Goal: Task Accomplishment & Management: Use online tool/utility

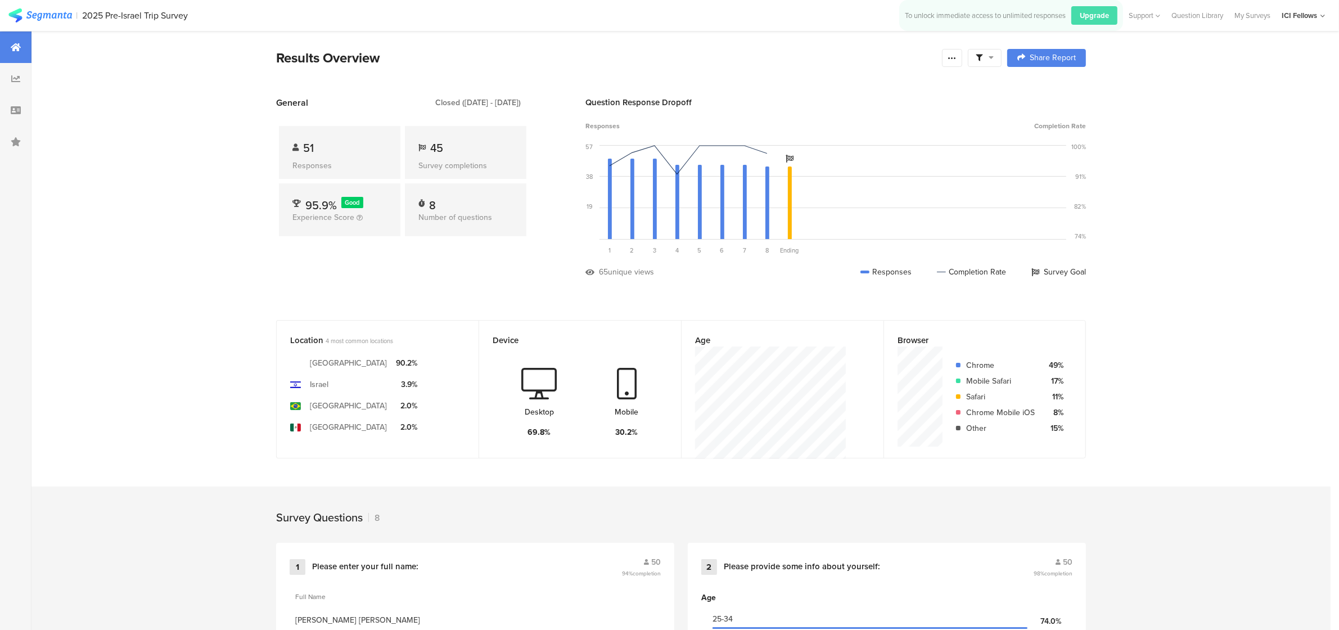
click at [16, 51] on icon at bounding box center [16, 47] width 10 height 9
click at [38, 15] on img at bounding box center [40, 15] width 64 height 14
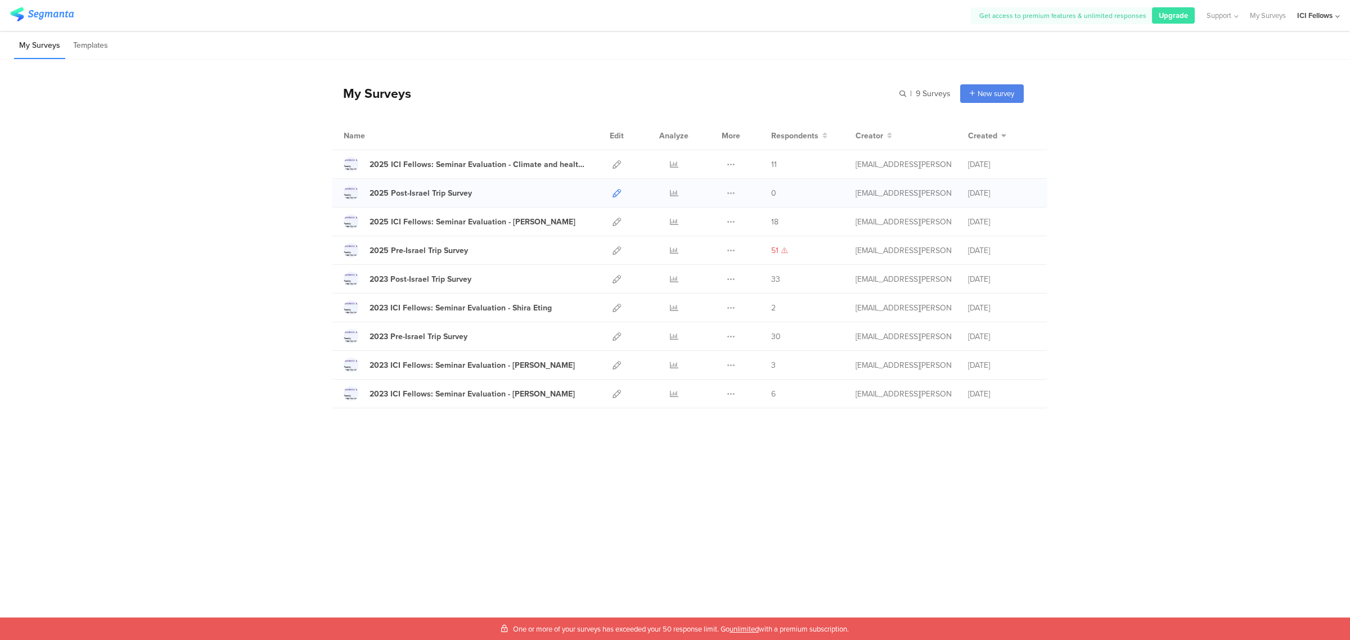
click at [614, 190] on icon at bounding box center [617, 193] width 8 height 8
click at [439, 248] on div "2025 Pre-Israel Trip Survey" at bounding box center [419, 251] width 98 height 12
click at [450, 199] on link "2025 Post-Israel Trip Survey" at bounding box center [408, 193] width 128 height 15
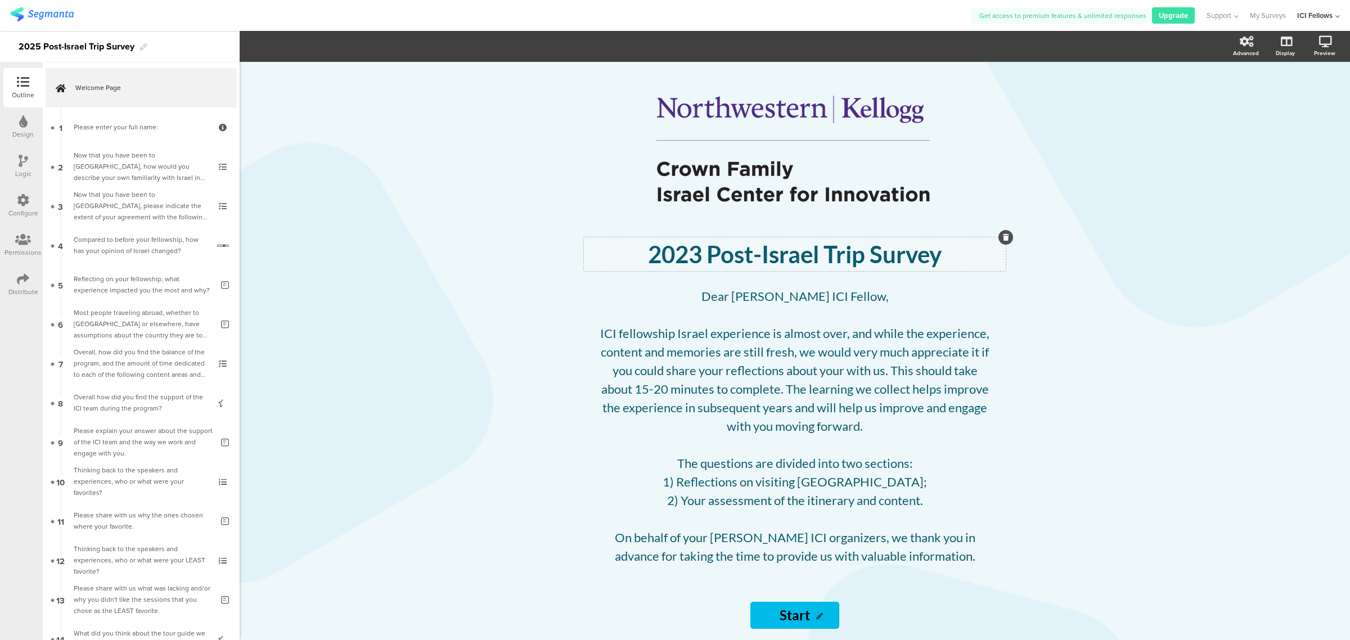
click at [694, 257] on div "2023 Post-Israel Trip Survey 2023 Post-Israel Trip Survey" at bounding box center [795, 254] width 422 height 34
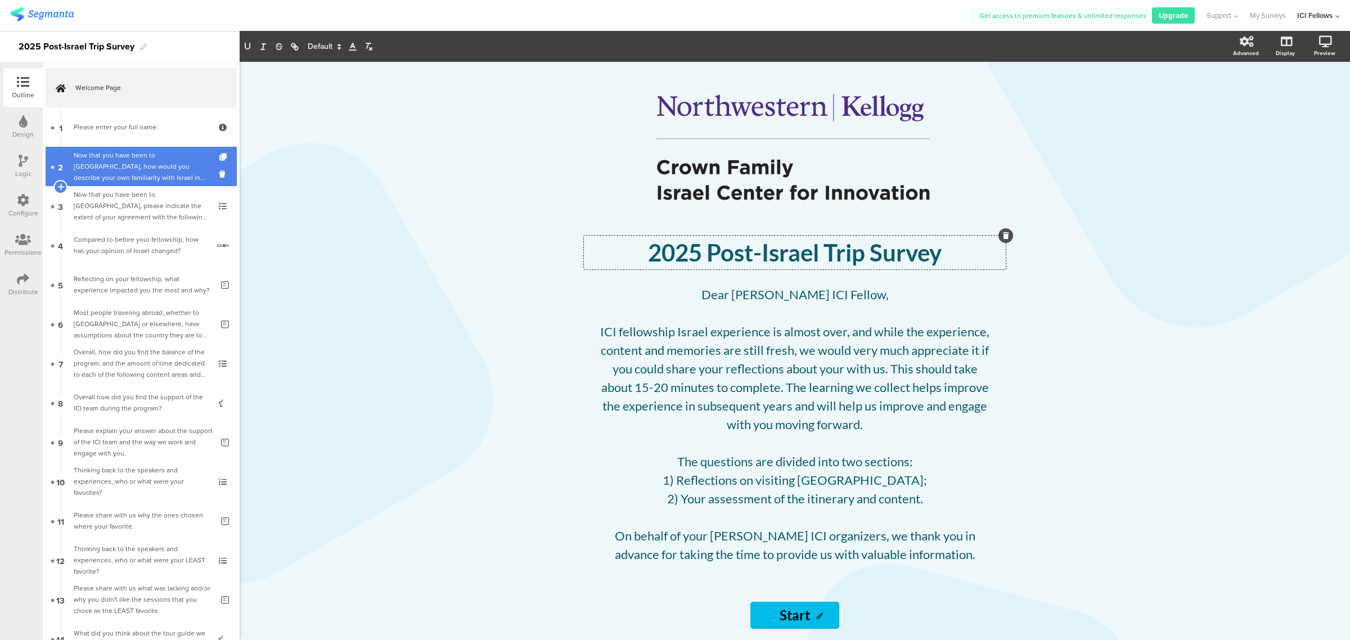
click at [97, 156] on div "Now that you have been to [GEOGRAPHIC_DATA], how would you describe your own fa…" at bounding box center [141, 167] width 134 height 34
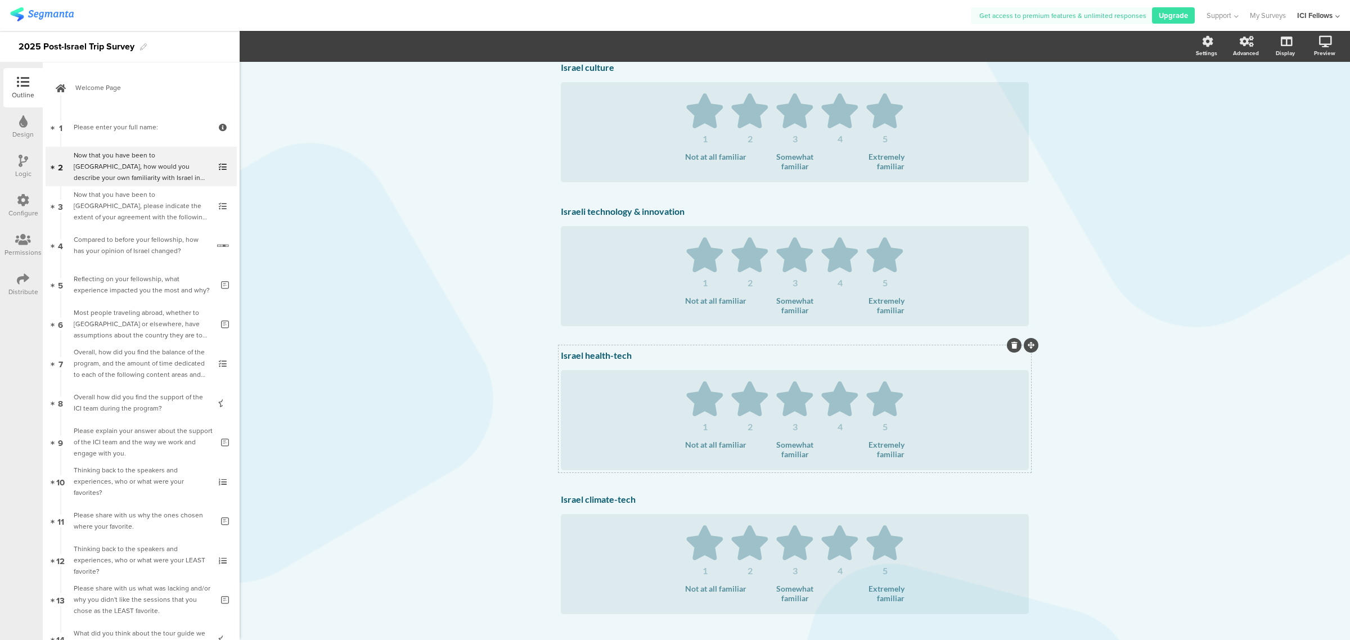
scroll to position [122, 0]
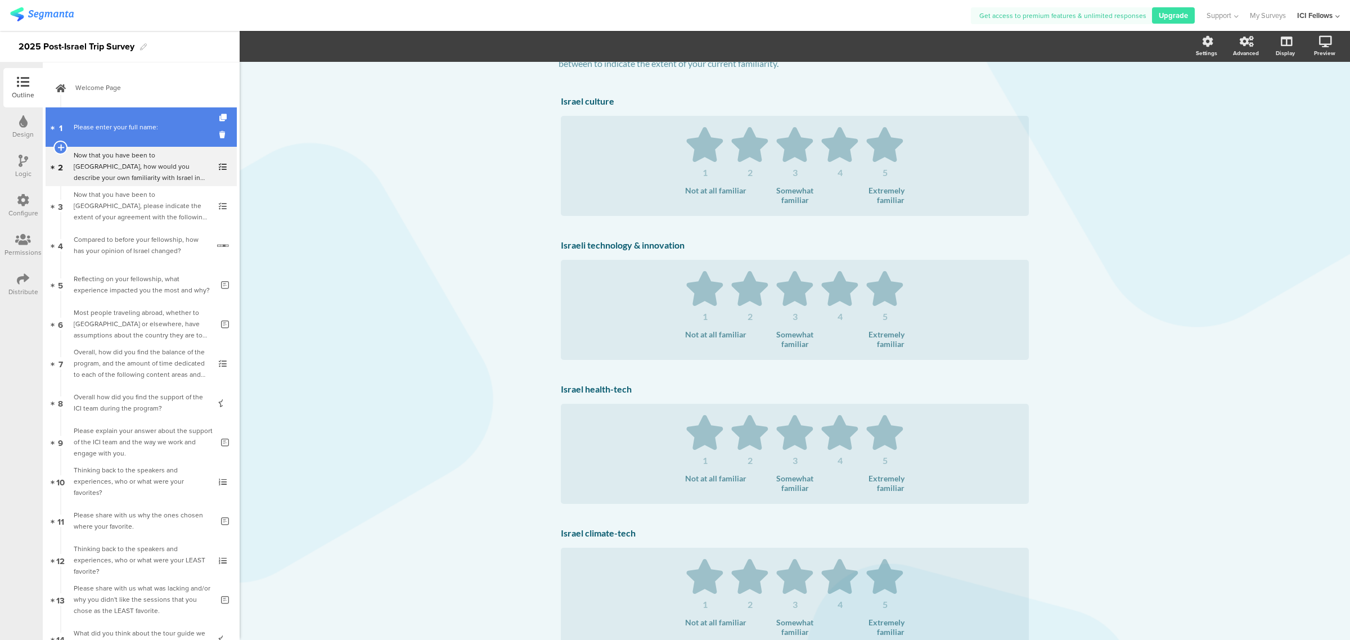
click at [76, 125] on div "Please enter your full name:" at bounding box center [141, 127] width 134 height 11
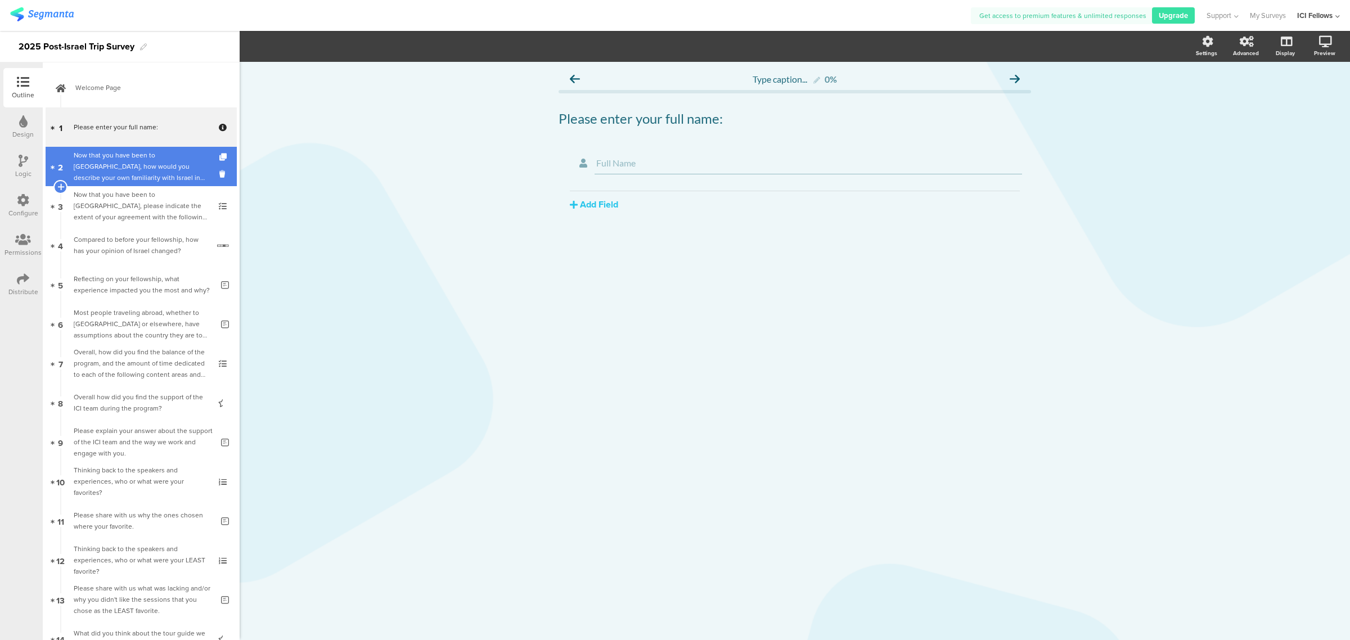
click at [88, 163] on div "Now that you have been to [GEOGRAPHIC_DATA], how would you describe your own fa…" at bounding box center [141, 167] width 134 height 34
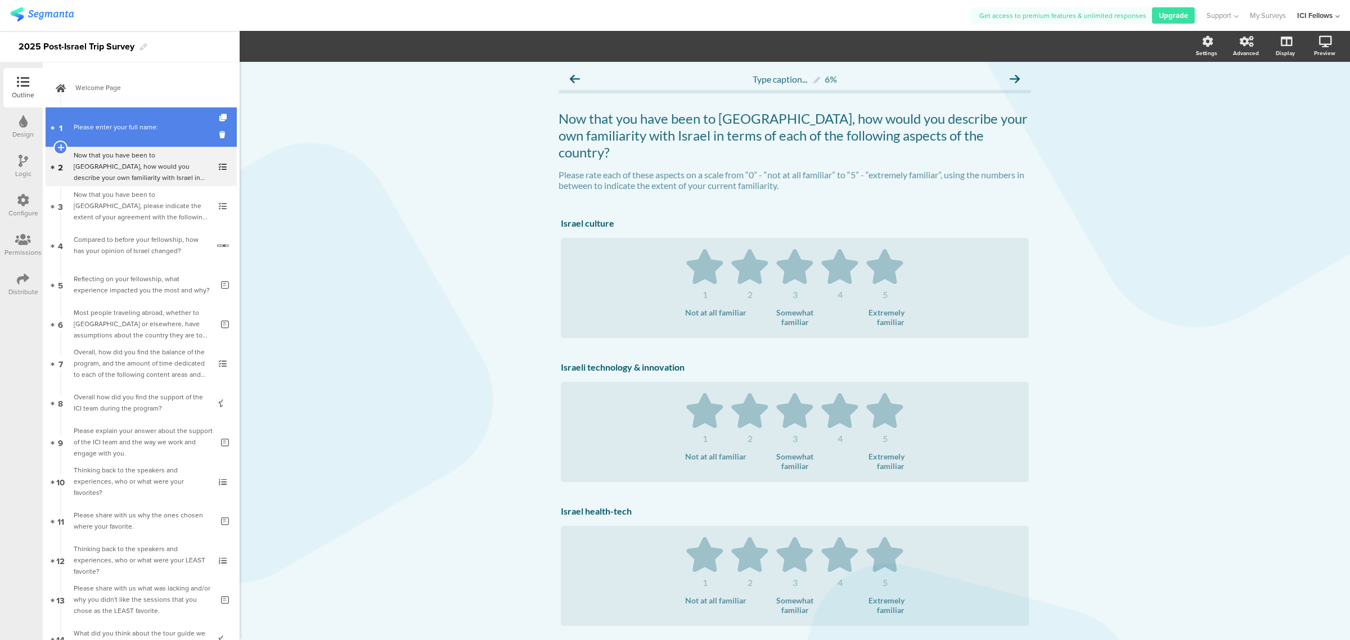
click at [107, 122] on div "Please enter your full name:" at bounding box center [141, 127] width 134 height 11
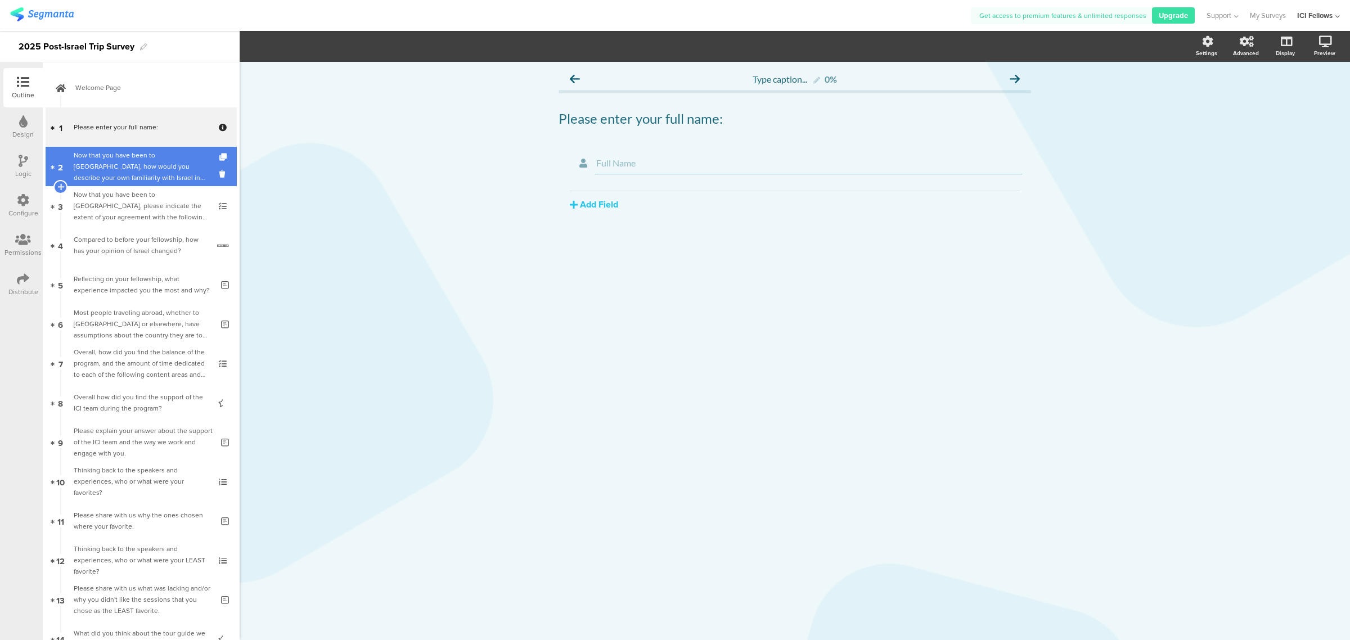
click at [91, 161] on div "Now that you have been to [GEOGRAPHIC_DATA], how would you describe your own fa…" at bounding box center [141, 167] width 134 height 34
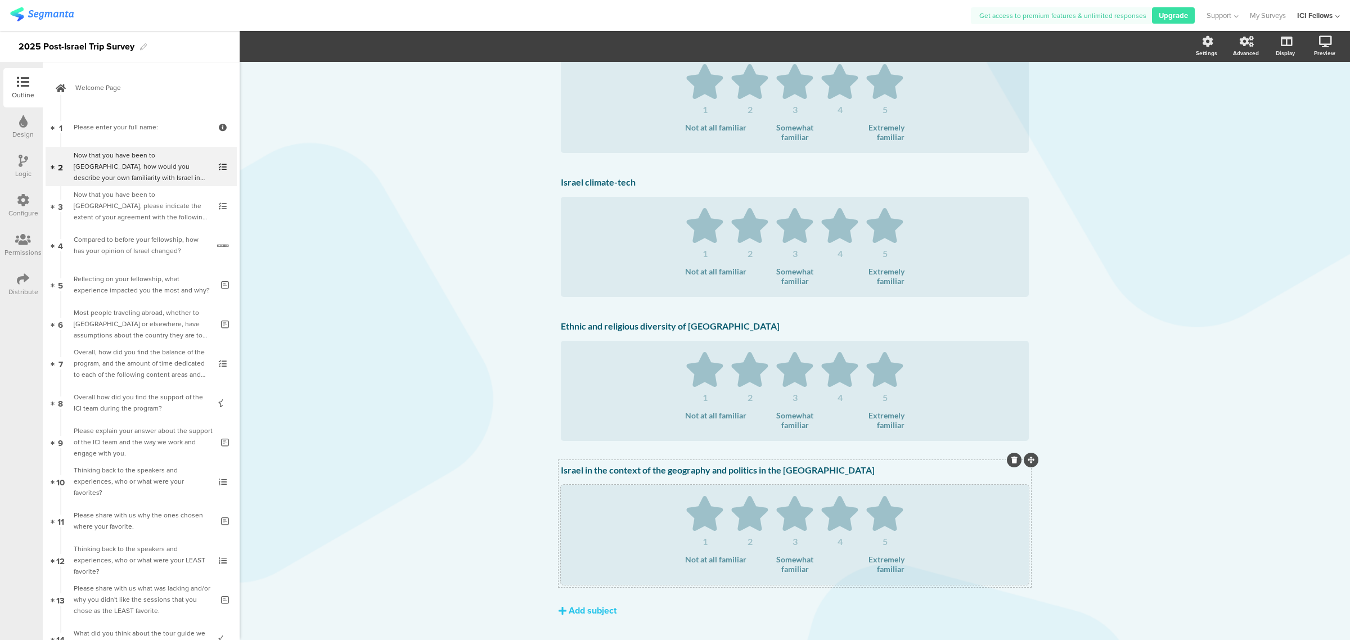
scroll to position [474, 0]
click at [107, 203] on div "Now that you have been to [GEOGRAPHIC_DATA], please indicate the extent of your…" at bounding box center [141, 206] width 134 height 34
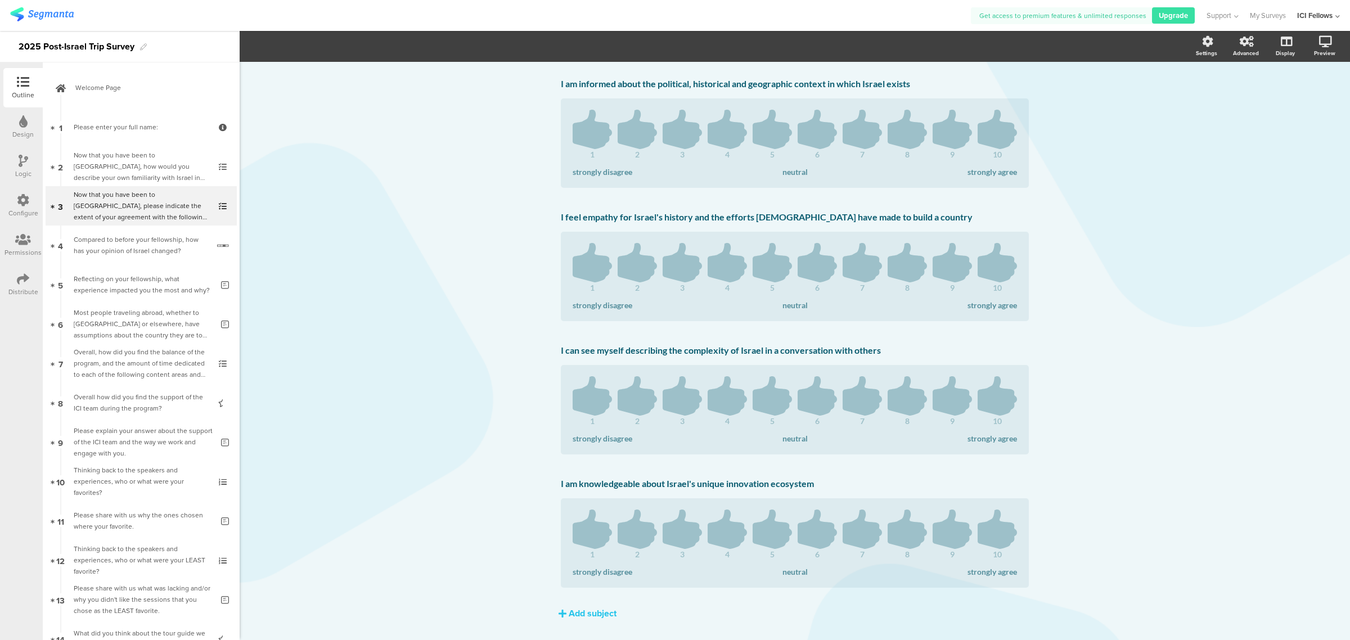
scroll to position [535, 0]
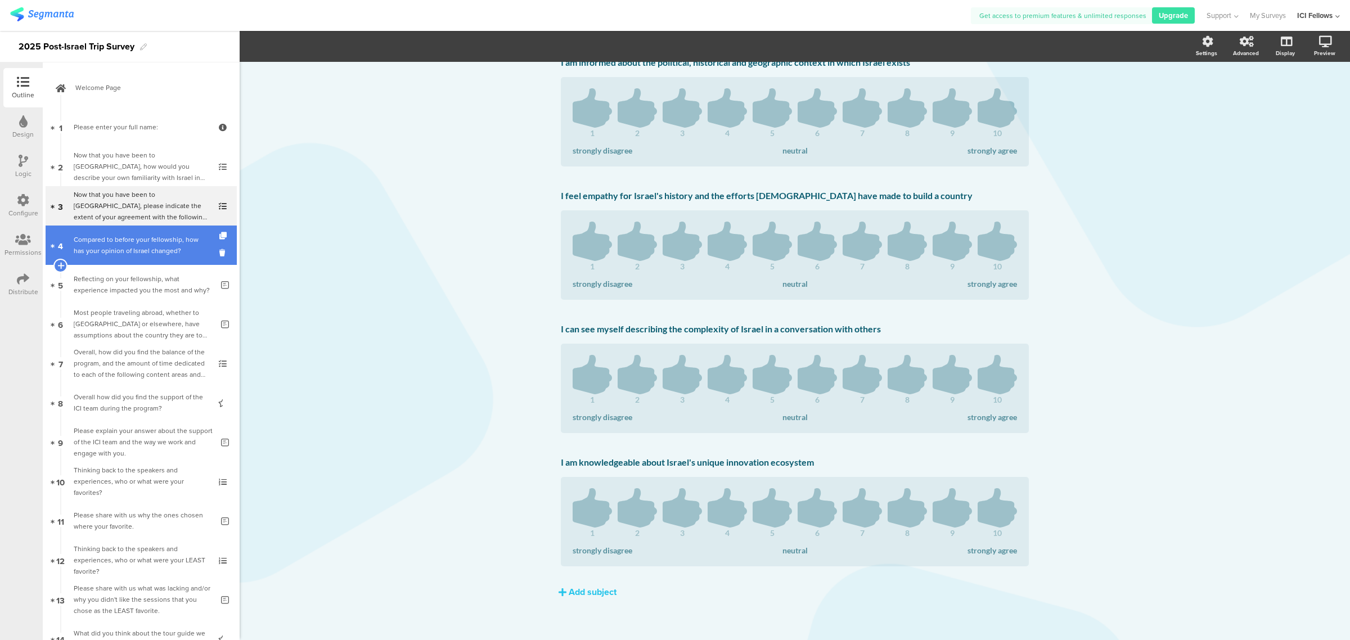
click at [98, 242] on div "Compared to before your fellowship, how has your opinion of Israel changed?" at bounding box center [141, 245] width 135 height 23
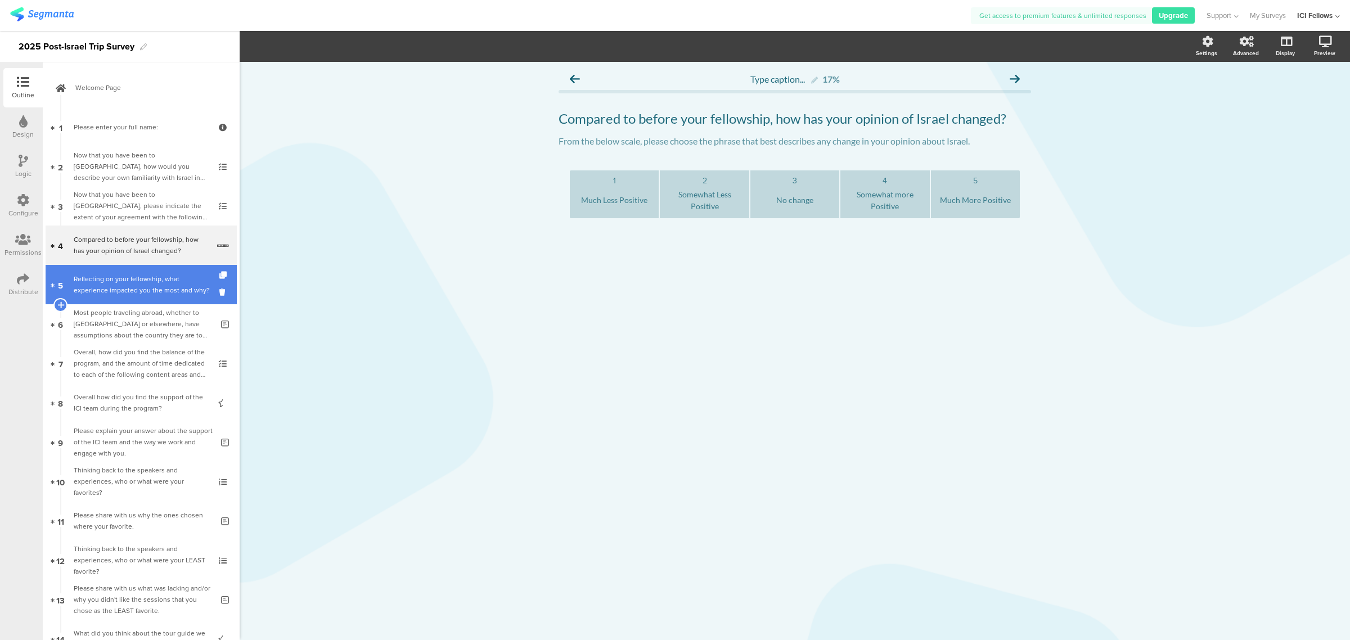
click at [117, 281] on div "Reflecting on your fellowship, what experience impacted you the most and why?" at bounding box center [143, 284] width 139 height 23
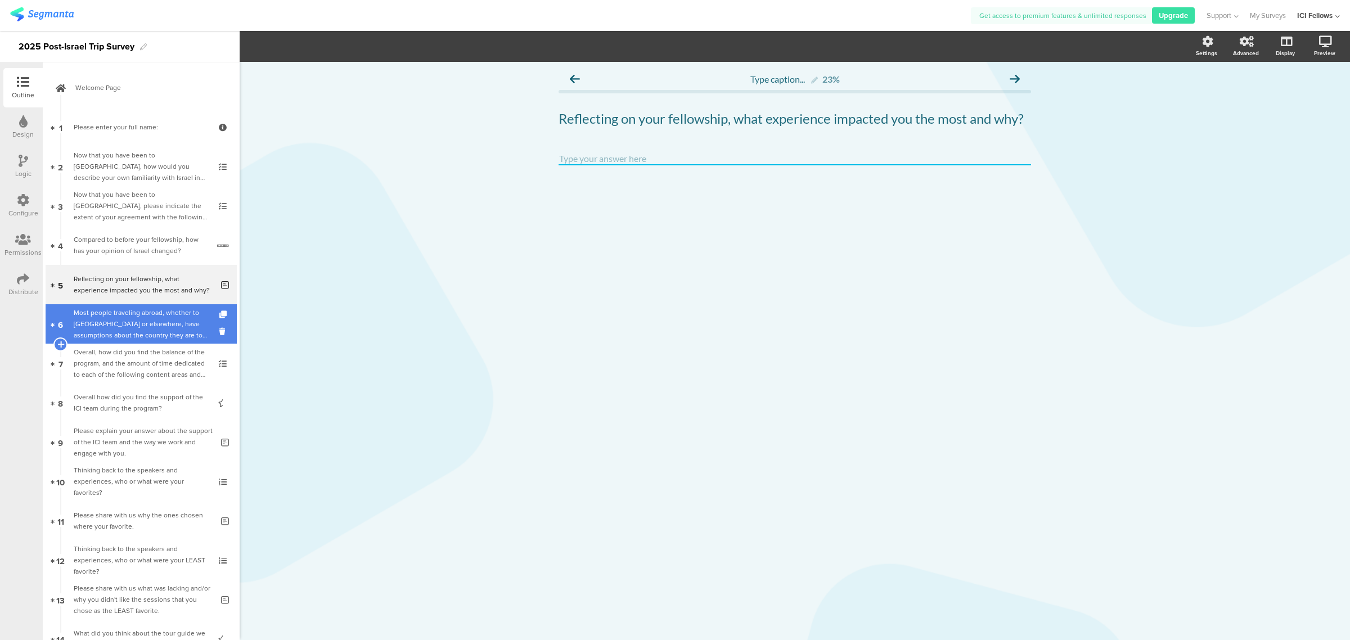
click at [119, 324] on div "Most people traveling abroad, whether to [GEOGRAPHIC_DATA] or elsewhere, have a…" at bounding box center [143, 324] width 139 height 34
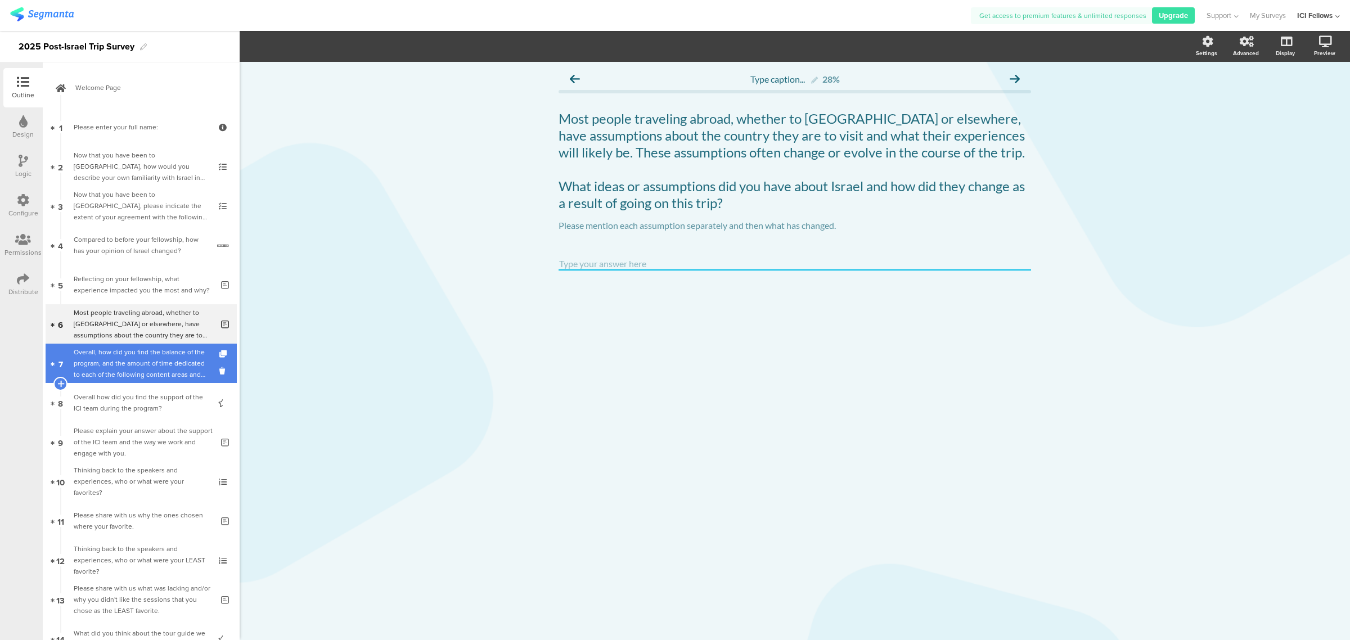
click at [102, 367] on div "Overall, how did you find the balance of the program, and the amount of time de…" at bounding box center [141, 364] width 134 height 34
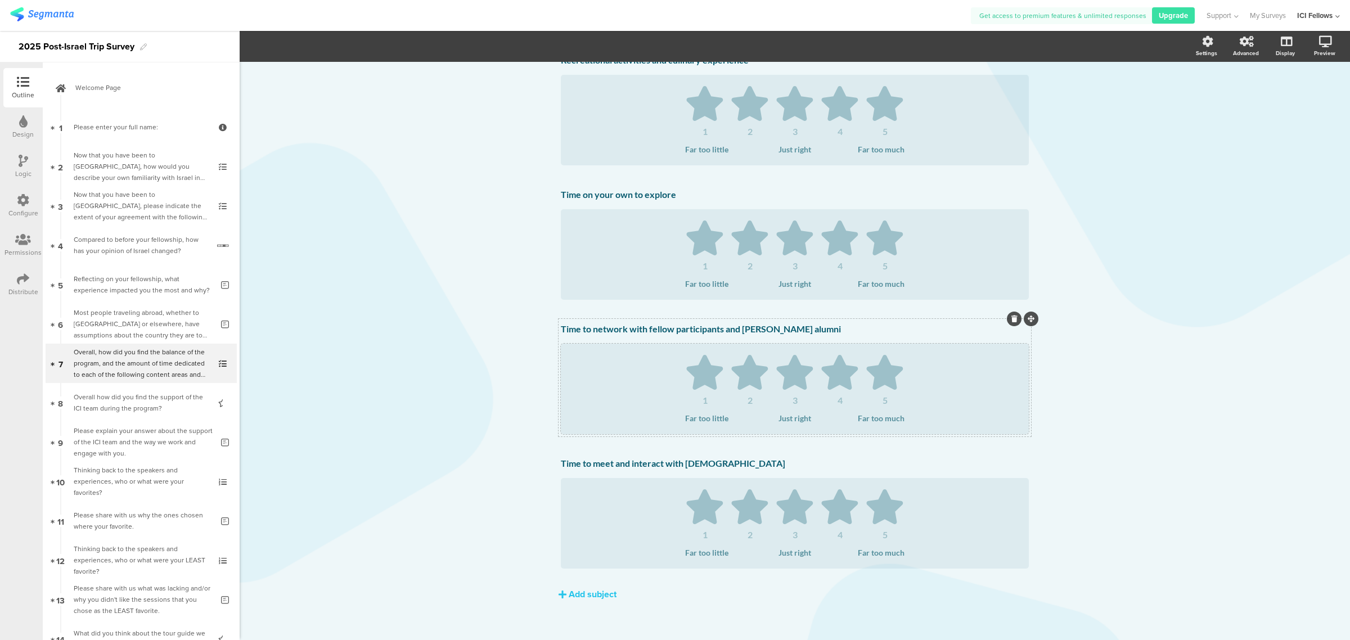
scroll to position [1058, 0]
click at [109, 395] on div "Overall how did you find the support of the ICI team during the program?" at bounding box center [141, 403] width 134 height 23
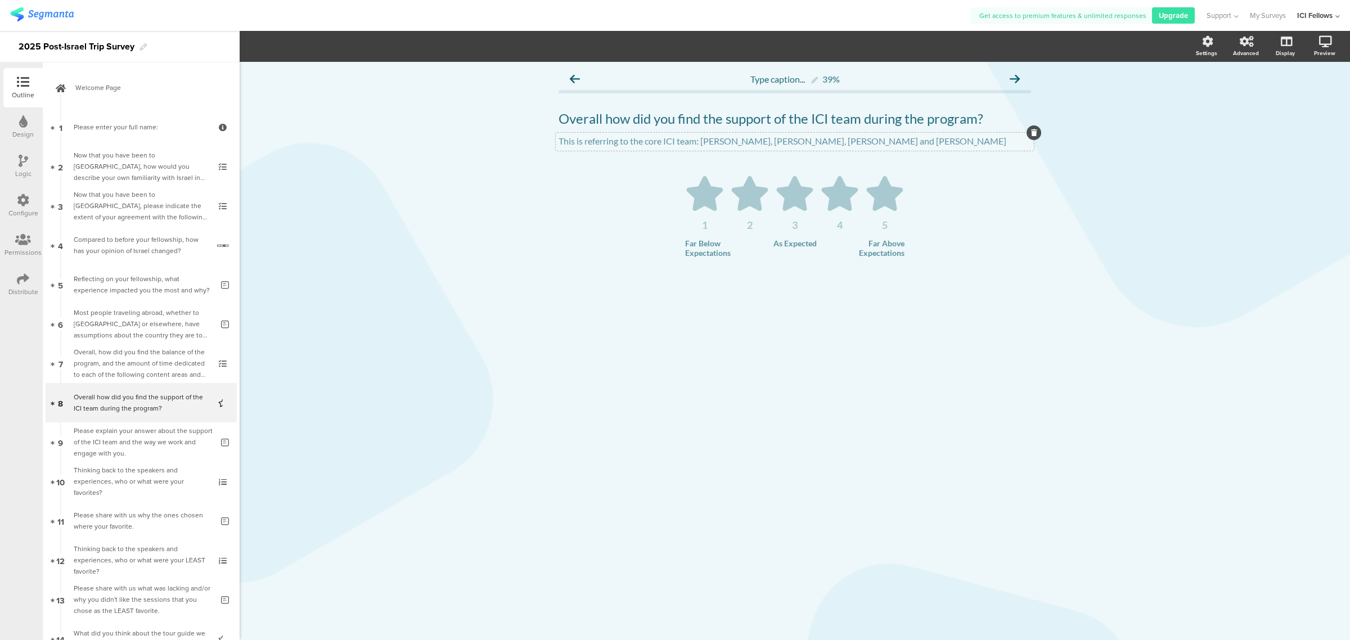
click at [768, 142] on p "This is referring to the core ICI team: [PERSON_NAME], [PERSON_NAME], [PERSON_N…" at bounding box center [795, 141] width 473 height 11
click at [745, 143] on p "This is referring to the core ICI team: [PERSON_NAME], [PERSON_NAME], [PERSON_N…" at bounding box center [795, 141] width 473 height 11
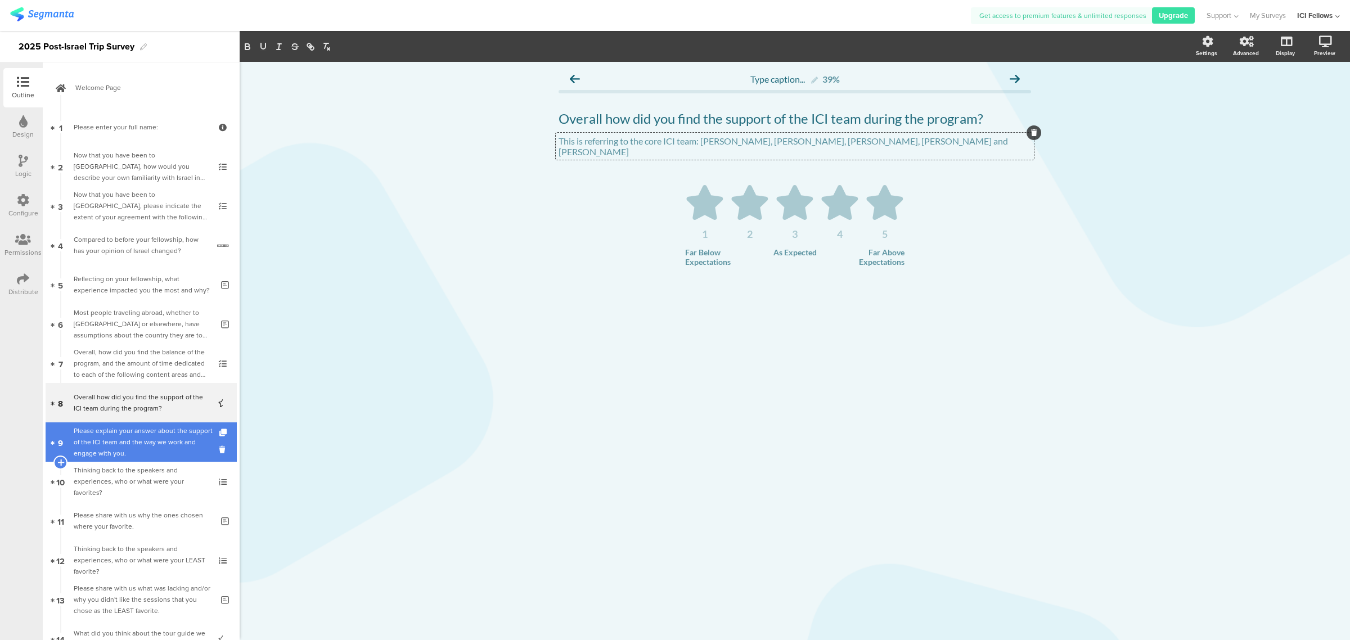
click at [106, 434] on div "Please explain your answer about the support of the ICI team and the way we wor…" at bounding box center [143, 442] width 139 height 34
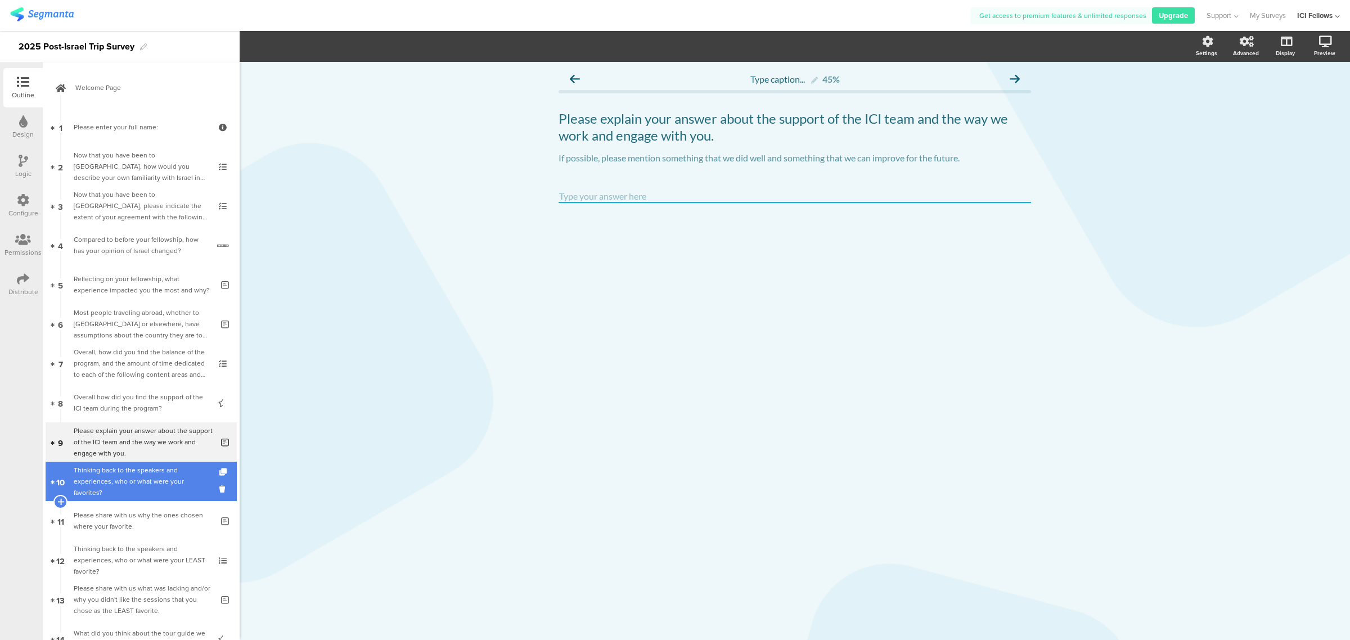
click at [97, 477] on div "Thinking back to the speakers and experiences, who or what were your favorites?" at bounding box center [141, 482] width 134 height 34
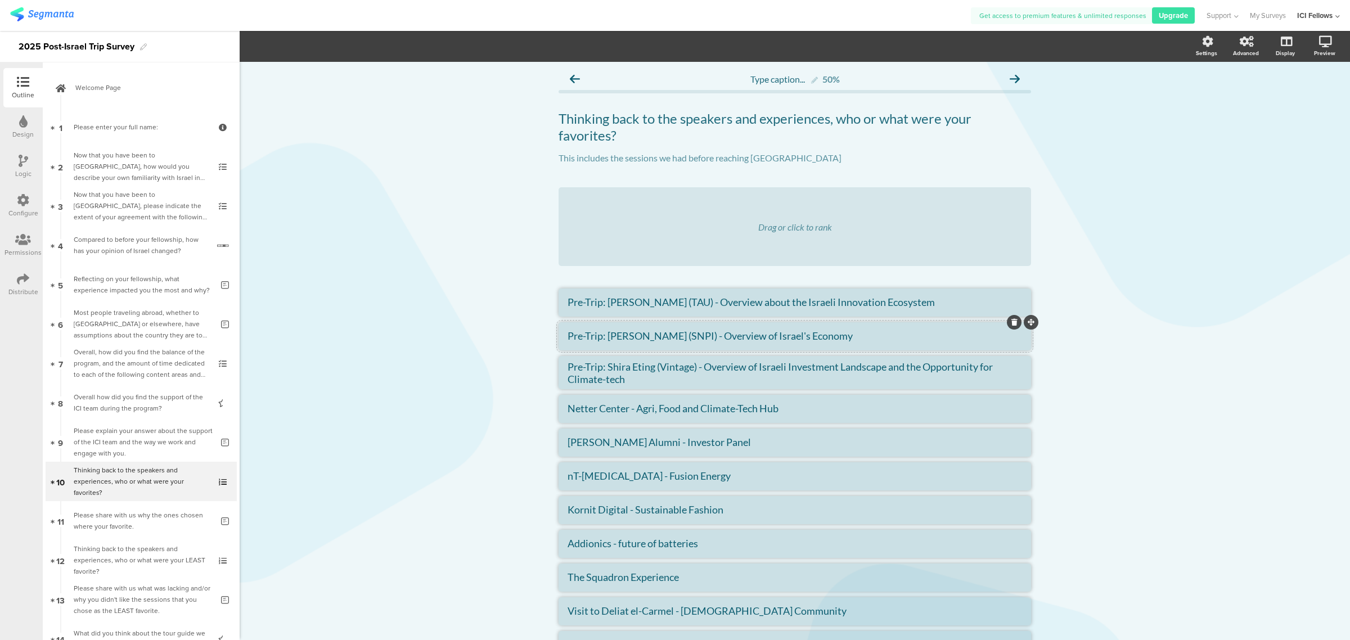
drag, startPoint x: 605, startPoint y: 336, endPoint x: 671, endPoint y: 339, distance: 65.9
click at [671, 339] on textarea "Pre-Trip: [PERSON_NAME] (SNPI) - Overview of Israel's Economy" at bounding box center [795, 336] width 455 height 12
click at [702, 335] on textarea "Pre-Trip: [PERSON_NAME] (SNPI) - Overview of Israel's Economy" at bounding box center [795, 336] width 455 height 12
drag, startPoint x: 698, startPoint y: 335, endPoint x: 601, endPoint y: 336, distance: 97.3
click at [601, 336] on textarea "Pre-Trip: [PERSON_NAME] (SNPI) - Overview of Israel's Economy" at bounding box center [795, 336] width 455 height 12
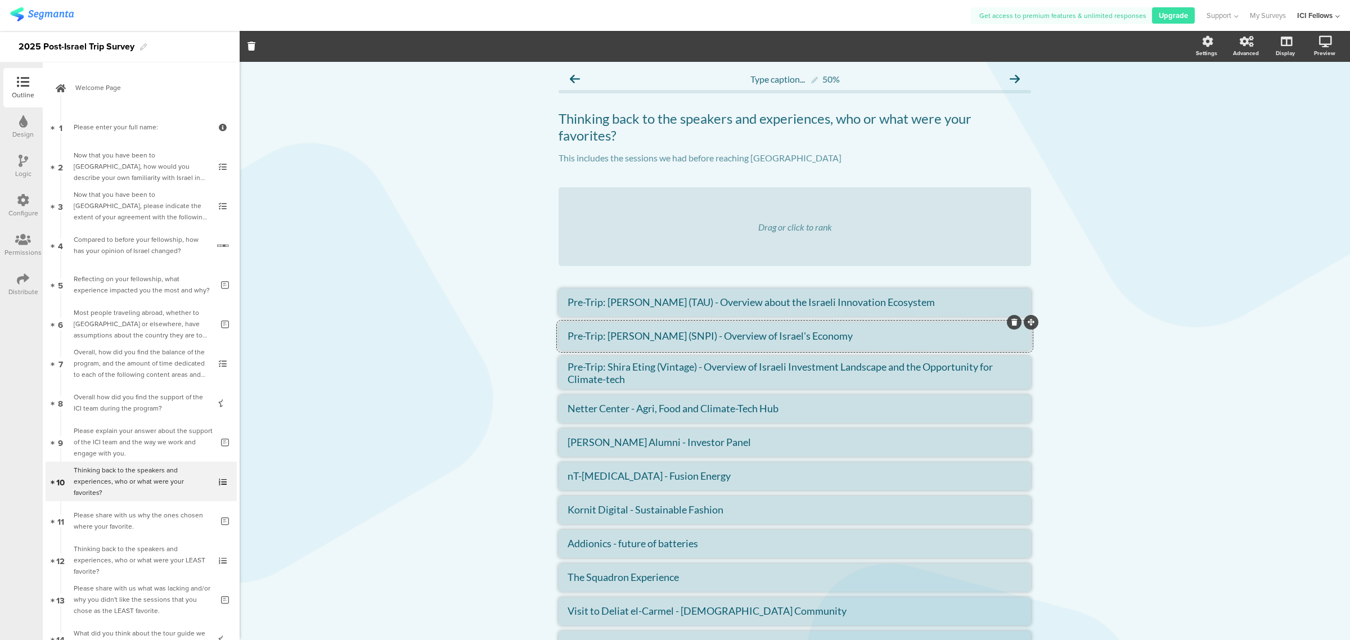
click at [622, 338] on textarea "Pre-Trip: [PERSON_NAME] (SNPI) - Overview of Israel's Economy" at bounding box center [795, 336] width 455 height 12
drag, startPoint x: 667, startPoint y: 338, endPoint x: 605, endPoint y: 335, distance: 62.5
click at [605, 335] on textarea "Pre-Trip: [PERSON_NAME] (SNPI) - Overview of Israel's Economy" at bounding box center [795, 336] width 455 height 12
click at [682, 334] on textarea "Pre-Trip: Rotem Trivizki (SNPI) - Overview of Israel's Economy" at bounding box center [795, 336] width 455 height 12
drag, startPoint x: 682, startPoint y: 334, endPoint x: 690, endPoint y: 334, distance: 8.4
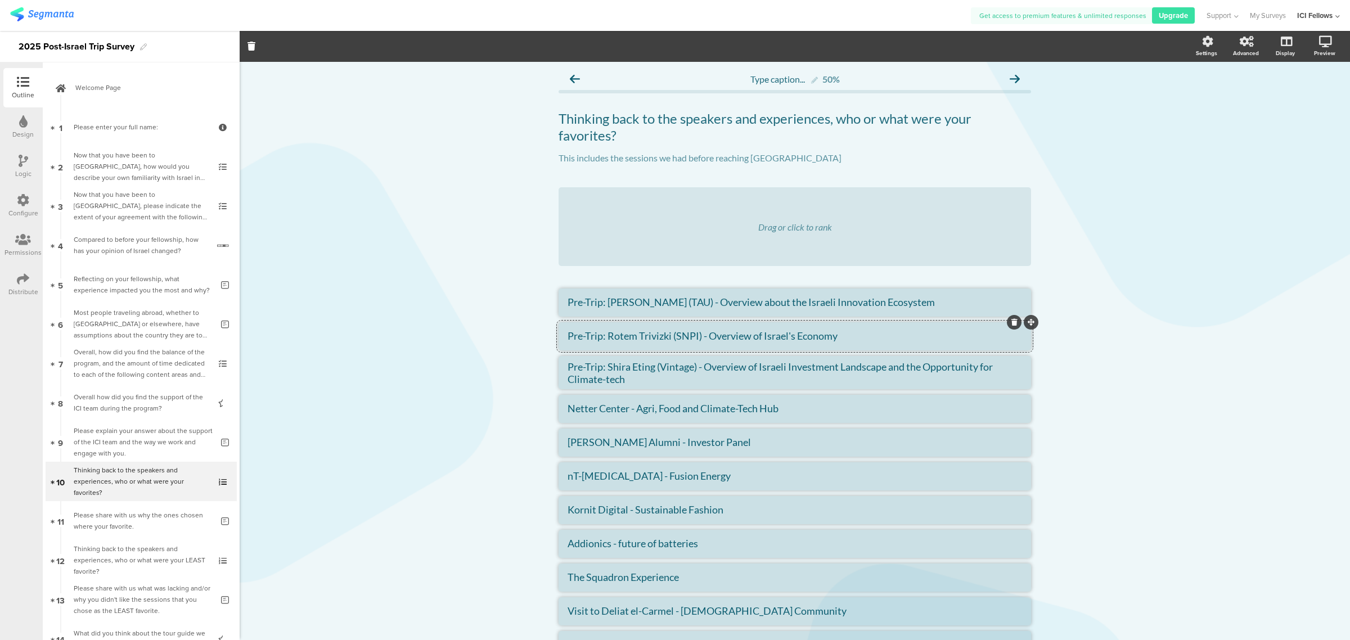
click at [682, 334] on textarea "Pre-Trip: Rotem Trivizki (SNPI) - Overview of Israel's Economy" at bounding box center [795, 336] width 455 height 12
drag, startPoint x: 828, startPoint y: 325, endPoint x: 837, endPoint y: 326, distance: 9.6
click at [828, 325] on li "Pre-Trip: Rotem Trivizki (PlaneTech) - Overview of Israel's Economy" at bounding box center [795, 336] width 473 height 28
click at [872, 336] on textarea "Pre-Trip: Rotem Trivizki (PlaneTech) - Overview of Israel's Economy" at bounding box center [795, 336] width 455 height 12
drag, startPoint x: 853, startPoint y: 336, endPoint x: 727, endPoint y: 339, distance: 126.0
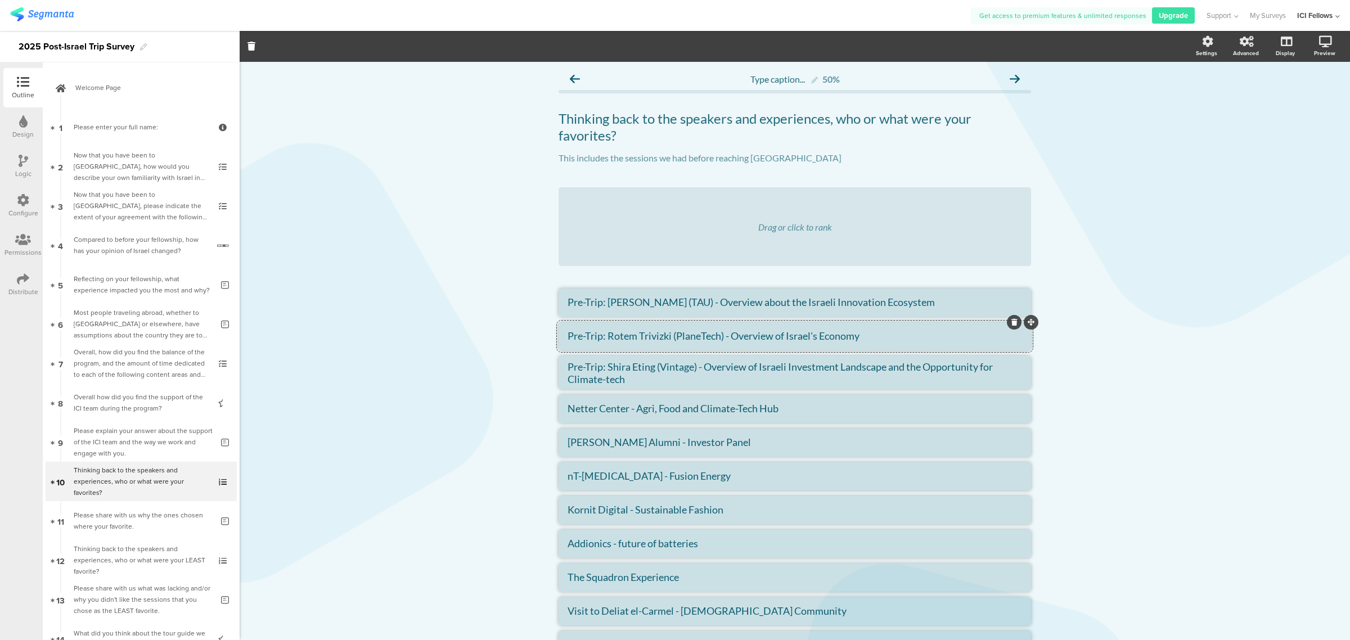
click at [727, 339] on textarea "Pre-Trip: Rotem Trivizki (PlaneTech) - Overview of Israel's Economy" at bounding box center [795, 336] width 455 height 12
paste textarea "about the climate tech ecosystem in [GEOGRAPHIC_DATA]"
type textarea "Pre-Trip: Rotem Trivizki (PlaneTech) - Overview about the climate tech ecosyste…"
drag, startPoint x: 650, startPoint y: 368, endPoint x: 603, endPoint y: 368, distance: 46.7
click at [603, 368] on textarea "Pre-Trip: Shira Eting (Vintage) - Overview of Israeli Investment Landscape and …" at bounding box center [795, 373] width 455 height 24
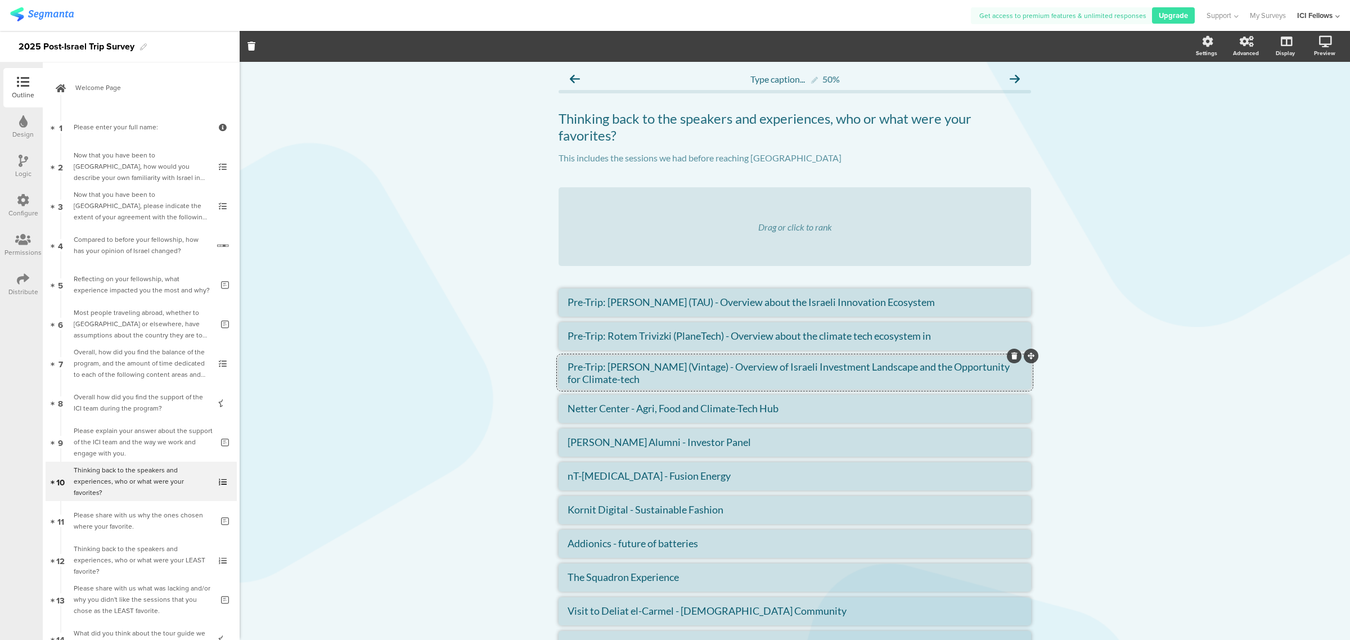
click at [684, 363] on textarea "Pre-Trip: [PERSON_NAME] (Vintage) - Overview of Israeli Investment Landscape an…" at bounding box center [795, 373] width 455 height 24
drag, startPoint x: 698, startPoint y: 368, endPoint x: 635, endPoint y: 380, distance: 64.0
click at [635, 380] on textarea "Pre-Trip: [PERSON_NAME] (8400) - Overview of Israeli Investment Landscape and t…" at bounding box center [795, 373] width 455 height 24
paste textarea "about the health tech ecosystem in [GEOGRAPHIC_DATA]"
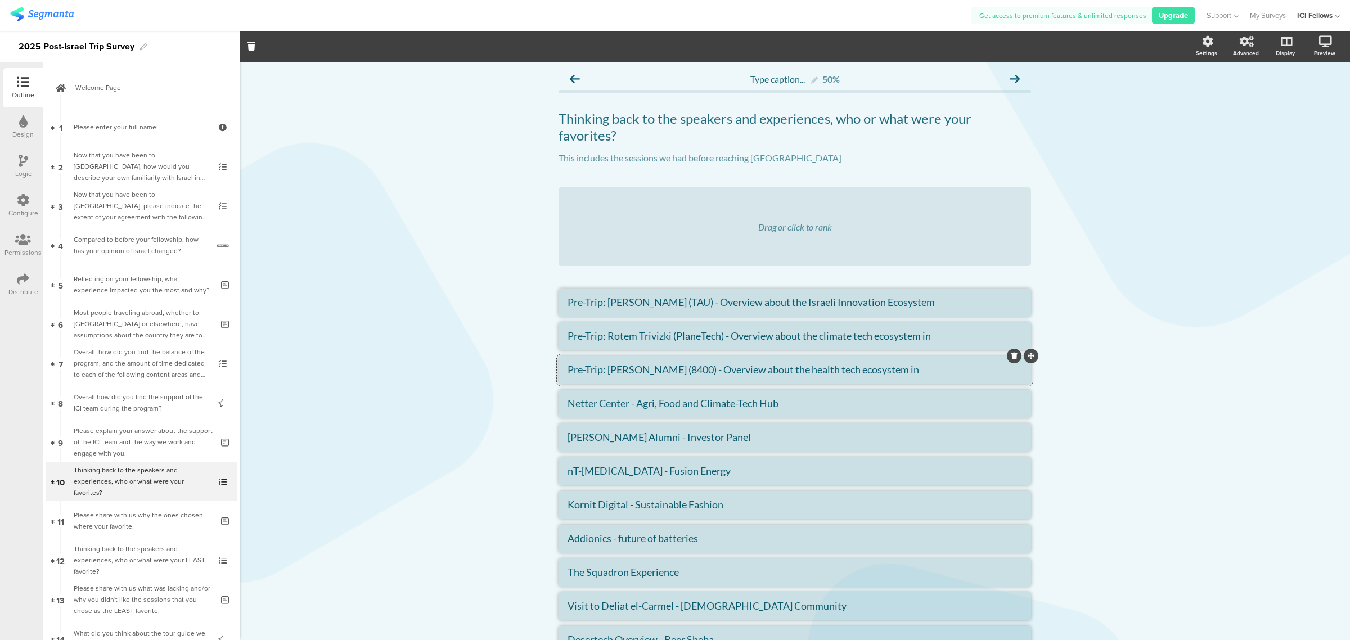
type textarea "Pre-Trip: [PERSON_NAME] (8400) - Overview about the health tech ecosystem in [G…"
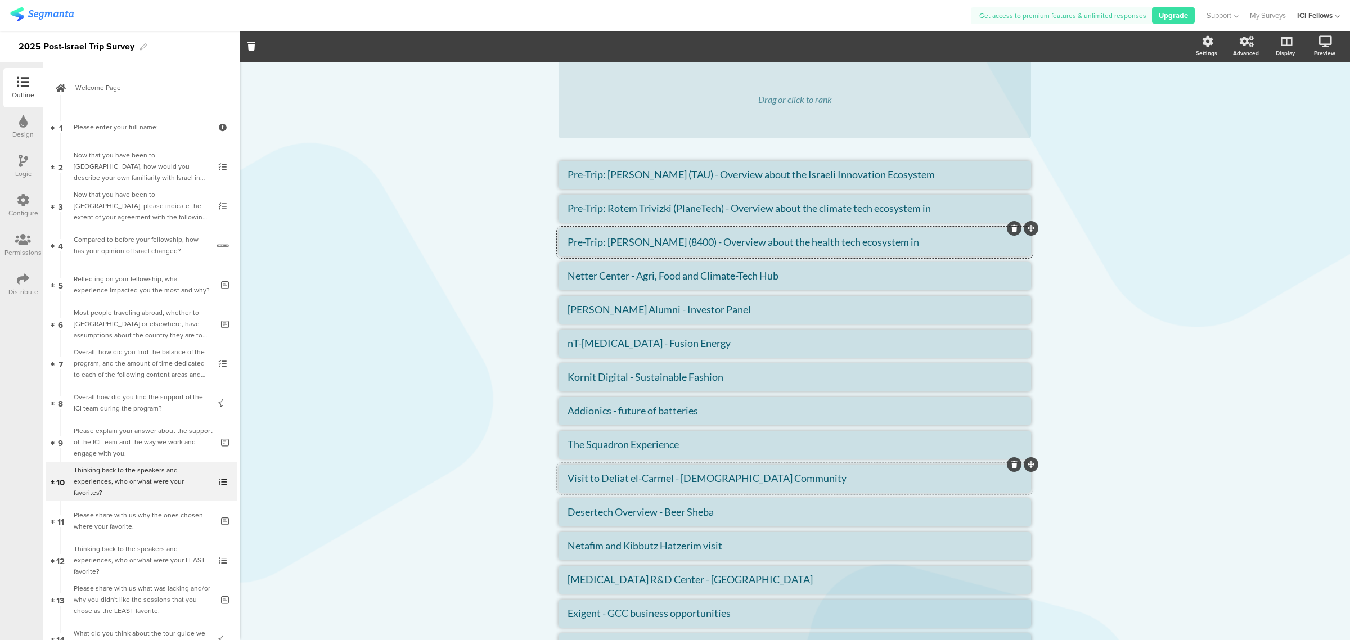
scroll to position [94, 0]
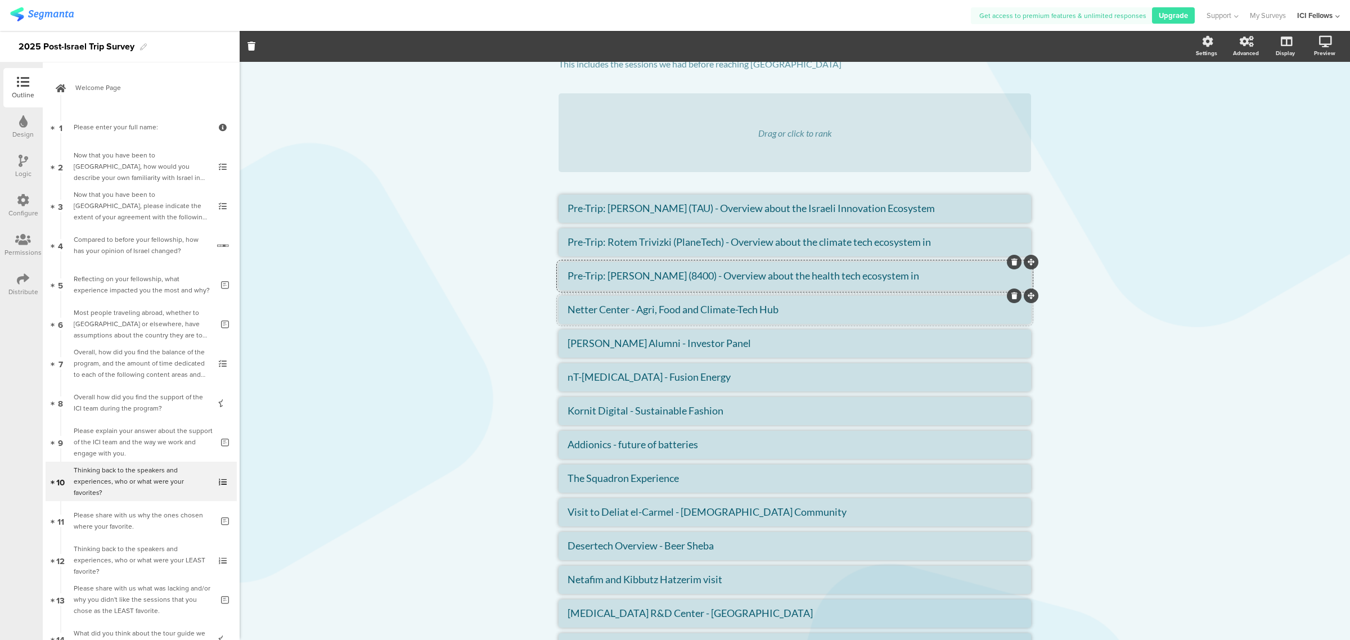
click at [730, 307] on textarea "Netter Center - Agri, Food and Climate-Tech Hub" at bounding box center [795, 309] width 455 height 12
drag, startPoint x: 795, startPoint y: 311, endPoint x: 555, endPoint y: 305, distance: 239.7
click at [559, 305] on li "Netter Center - Agri, Food and Climate-Tech Hub" at bounding box center [795, 310] width 473 height 28
type textarea "n"
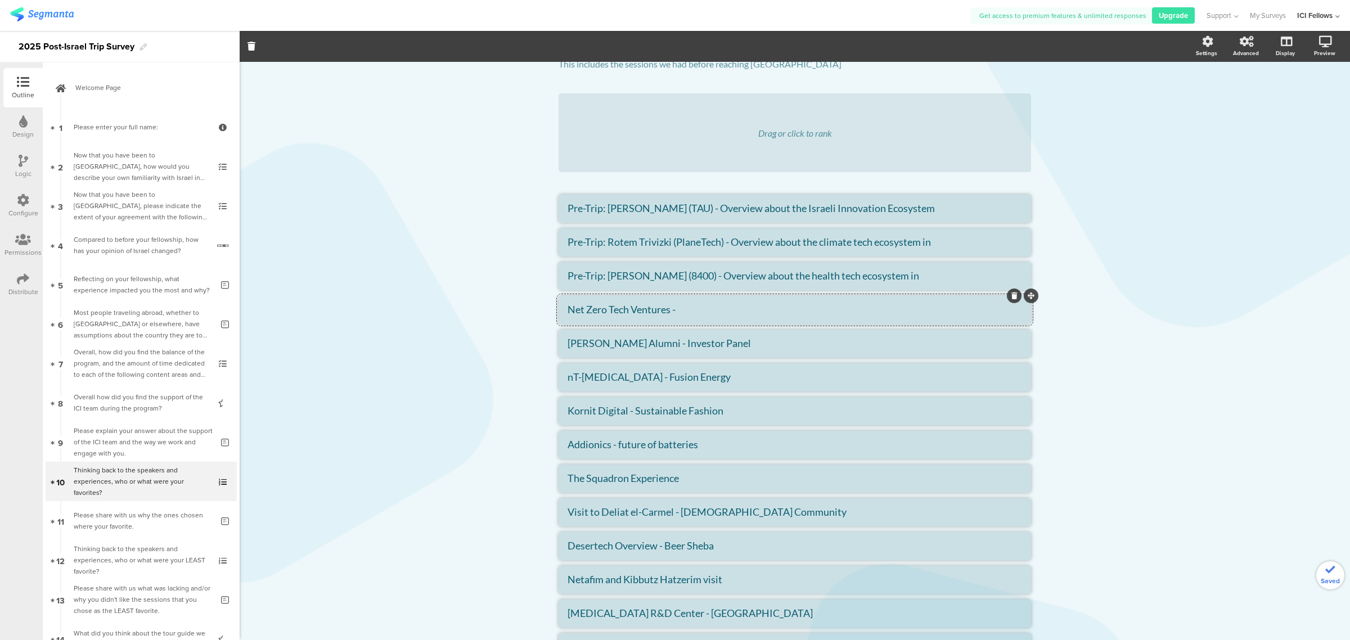
paste textarea "Building Disruptive Climate Companies - from IP to Company."
type textarea "Net Zero Tech Ventures - Building Disruptive Climate Companies - from IP to Com…"
click at [657, 345] on textarea "[PERSON_NAME] Alumni - Investor Panel" at bounding box center [795, 343] width 455 height 12
drag, startPoint x: 709, startPoint y: 341, endPoint x: 547, endPoint y: 338, distance: 162.6
click at [547, 338] on div "Type caption... 50% Thinking back to the speakers and experiences, who or what …" at bounding box center [794, 363] width 495 height 790
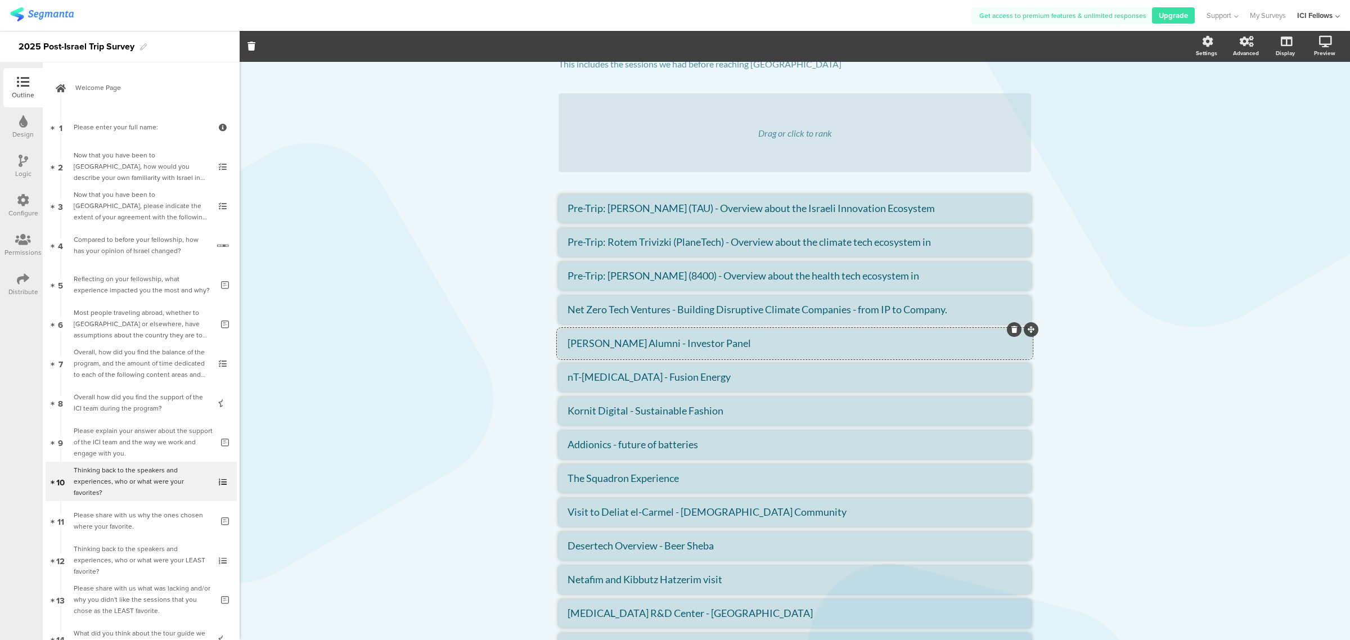
paste textarea "iNEXT Ichilov Tech"
type textarea "iNEXT Ichilov Tech"
click at [676, 379] on textarea "nT-[MEDICAL_DATA] - Fusion Energy" at bounding box center [795, 377] width 455 height 12
click at [612, 377] on textarea "nT-[MEDICAL_DATA] - Fusion Energy" at bounding box center [795, 377] width 455 height 12
drag, startPoint x: 670, startPoint y: 377, endPoint x: 577, endPoint y: 377, distance: 92.8
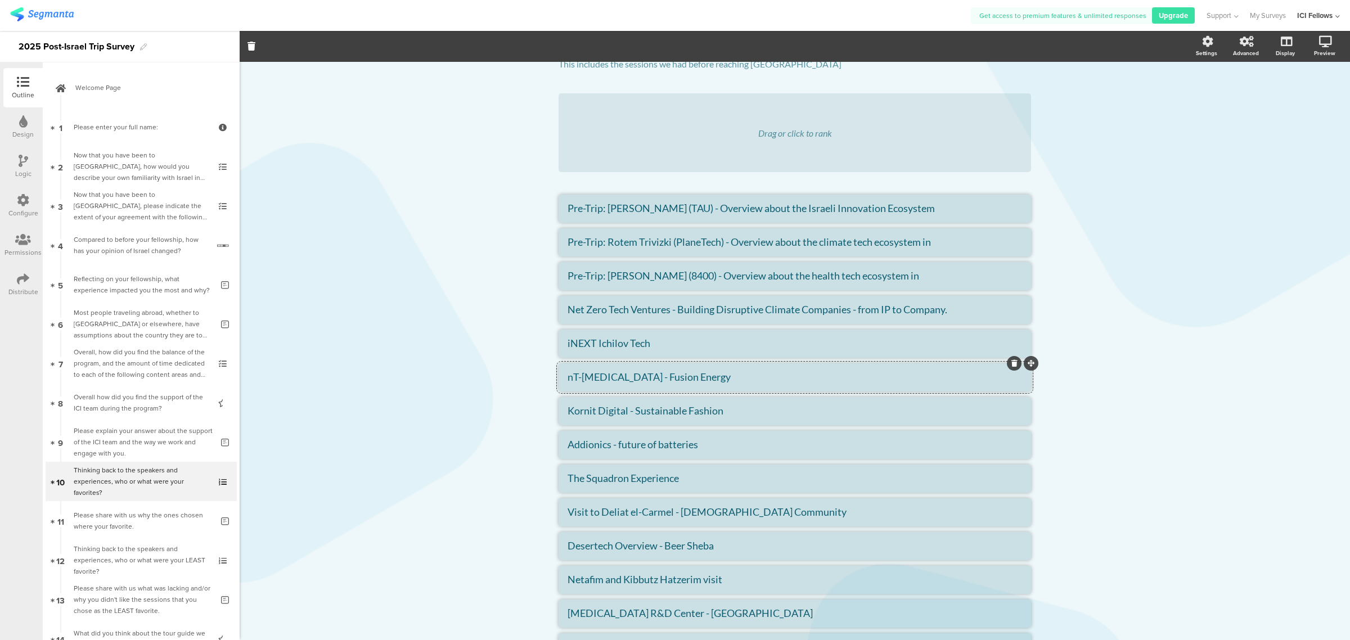
click at [550, 377] on div "Type caption... 50% Thinking back to the speakers and experiences, who or what …" at bounding box center [794, 363] width 495 height 790
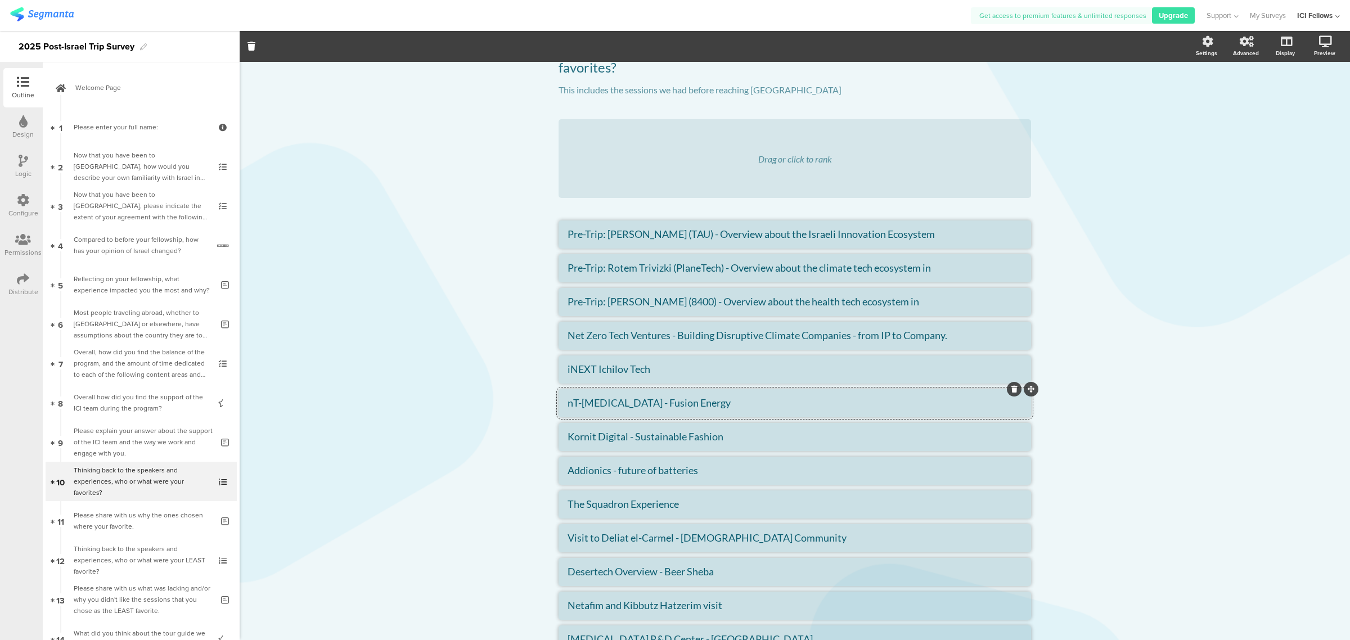
scroll to position [117, 0]
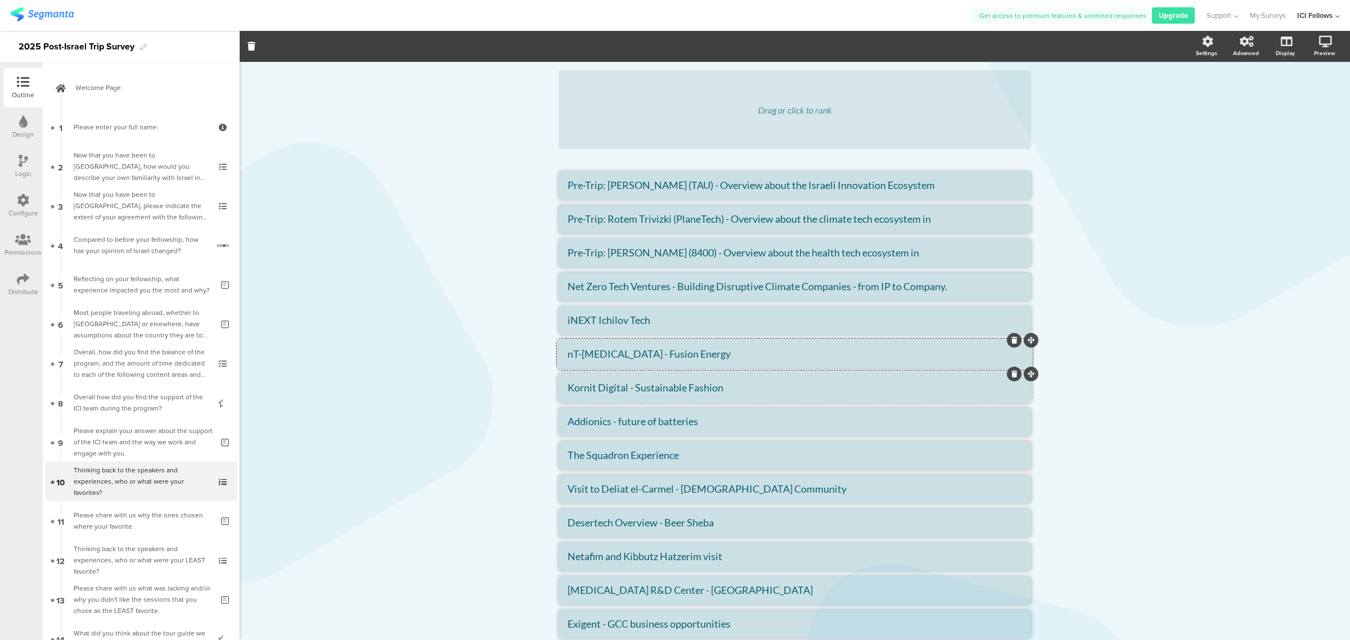
paste textarea "Founder of aMoon Fund"
click at [568, 353] on textarea "Founder of aMoon Fund" at bounding box center [795, 354] width 455 height 12
click at [736, 352] on textarea "Founder of aMoon Fund" at bounding box center [795, 354] width 455 height 12
click at [568, 353] on textarea "Founder of aMoon Fund" at bounding box center [795, 354] width 455 height 12
paste textarea "[PERSON_NAME]"
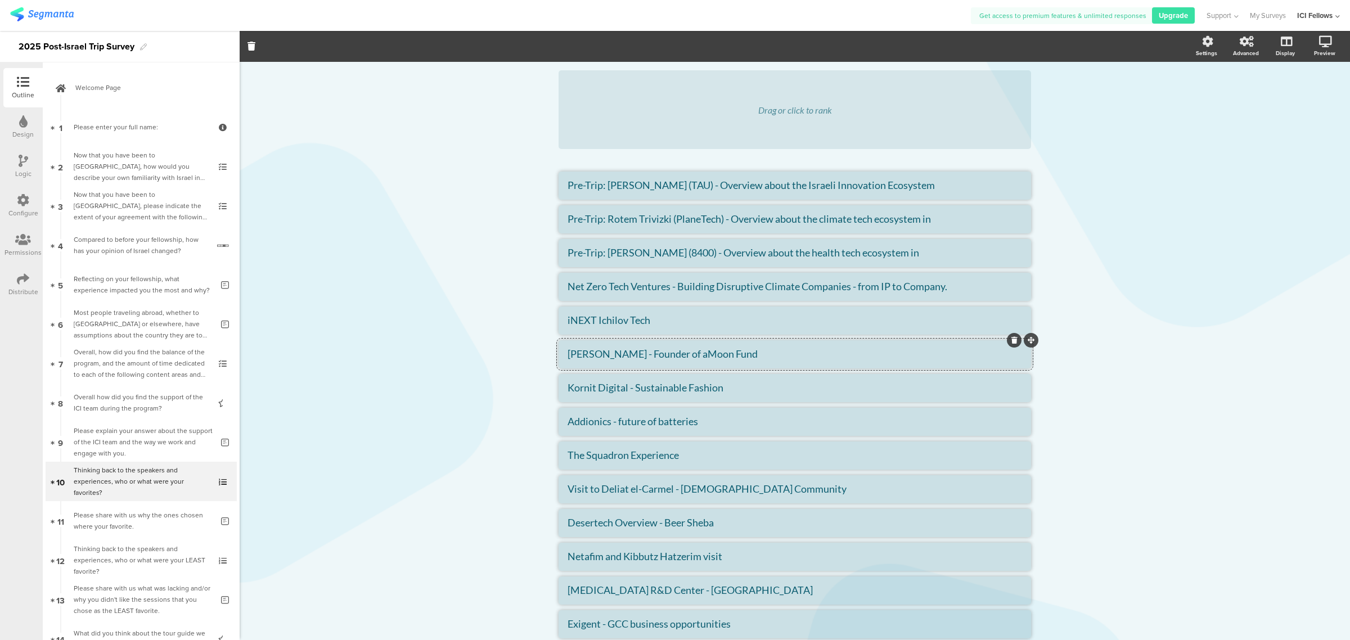
type textarea "[PERSON_NAME] - Founder of aMoon Fund"
click at [617, 395] on li "Kornit Digital - Sustainable Fashion" at bounding box center [795, 388] width 473 height 28
drag, startPoint x: 710, startPoint y: 429, endPoint x: 732, endPoint y: 400, distance: 36.9
click at [716, 389] on ul "Pre-Trip: [PERSON_NAME] (TAU) - Overview about the Israeli Innovation Ecosystem…" at bounding box center [795, 422] width 473 height 501
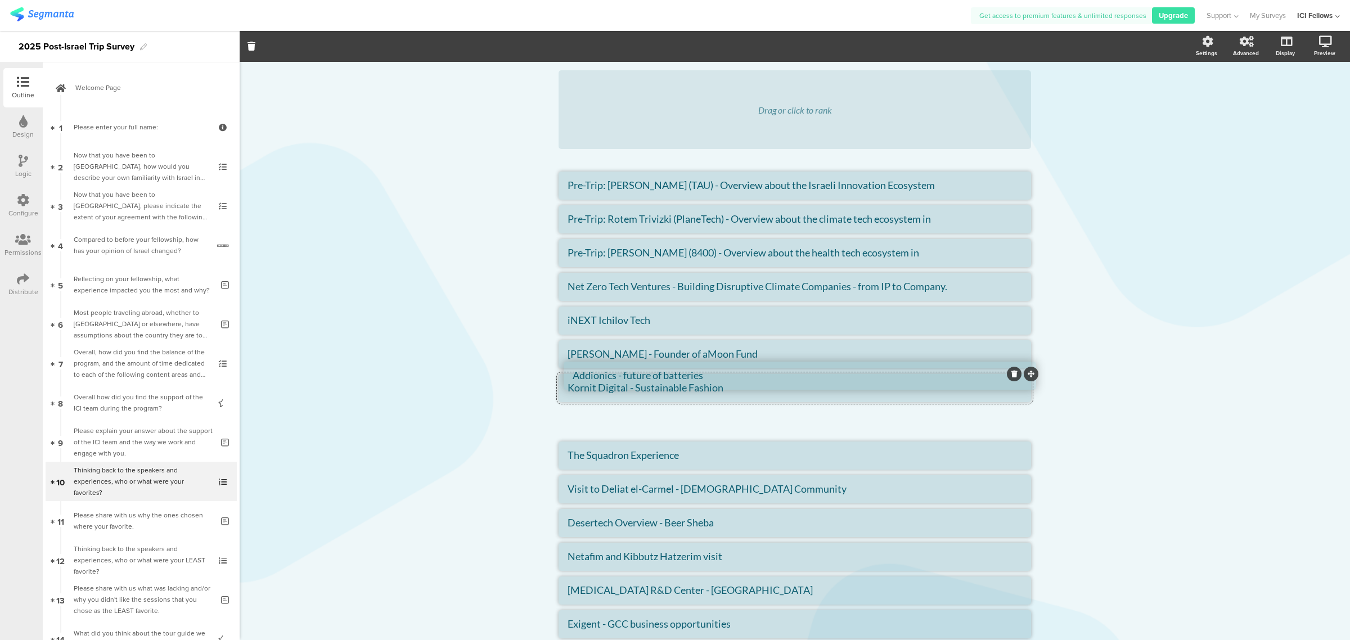
drag, startPoint x: 1028, startPoint y: 407, endPoint x: 1033, endPoint y: 361, distance: 46.4
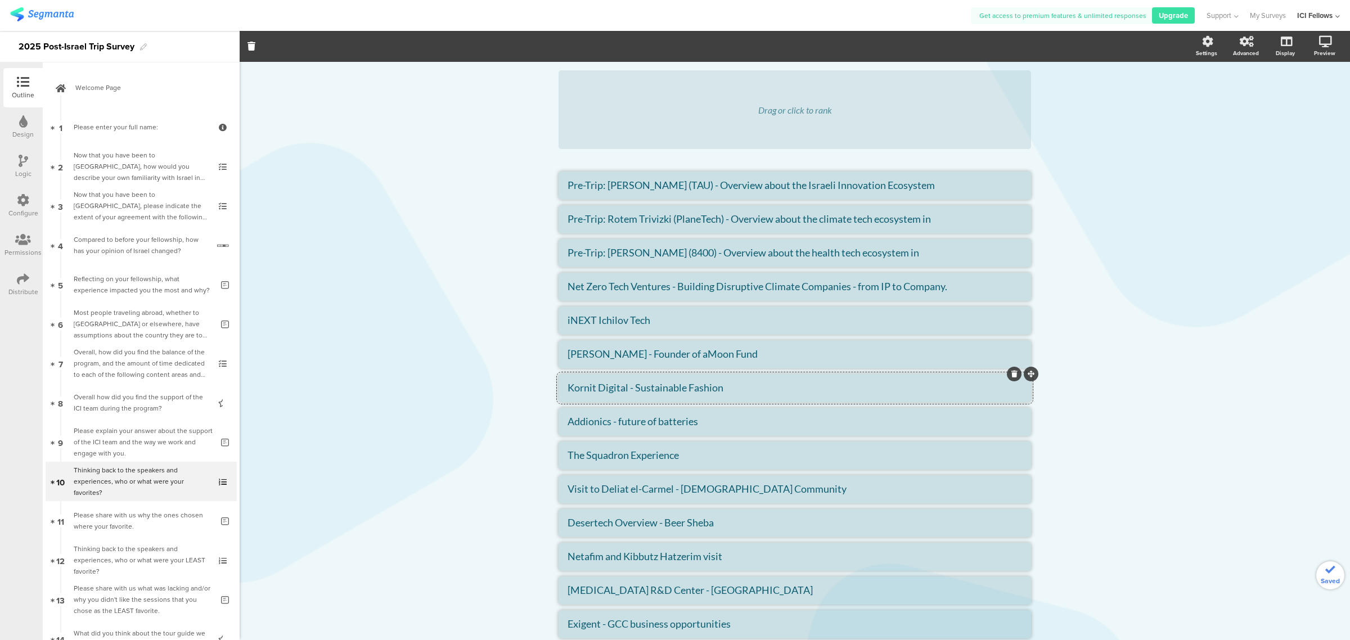
click at [1087, 434] on div "Type caption... 50% Thinking back to the speakers and experiences, who or what …" at bounding box center [795, 340] width 1111 height 790
click at [921, 391] on textarea "Kornit Digital - Sustainable Fashion" at bounding box center [795, 387] width 455 height 12
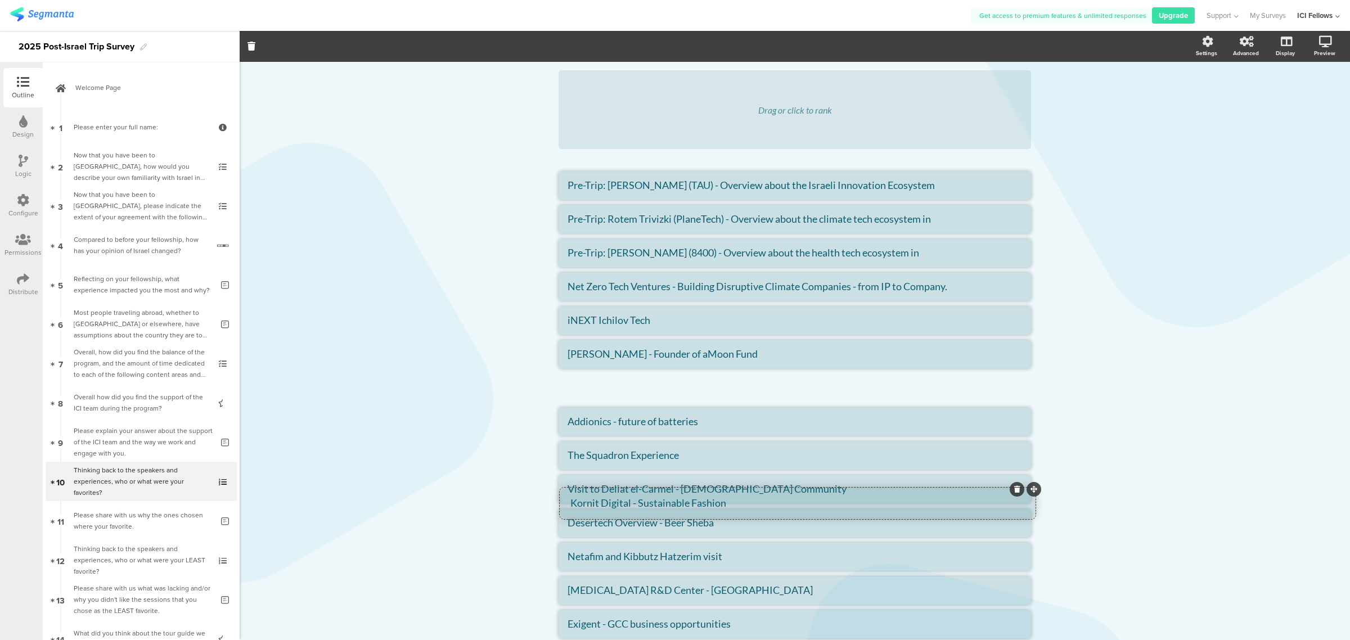
drag, startPoint x: 1027, startPoint y: 371, endPoint x: 1030, endPoint y: 487, distance: 115.4
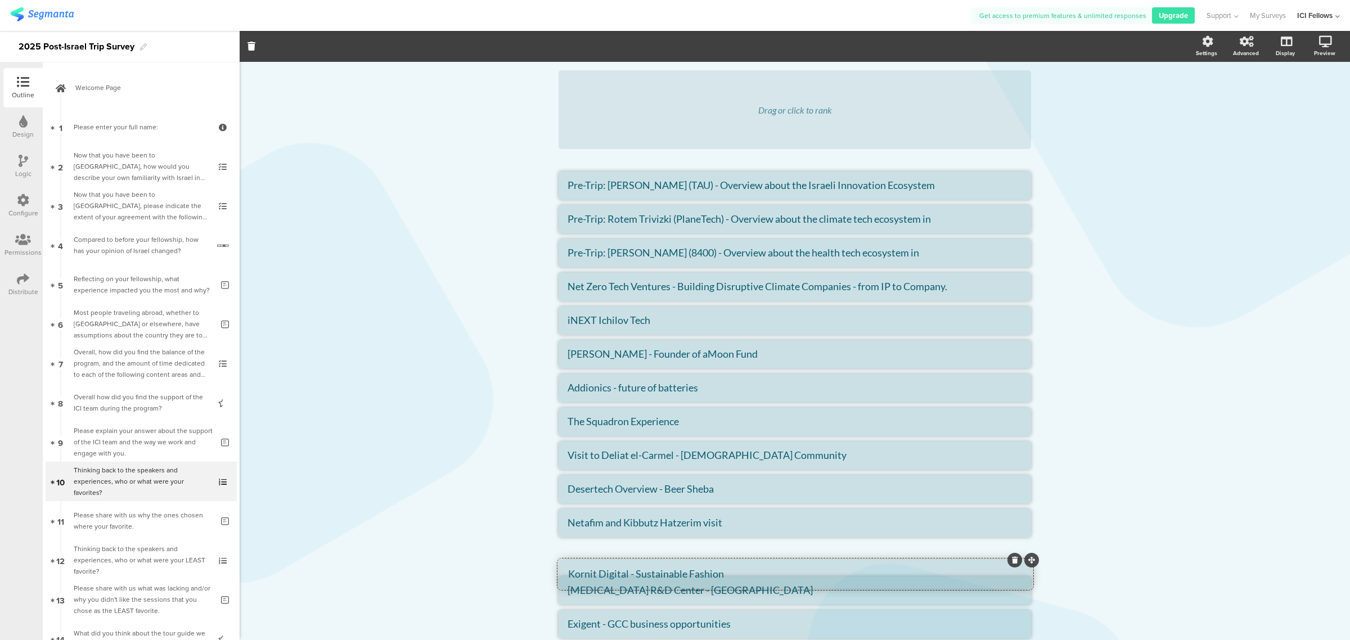
drag, startPoint x: 1024, startPoint y: 372, endPoint x: 1025, endPoint y: 559, distance: 186.2
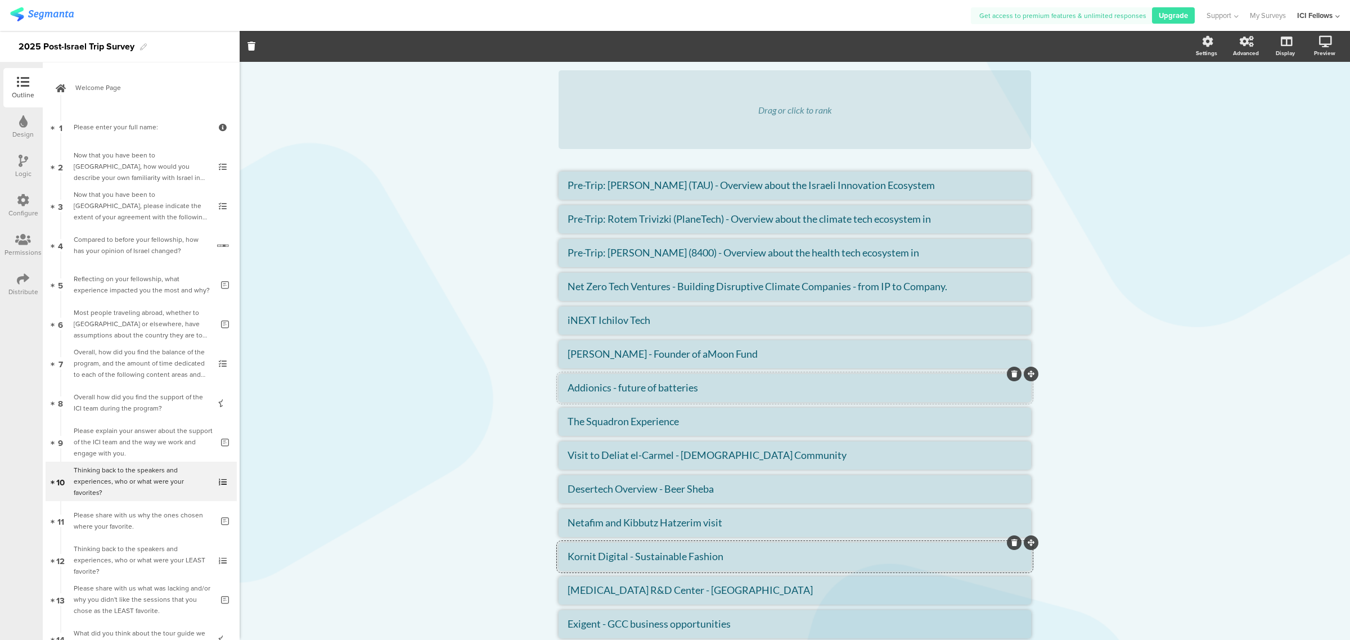
click at [585, 383] on textarea "Addionics - future of batteries" at bounding box center [795, 387] width 455 height 12
drag, startPoint x: 698, startPoint y: 389, endPoint x: 526, endPoint y: 390, distance: 172.1
click at [526, 390] on div "Type caption... 50% Thinking back to the speakers and experiences, who or what …" at bounding box center [795, 340] width 1111 height 790
paste textarea "Tel Aviv Stock Exchange overview"
drag, startPoint x: 732, startPoint y: 391, endPoint x: 717, endPoint y: 379, distance: 19.6
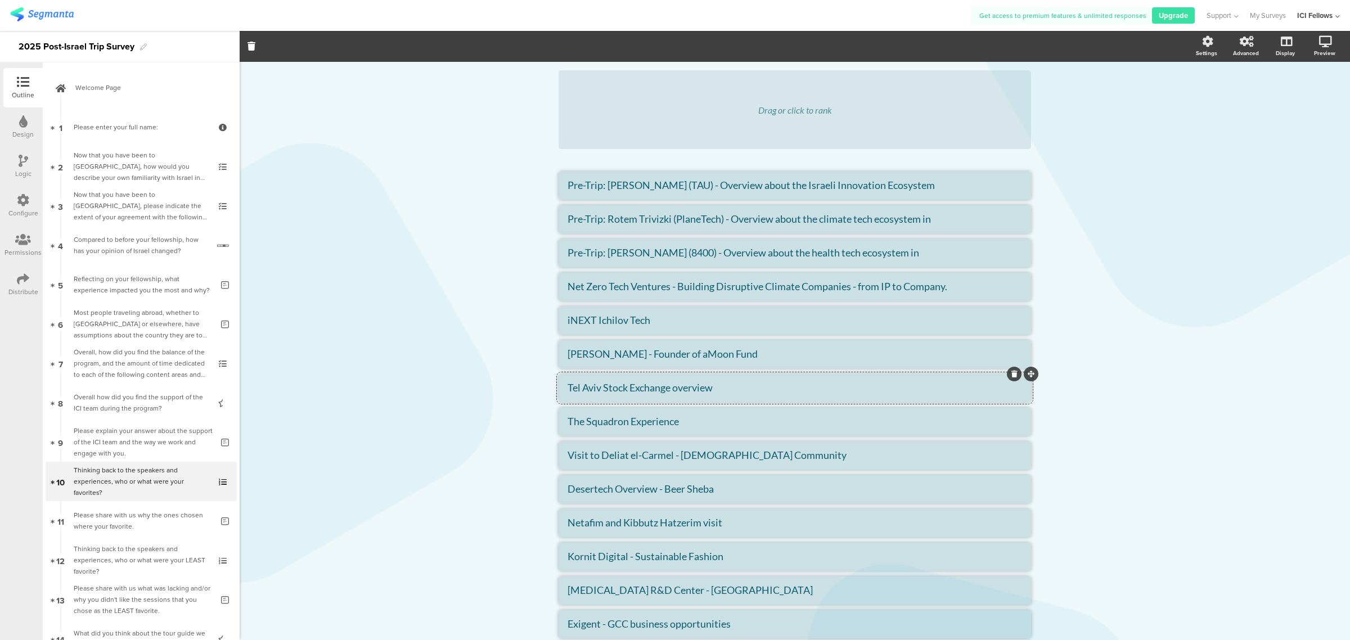
click at [732, 391] on textarea "Tel Aviv Stock Exchange overview" at bounding box center [795, 387] width 455 height 12
click at [568, 386] on textarea "Tel Aviv Stock Exchange overview" at bounding box center [795, 387] width 455 height 12
paste textarea "[PERSON_NAME], [PERSON_NAME]"
type textarea "[PERSON_NAME] & [PERSON_NAME] - Tel Aviv Stock Exchange overview"
click at [623, 430] on li "The Squadron Experience" at bounding box center [795, 422] width 473 height 28
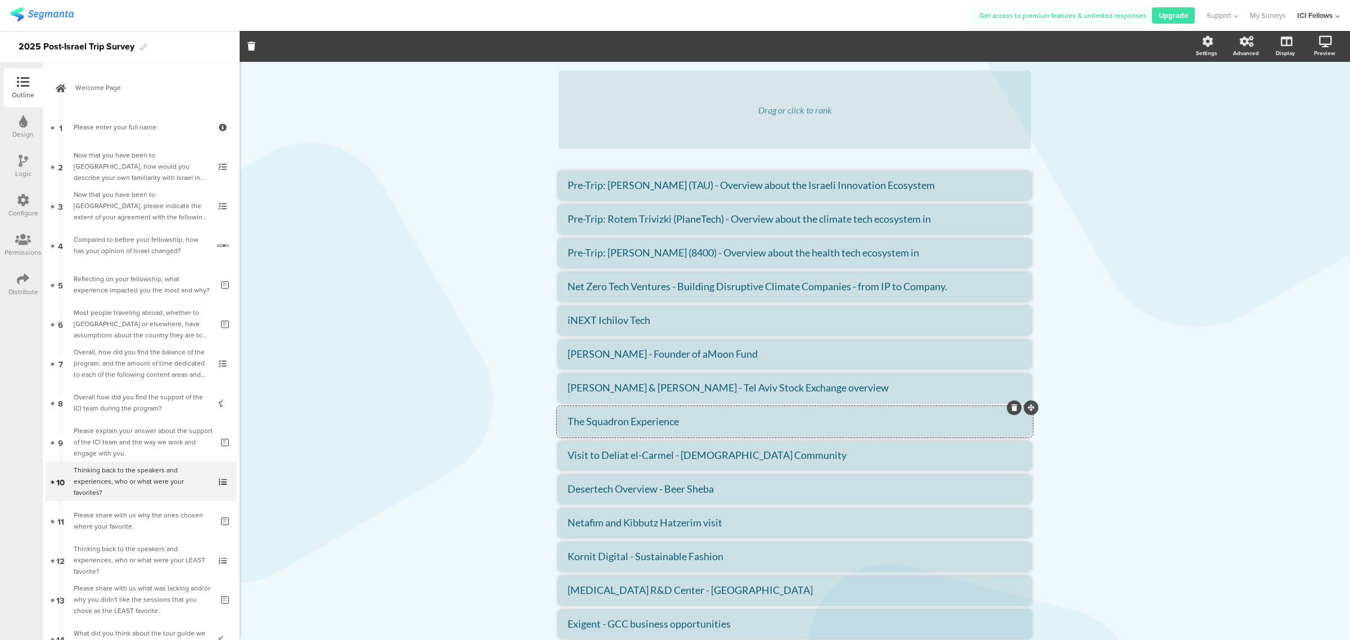
drag, startPoint x: 678, startPoint y: 419, endPoint x: 558, endPoint y: 420, distance: 121.0
click at [559, 420] on li "The Squadron Experience" at bounding box center [795, 422] width 473 height 28
paste textarea "[PERSON_NAME]"
click at [642, 428] on li "[PERSON_NAME] -" at bounding box center [795, 422] width 473 height 28
click at [642, 417] on textarea "[PERSON_NAME] -" at bounding box center [795, 421] width 455 height 12
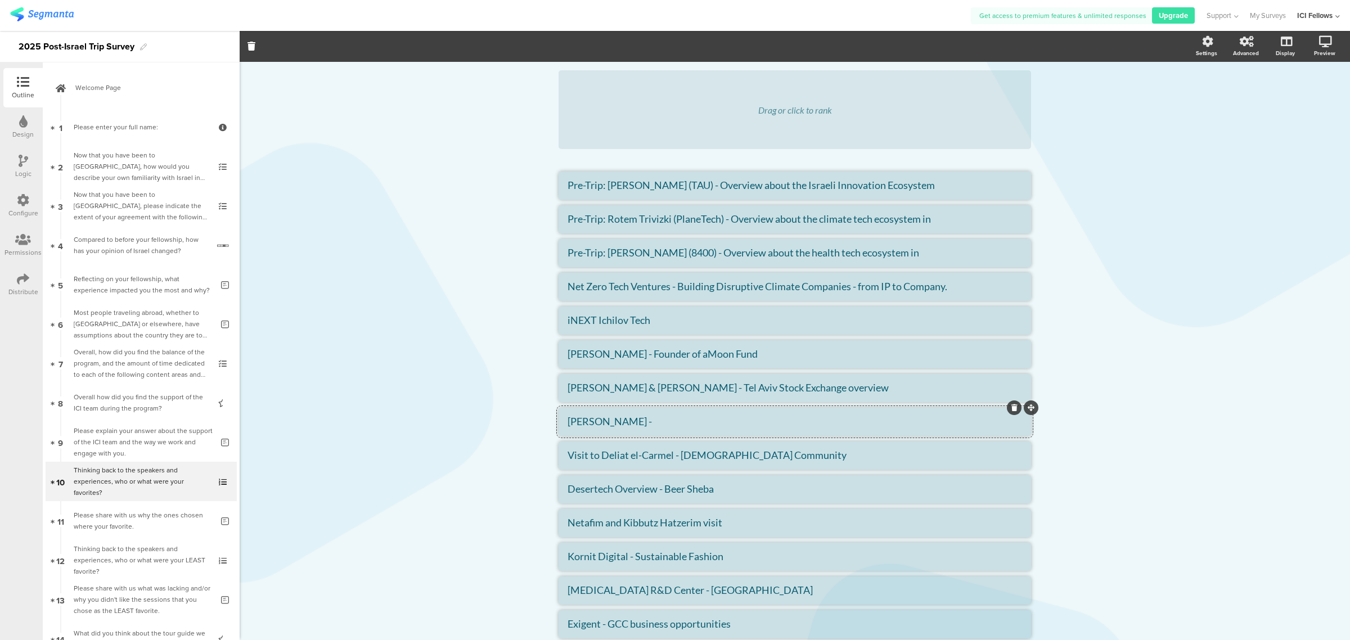
paste textarea "Policy perspective on Israel's innovation ecosystem"
type textarea "[PERSON_NAME] - Policy perspective on Israel's innovation ecosystem"
click at [719, 455] on textarea "Visit to Deliat el-Carmel - [DEMOGRAPHIC_DATA] Community" at bounding box center [795, 455] width 455 height 12
drag, startPoint x: 821, startPoint y: 496, endPoint x: 836, endPoint y: 468, distance: 31.7
click at [819, 460] on ul "Pre-Trip: [PERSON_NAME] (TAU) - Overview about the Israeli Innovation Ecosystem…" at bounding box center [795, 422] width 473 height 501
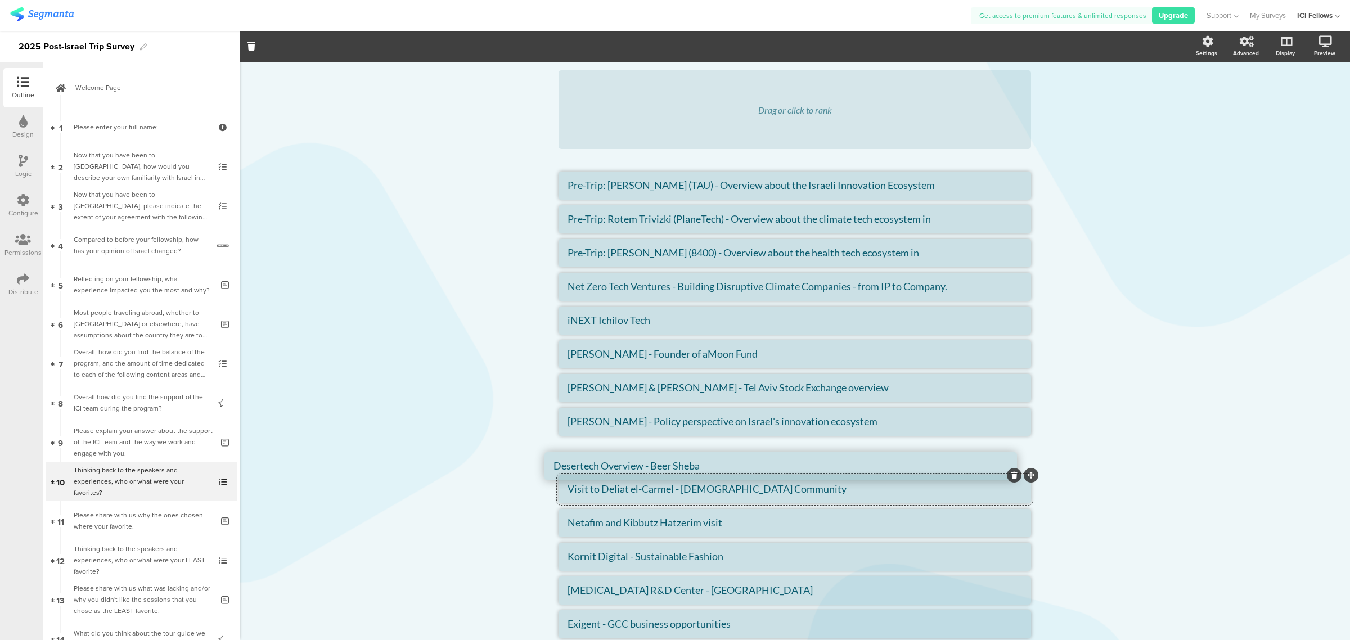
drag, startPoint x: 1028, startPoint y: 473, endPoint x: 1018, endPoint y: 442, distance: 32.6
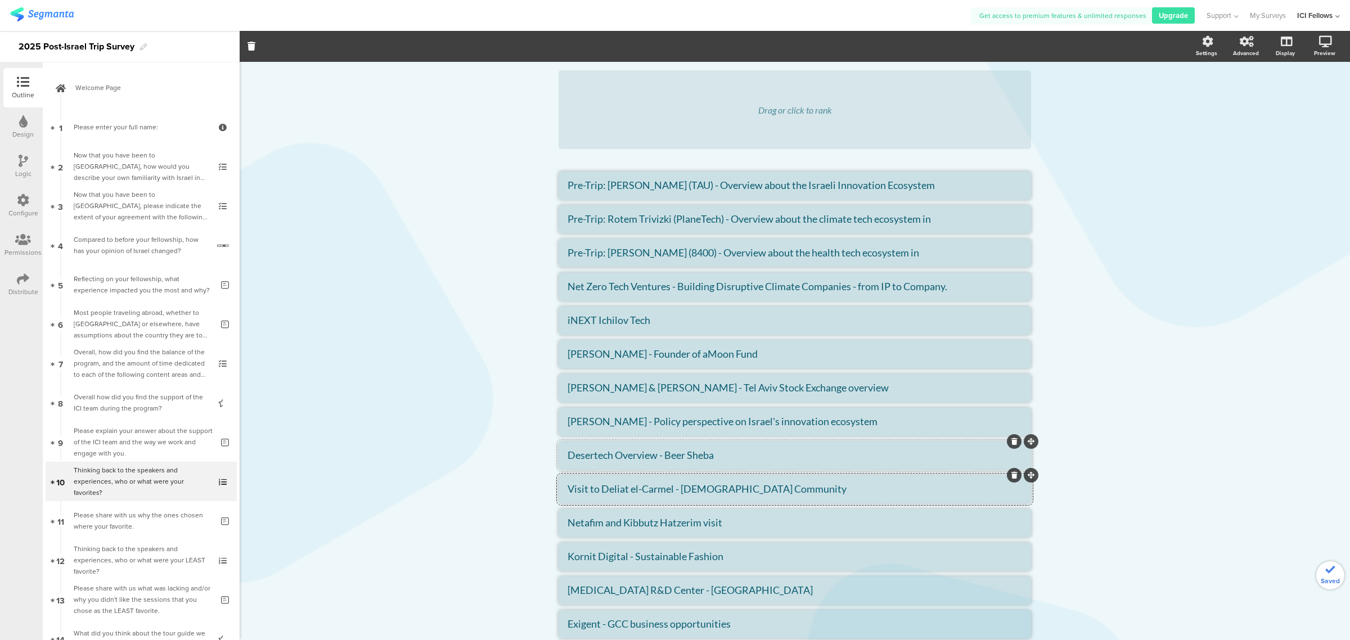
click at [647, 451] on textarea "Desertech Overview - Beer Sheba" at bounding box center [795, 455] width 455 height 12
drag, startPoint x: 732, startPoint y: 451, endPoint x: 554, endPoint y: 451, distance: 178.3
click at [559, 451] on li "Desertech Overview - Beer Sheba" at bounding box center [795, 456] width 473 height 28
paste textarea "[PERSON_NAME]"
type textarea "[PERSON_NAME]"
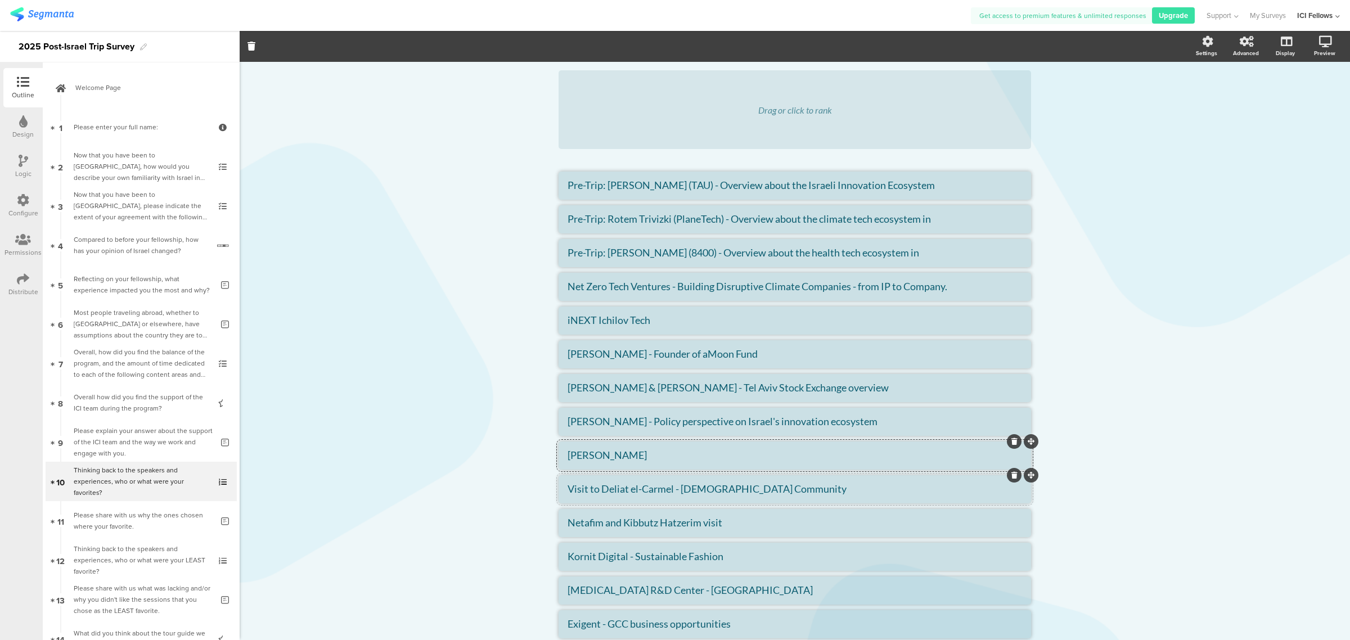
click at [641, 491] on textarea "Visit to Deliat el-Carmel - [DEMOGRAPHIC_DATA] Community" at bounding box center [795, 489] width 455 height 12
drag, startPoint x: 774, startPoint y: 487, endPoint x: 523, endPoint y: 482, distance: 250.4
click at [523, 482] on div "Type caption... 50% Thinking back to the speakers and experiences, who or what …" at bounding box center [795, 340] width 1111 height 790
click at [749, 527] on textarea "Netafim and Kibbutz Hatzerim visit" at bounding box center [795, 522] width 455 height 12
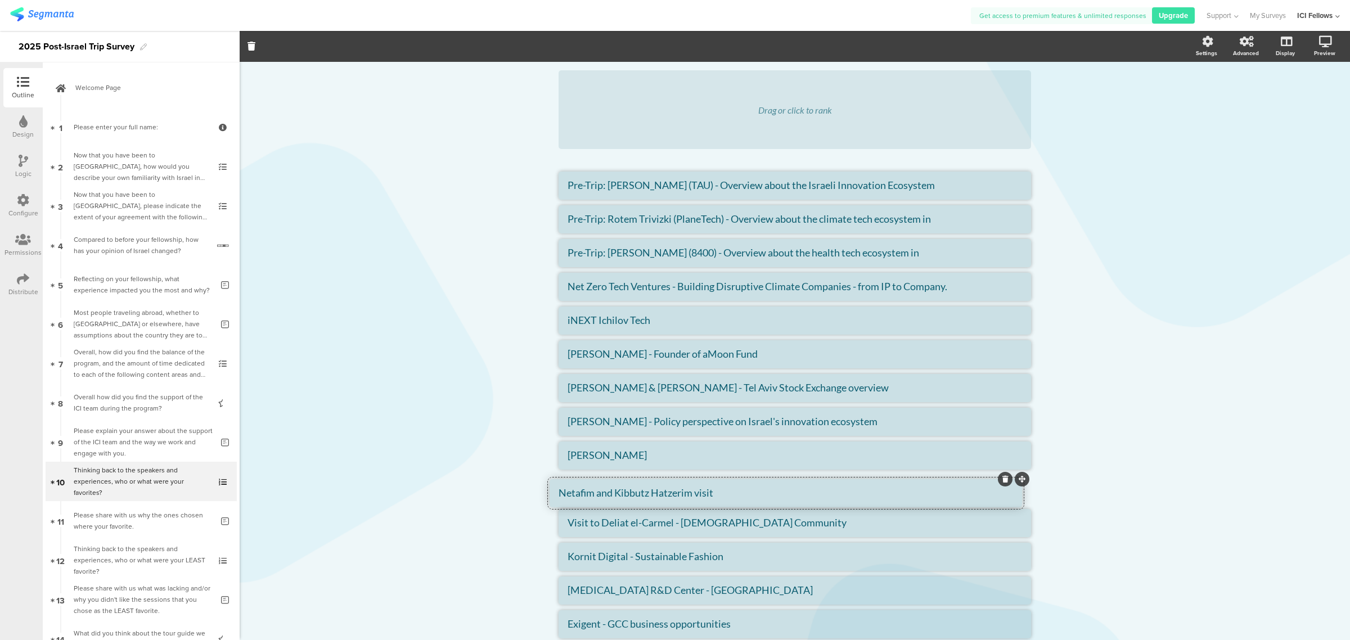
drag, startPoint x: 1027, startPoint y: 507, endPoint x: 1018, endPoint y: 477, distance: 31.1
click at [644, 482] on li "Netafim and Kibbutz Hatzerim visit" at bounding box center [795, 489] width 473 height 28
click at [738, 493] on textarea "Netafim and Kibbutz Hatzerim visit" at bounding box center [795, 489] width 455 height 12
drag, startPoint x: 732, startPoint y: 487, endPoint x: 536, endPoint y: 487, distance: 196.3
click at [536, 487] on div "Type caption... 50% Thinking back to the speakers and experiences, who or what …" at bounding box center [795, 340] width 1111 height 790
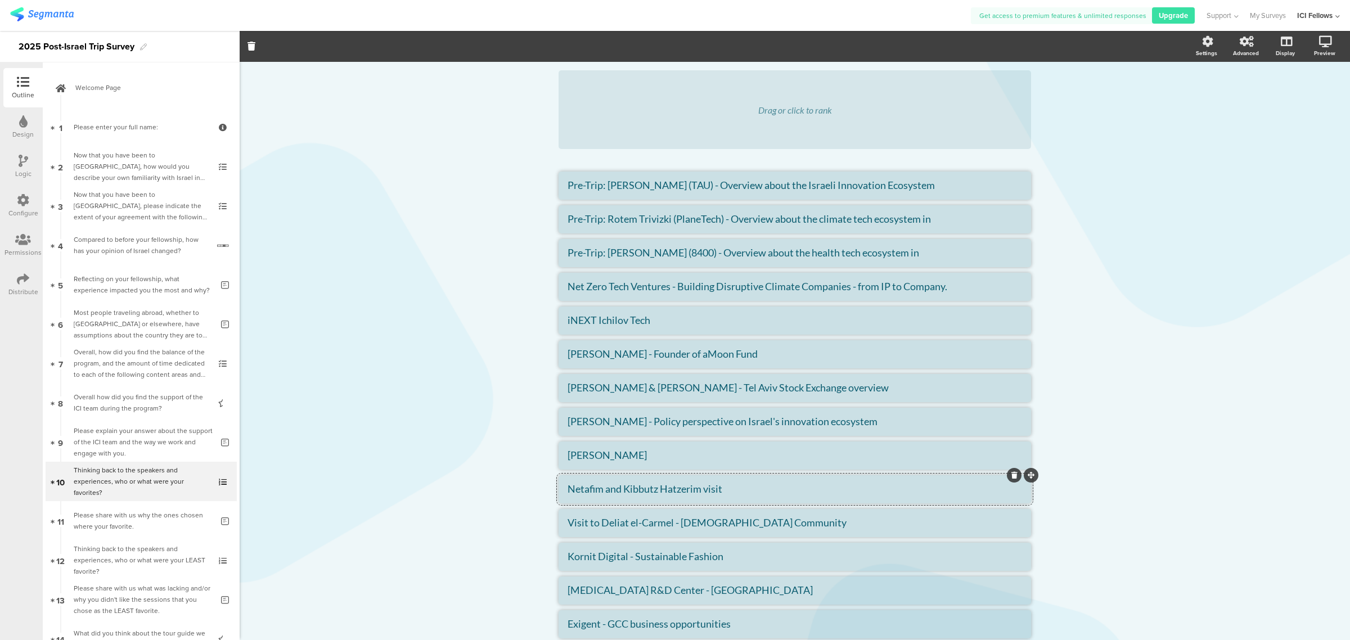
paste textarea "Stelth Climate Company"
click at [568, 487] on textarea "Stelth Climate Company" at bounding box center [795, 489] width 455 height 12
click at [568, 489] on textarea "Stelth Climate Company" at bounding box center [795, 489] width 455 height 12
click at [568, 490] on textarea "Stelth Climate Company" at bounding box center [795, 489] width 455 height 12
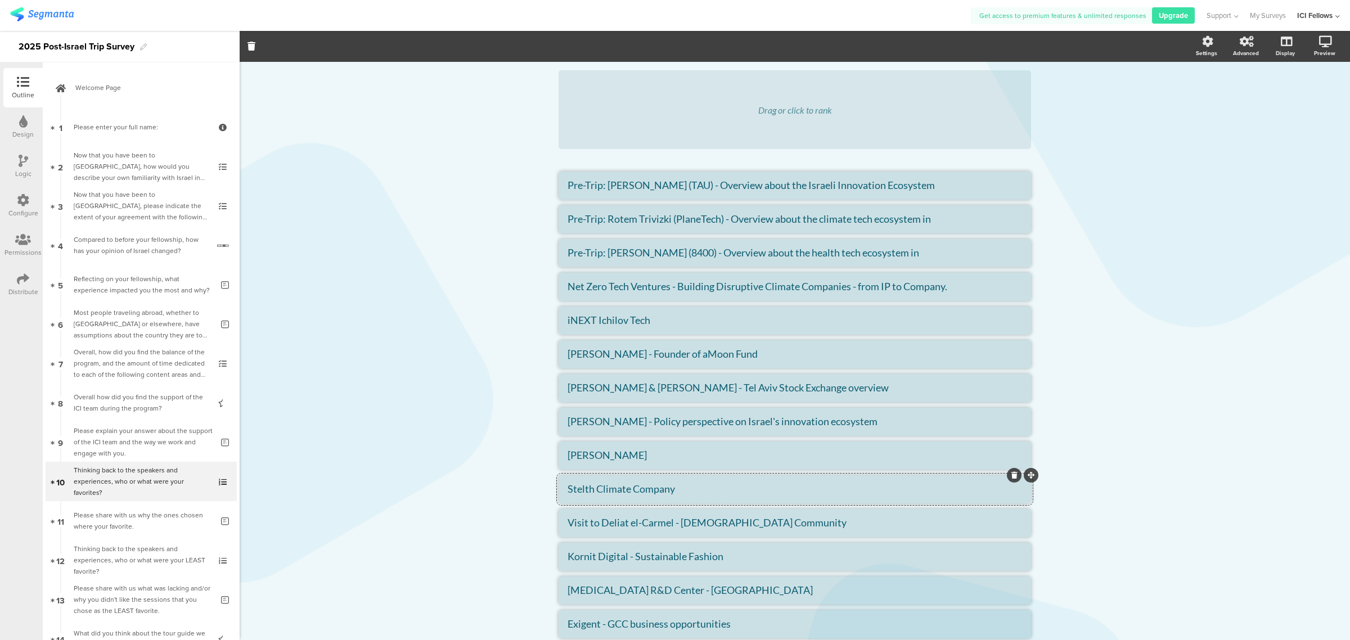
paste textarea "[PERSON_NAME]"
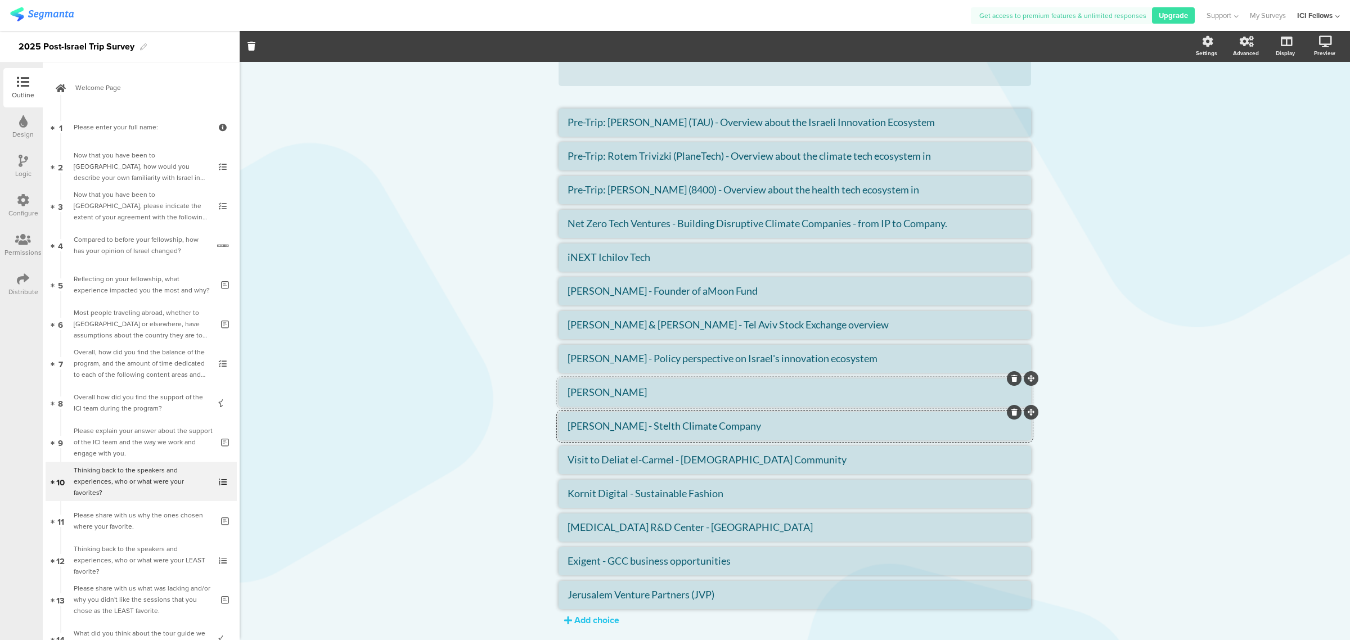
scroll to position [212, 0]
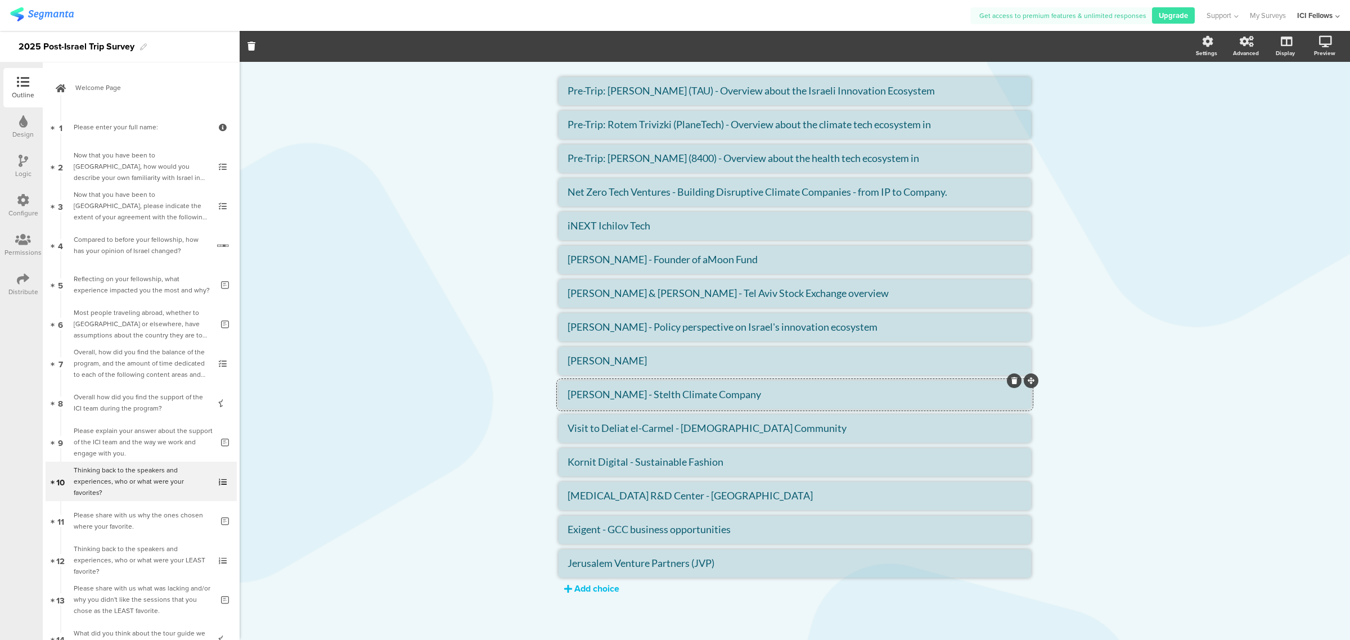
type textarea "[PERSON_NAME] - Stelth Climate Company"
click at [595, 591] on div "Add choice" at bounding box center [596, 588] width 45 height 13
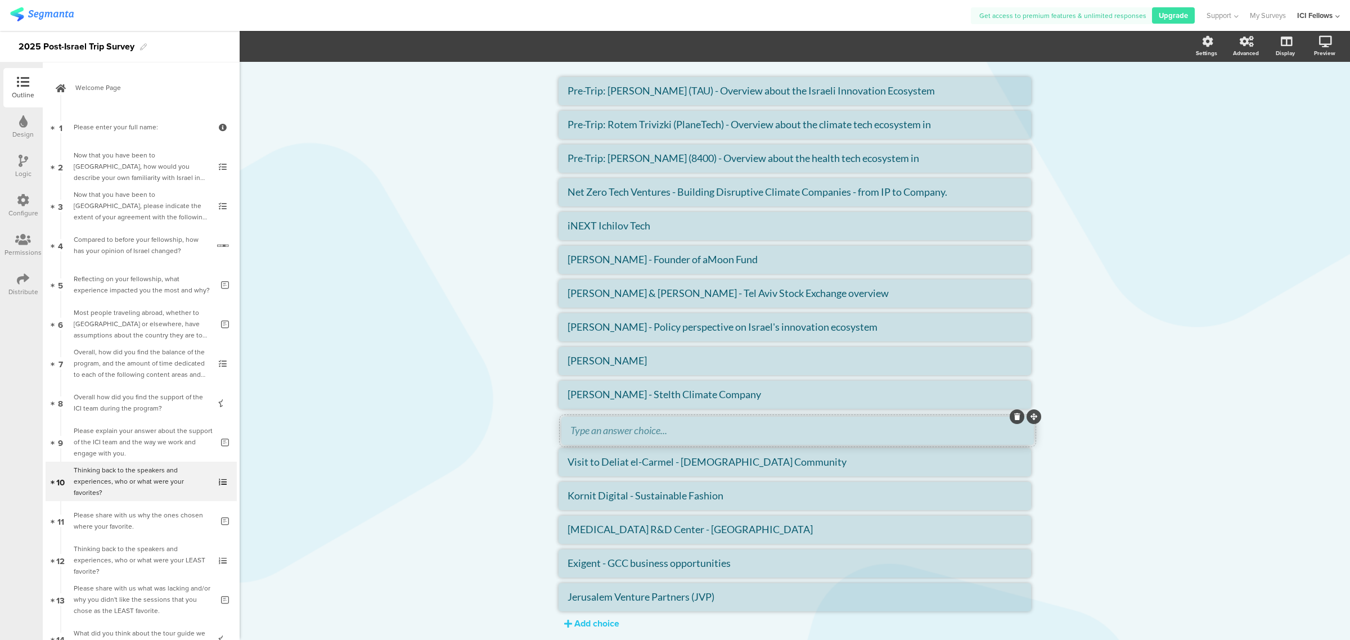
drag, startPoint x: 1024, startPoint y: 586, endPoint x: 1027, endPoint y: 419, distance: 166.5
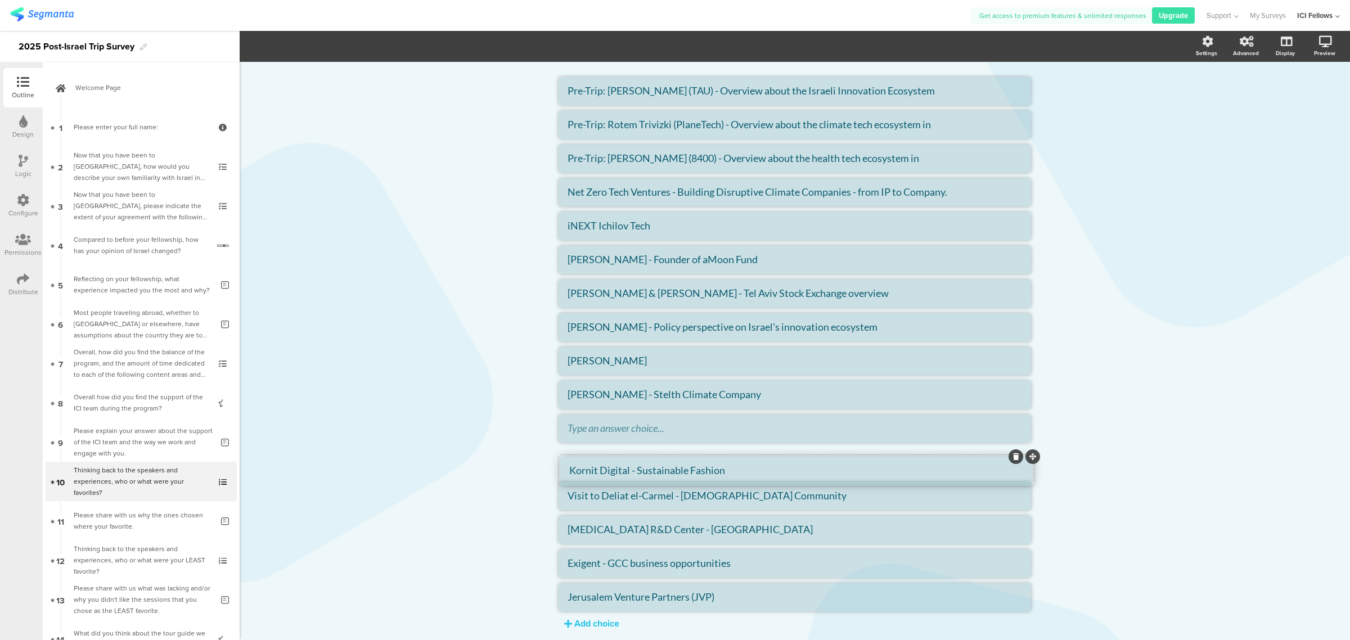
drag, startPoint x: 1025, startPoint y: 485, endPoint x: 1027, endPoint y: 460, distance: 25.4
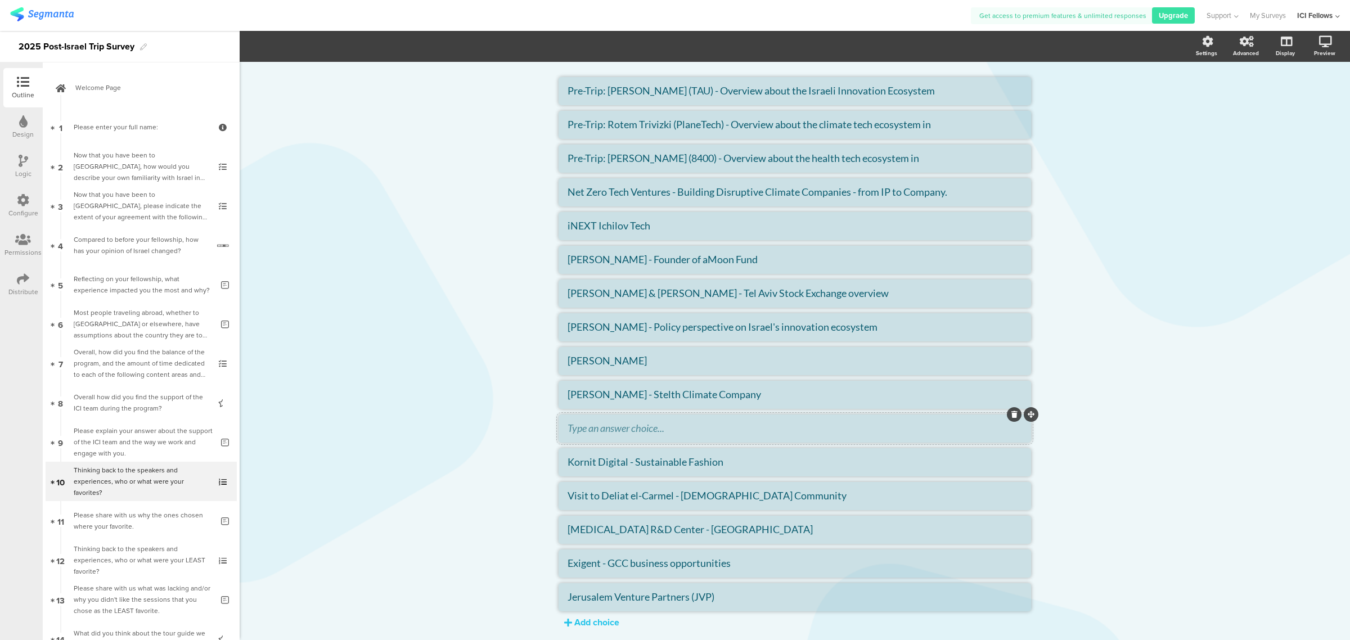
click at [606, 426] on textarea at bounding box center [795, 428] width 455 height 12
paste textarea "Tour through Rothschild - Atzmaut trail"
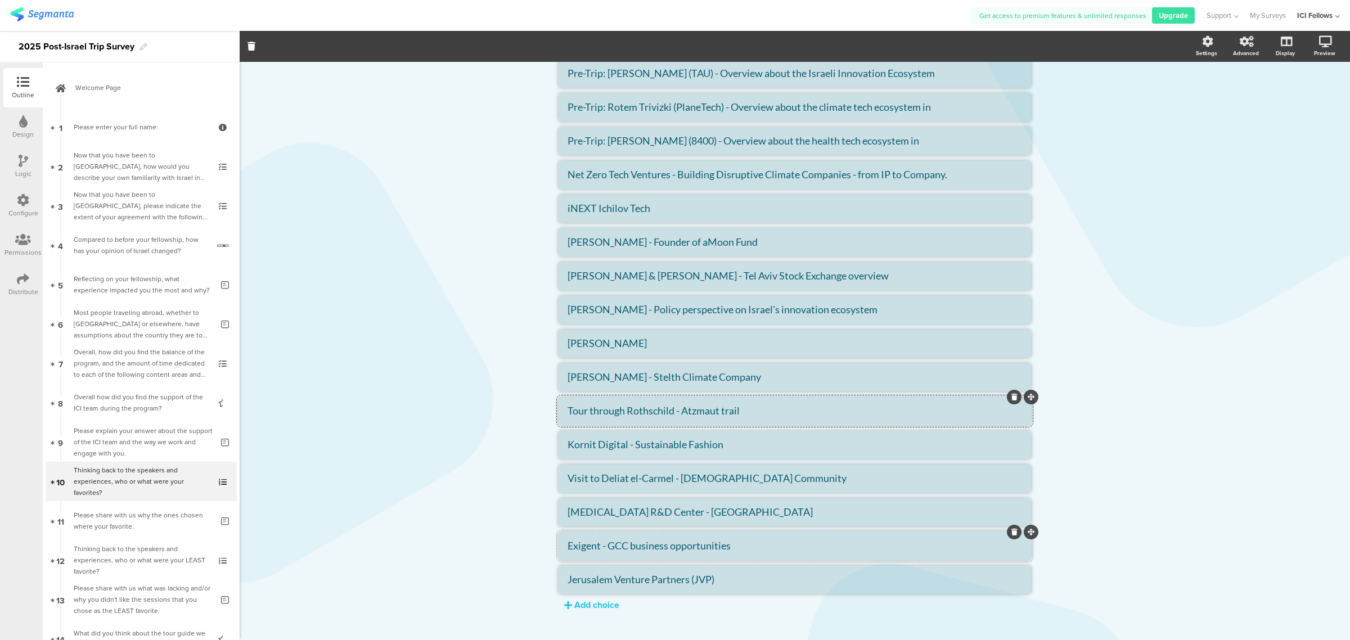
scroll to position [245, 0]
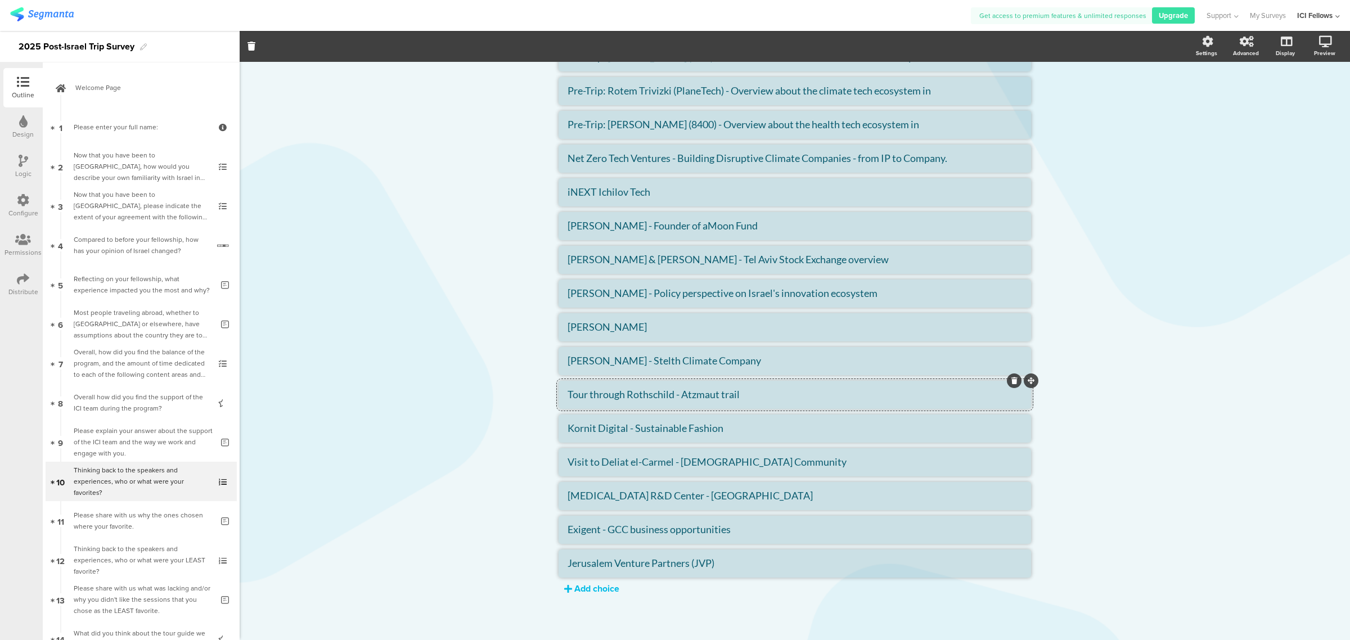
type textarea "Tour through Rothschild - Atzmaut trail"
click at [578, 592] on div "Add choice" at bounding box center [596, 588] width 45 height 13
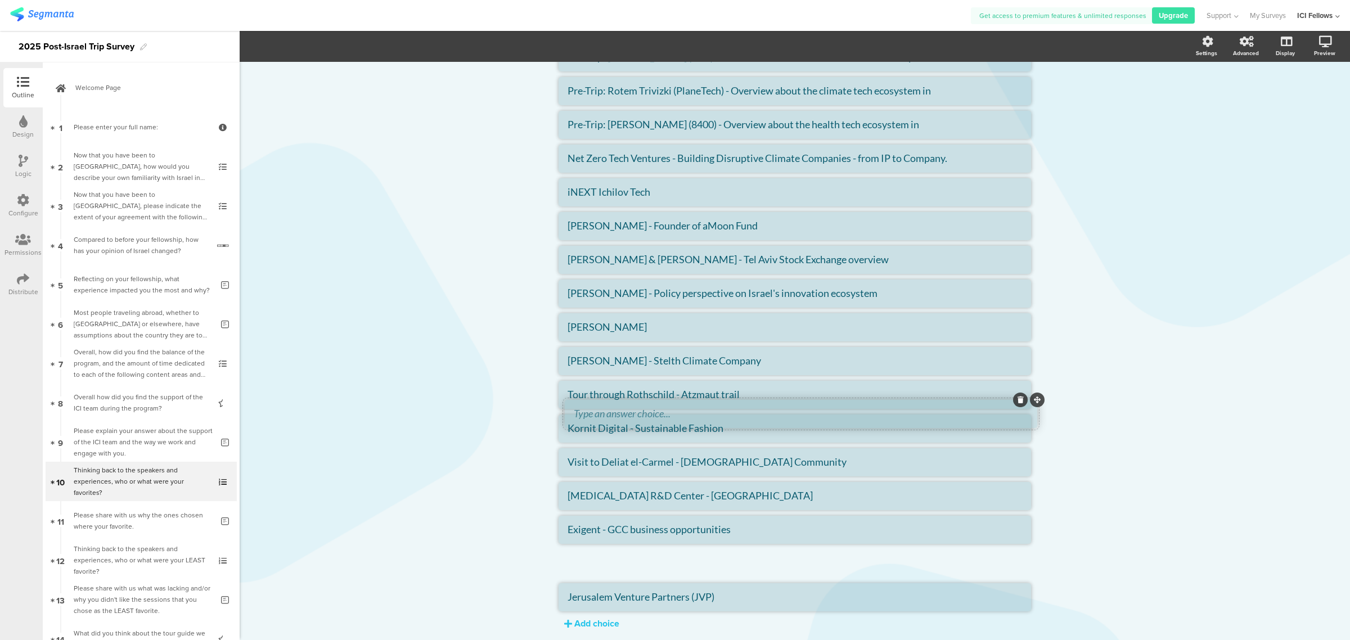
drag, startPoint x: 1024, startPoint y: 584, endPoint x: 1030, endPoint y: 399, distance: 184.6
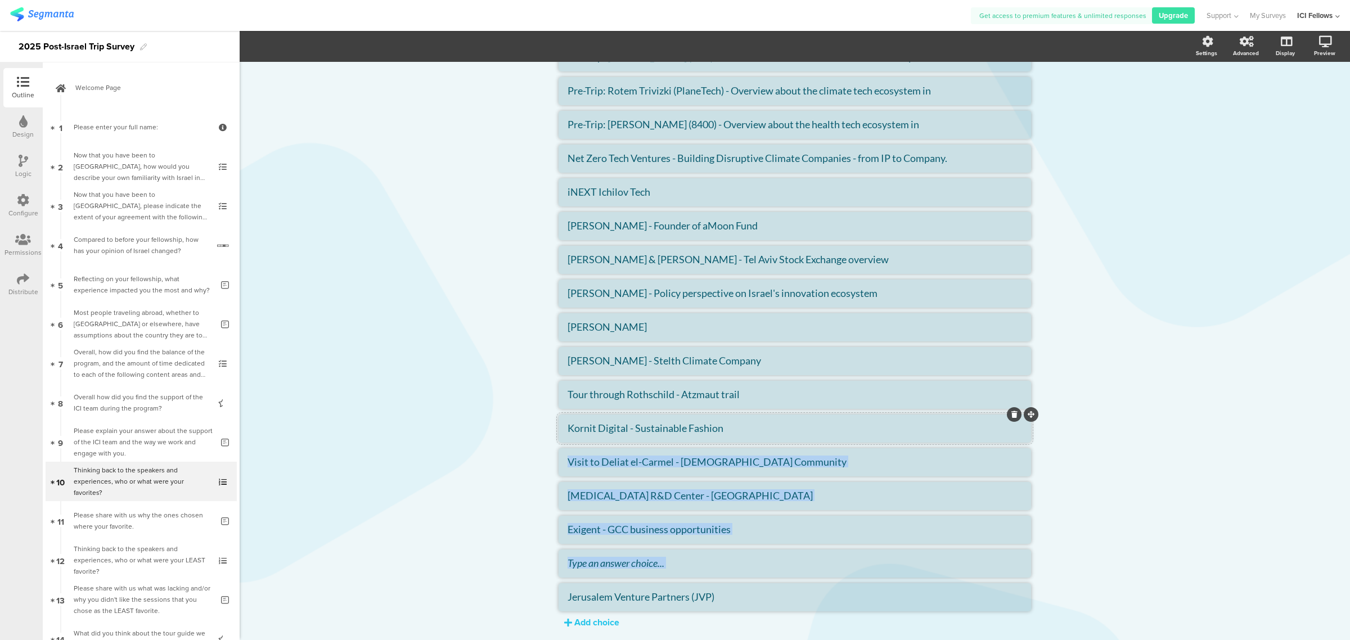
drag, startPoint x: 1027, startPoint y: 545, endPoint x: 1011, endPoint y: 478, distance: 68.2
click at [1025, 437] on ul "Pre-Trip: [PERSON_NAME] (TAU) - Overview about the Israeli Innovation Ecosystem…" at bounding box center [795, 327] width 473 height 568
click at [828, 560] on textarea at bounding box center [795, 563] width 455 height 12
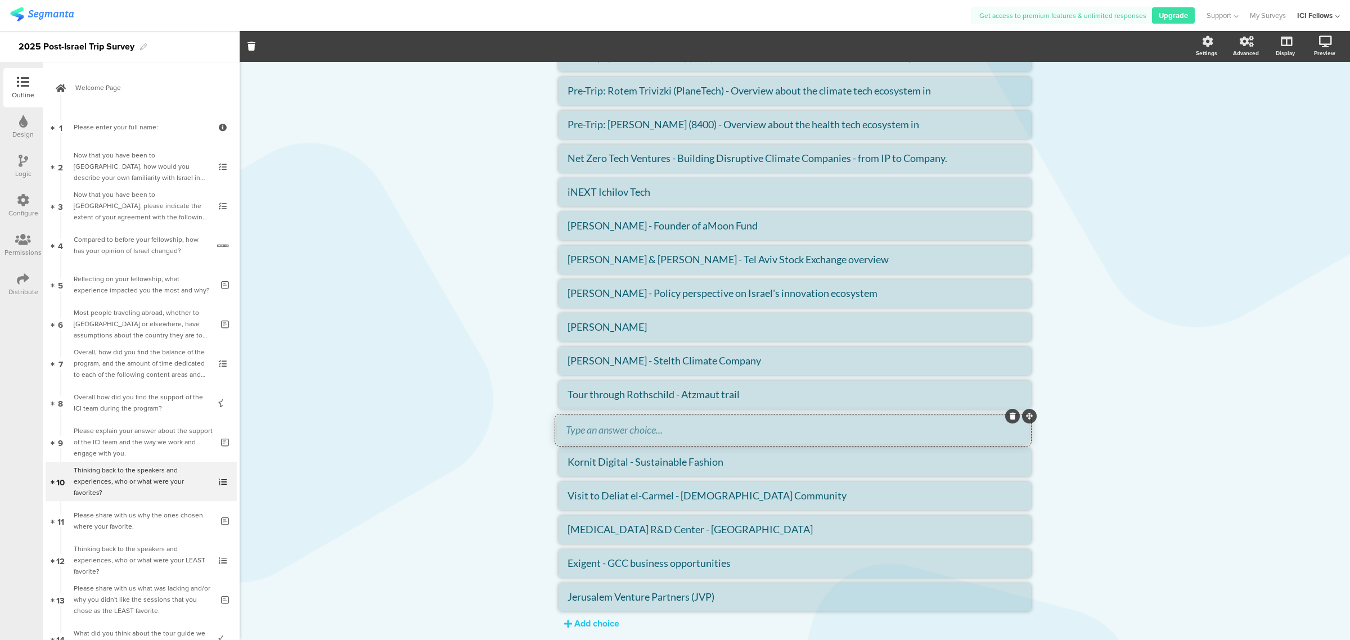
drag, startPoint x: 1027, startPoint y: 547, endPoint x: 1027, endPoint y: 414, distance: 133.3
click at [949, 459] on textarea "Kornit Digital - Sustainable Fashion" at bounding box center [795, 462] width 455 height 12
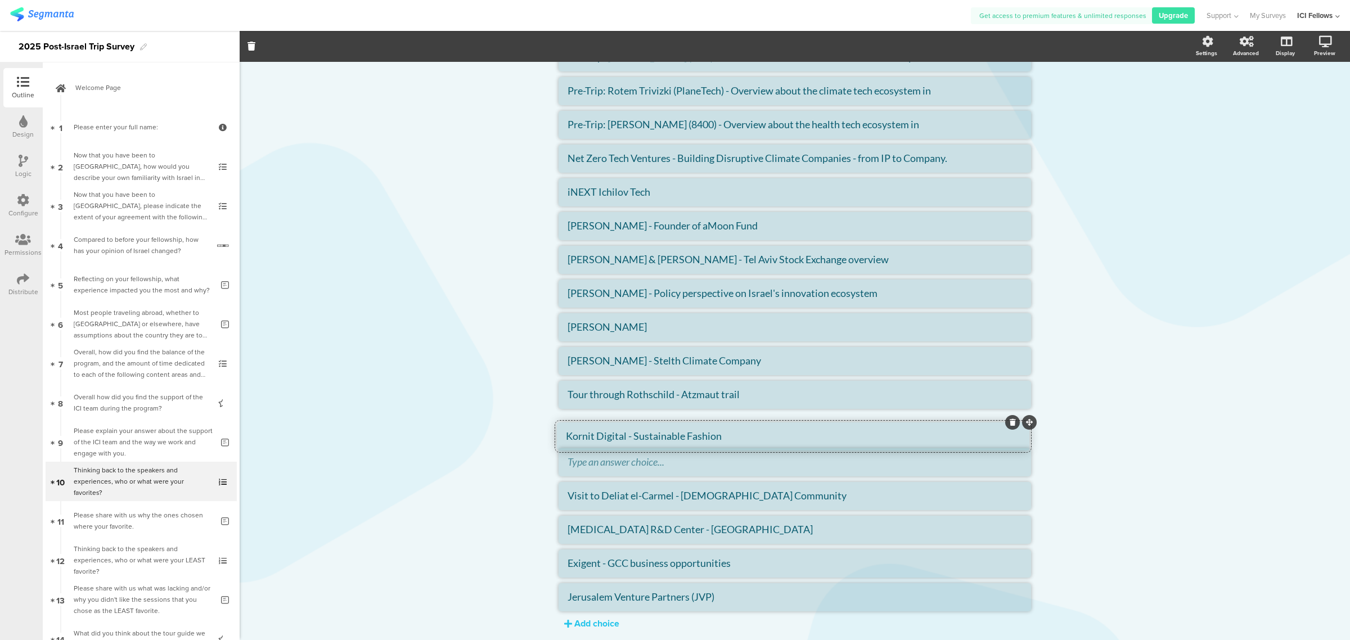
drag, startPoint x: 1026, startPoint y: 448, endPoint x: 1023, endPoint y: 414, distance: 34.4
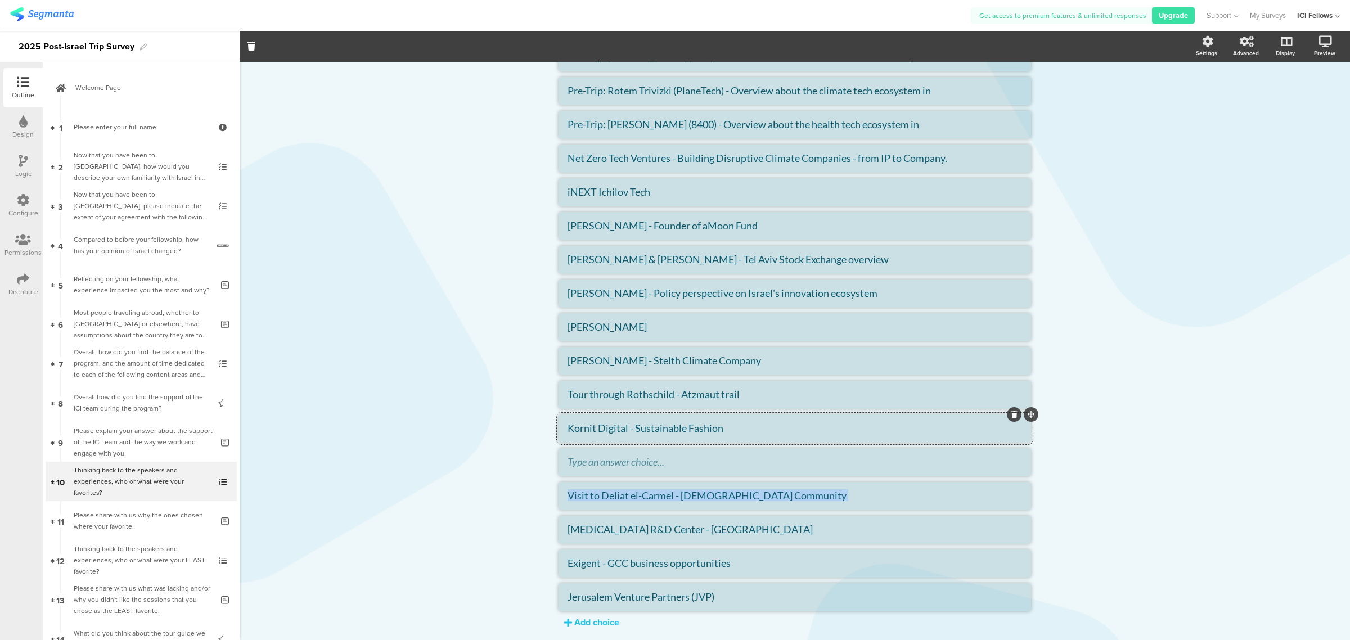
drag, startPoint x: 1031, startPoint y: 483, endPoint x: 1028, endPoint y: 456, distance: 27.1
click at [1028, 456] on div "Type caption... 50% Thinking back to the speakers and experiences, who or what …" at bounding box center [794, 245] width 495 height 857
click at [923, 496] on textarea "Visit to Deliat el-Carmel - [DEMOGRAPHIC_DATA] Community" at bounding box center [795, 495] width 455 height 12
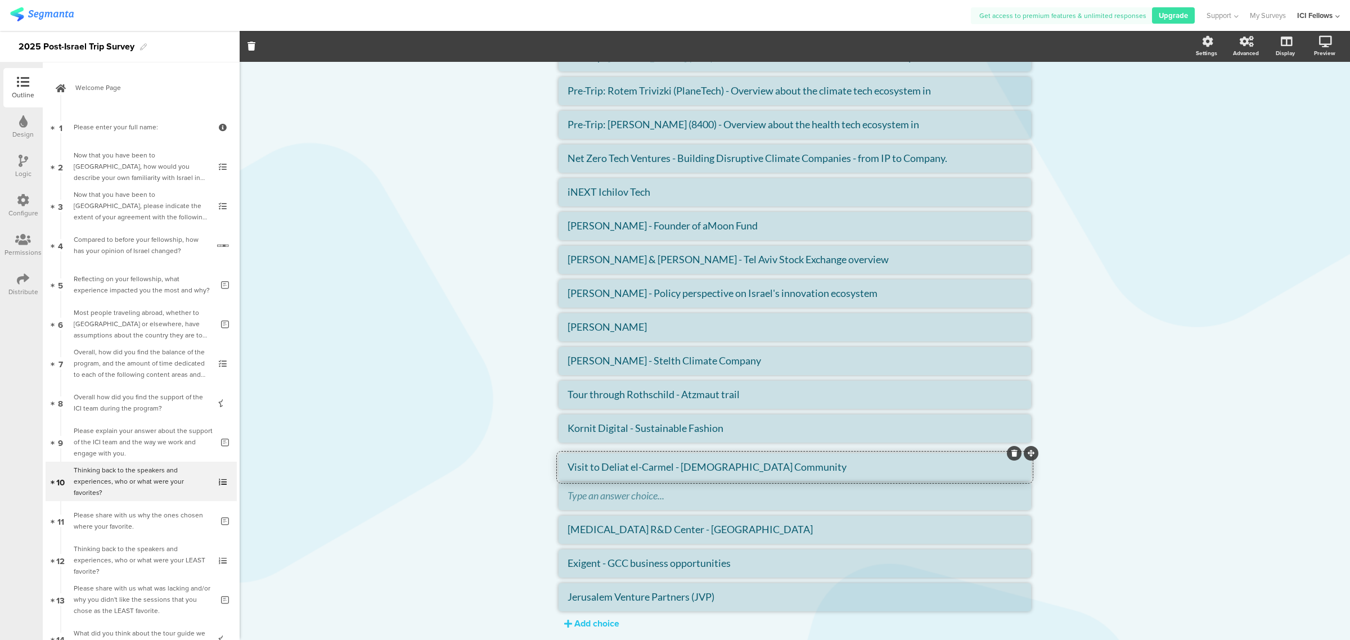
drag, startPoint x: 1026, startPoint y: 482, endPoint x: 1026, endPoint y: 451, distance: 30.9
drag, startPoint x: 695, startPoint y: 456, endPoint x: 711, endPoint y: 457, distance: 15.8
click at [695, 456] on textarea "Visit to Deliat el-Carmel - [DEMOGRAPHIC_DATA] Community" at bounding box center [795, 462] width 455 height 12
drag, startPoint x: 749, startPoint y: 462, endPoint x: 677, endPoint y: 462, distance: 72.6
click at [677, 462] on textarea "Visit to Deliat el-Carmel - [DEMOGRAPHIC_DATA] Community" at bounding box center [795, 462] width 455 height 12
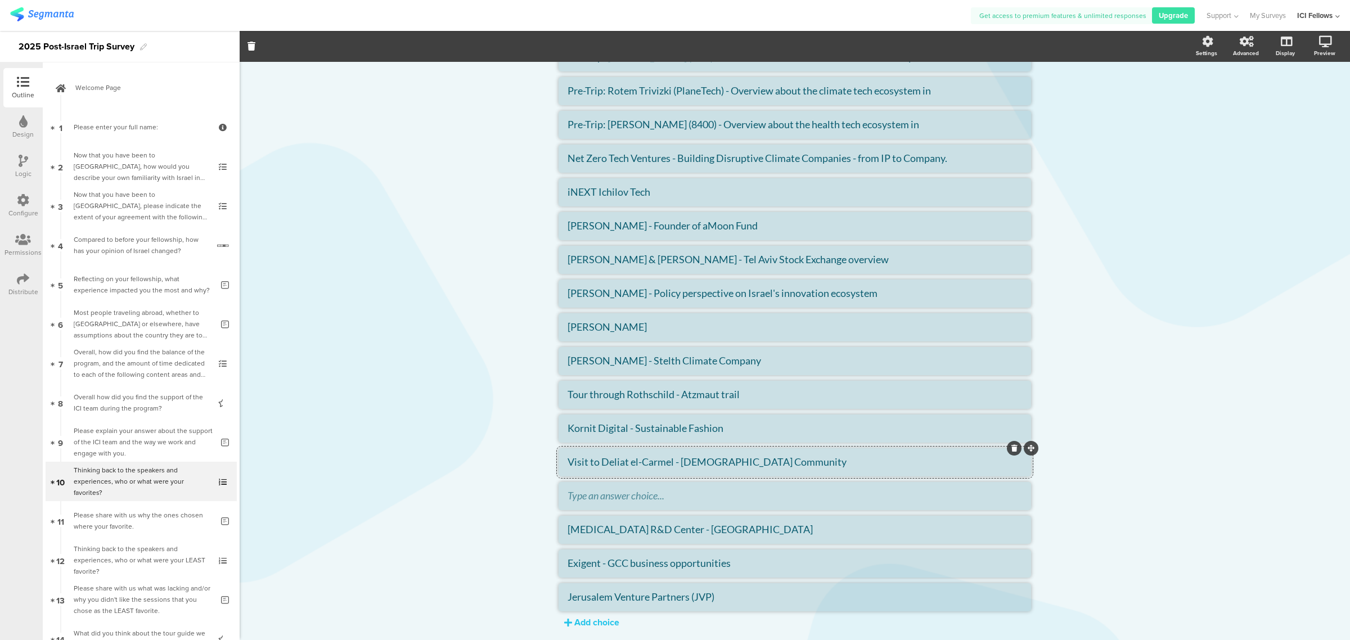
paste textarea "The Druze Community and its innovative approach"
type textarea "Visit to Deliat el-Carmel - The Druze Community and its innovative approach"
click at [723, 504] on li at bounding box center [795, 496] width 473 height 28
click at [690, 496] on textarea at bounding box center [795, 495] width 455 height 12
paste textarea "Dinner at [GEOGRAPHIC_DATA] with Hargol Founder"
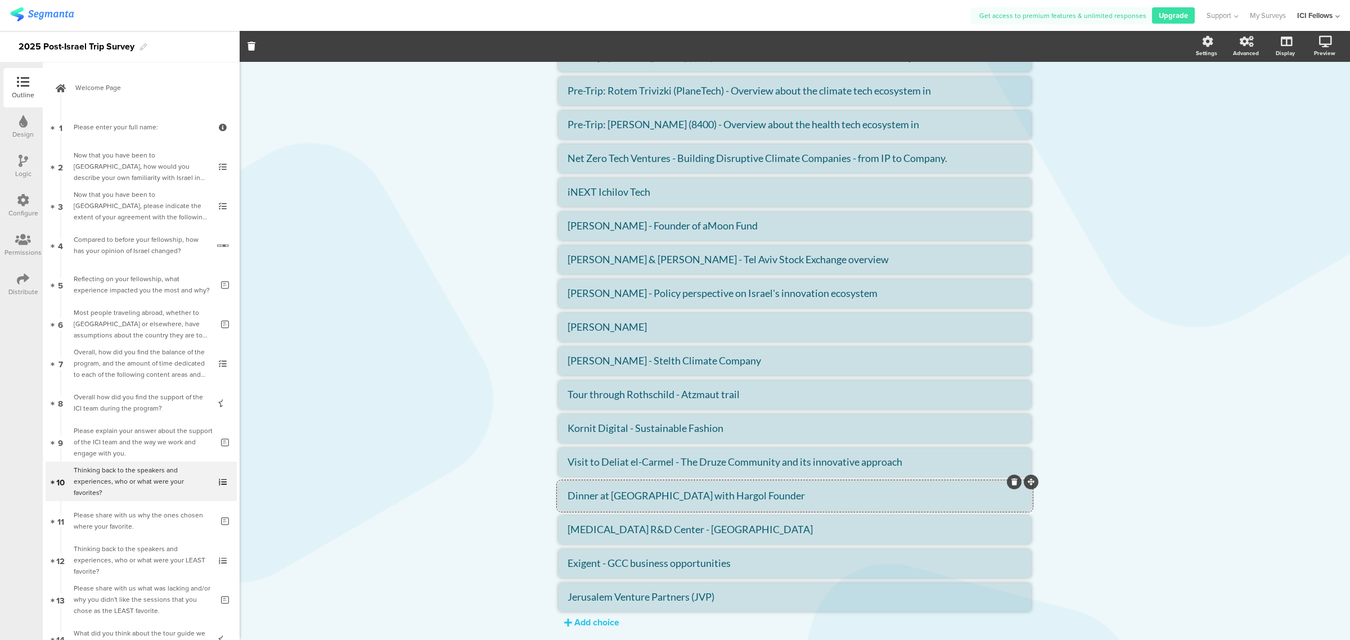
click at [778, 498] on textarea "Dinner at [GEOGRAPHIC_DATA] with Hargol Founder" at bounding box center [795, 495] width 455 height 12
paste textarea "[PERSON_NAME]"
type textarea "Dinner at [GEOGRAPHIC_DATA] with Hargol Founder - [PERSON_NAME]"
click at [614, 538] on li "[MEDICAL_DATA] R&D Center - [GEOGRAPHIC_DATA]" at bounding box center [795, 530] width 473 height 28
drag, startPoint x: 705, startPoint y: 524, endPoint x: 546, endPoint y: 527, distance: 159.2
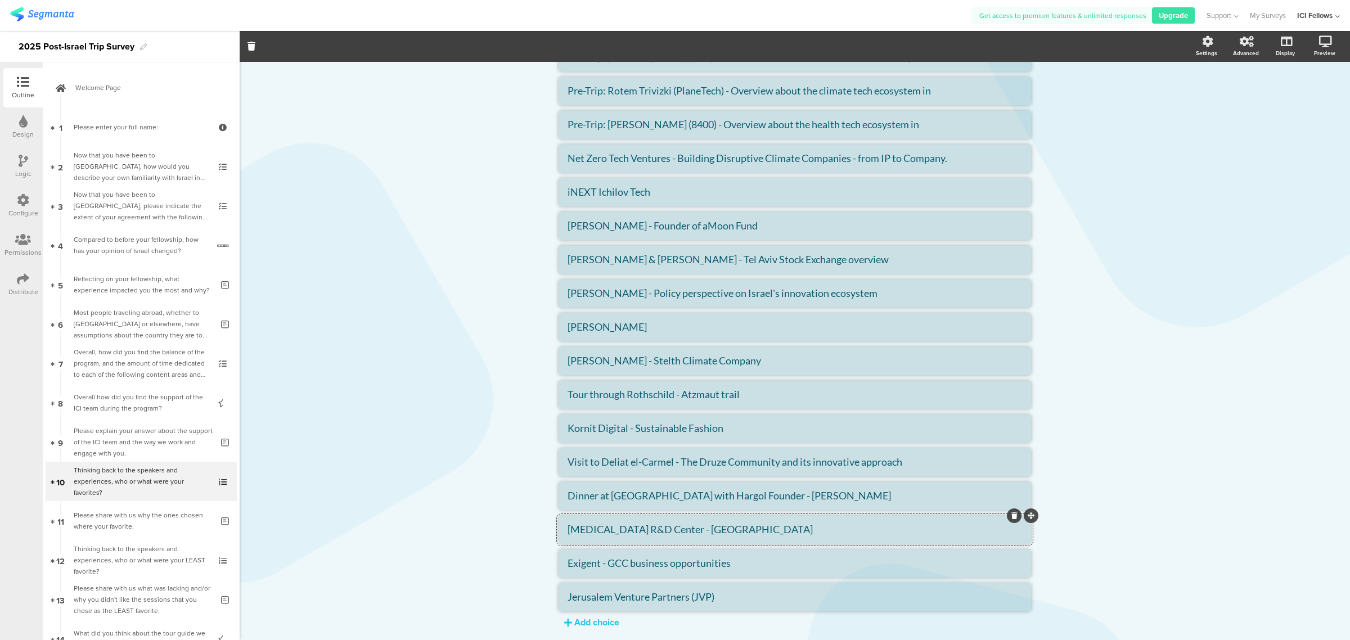
click at [547, 527] on div "Type caption... 50% Thinking back to the speakers and experiences, who or what …" at bounding box center [794, 245] width 495 height 857
paste textarea "[GEOGRAPHIC_DATA]"
type textarea "[GEOGRAPHIC_DATA]"
click at [635, 561] on textarea "Exigent - GCC business opportunities" at bounding box center [795, 563] width 455 height 12
drag, startPoint x: 738, startPoint y: 563, endPoint x: 539, endPoint y: 561, distance: 199.2
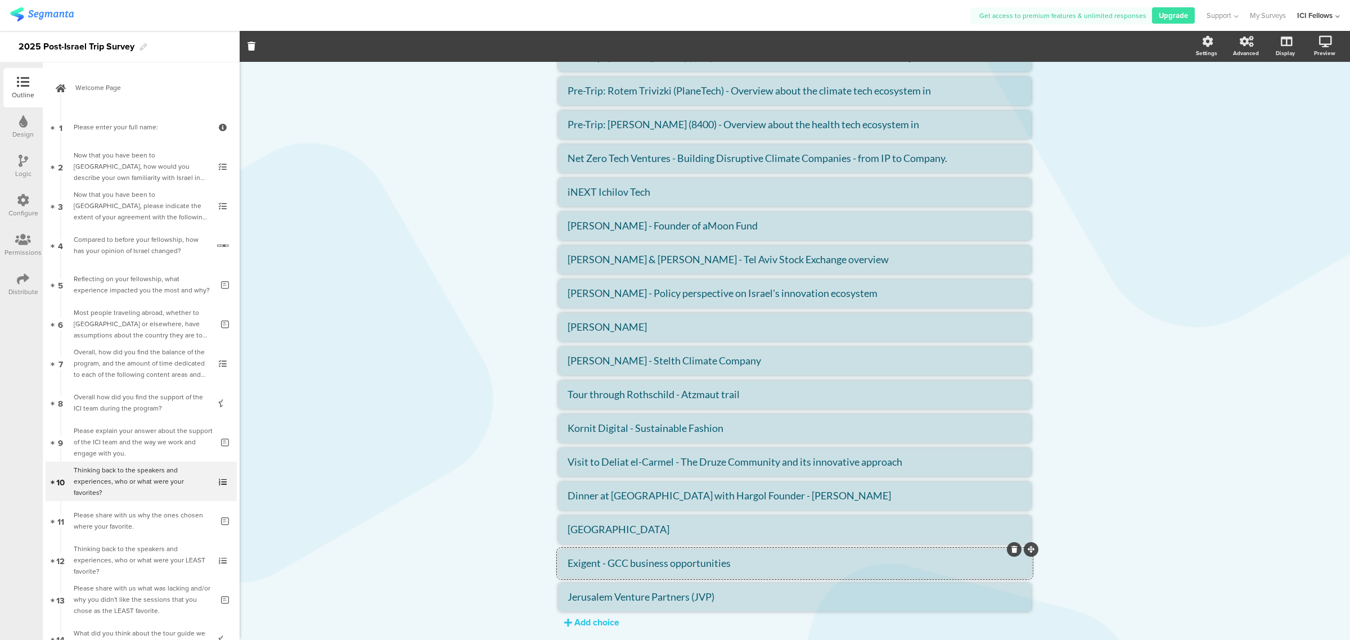
click at [539, 561] on div "Type caption... 50% Thinking back to the speakers and experiences, who or what …" at bounding box center [795, 245] width 1111 height 857
paste textarea "NGT Healthcare"
drag, startPoint x: 681, startPoint y: 574, endPoint x: 674, endPoint y: 572, distance: 7.8
click at [681, 574] on li "NGT Healthcare -" at bounding box center [795, 564] width 473 height 28
click at [660, 566] on textarea "NGT Healthcare -" at bounding box center [795, 563] width 455 height 12
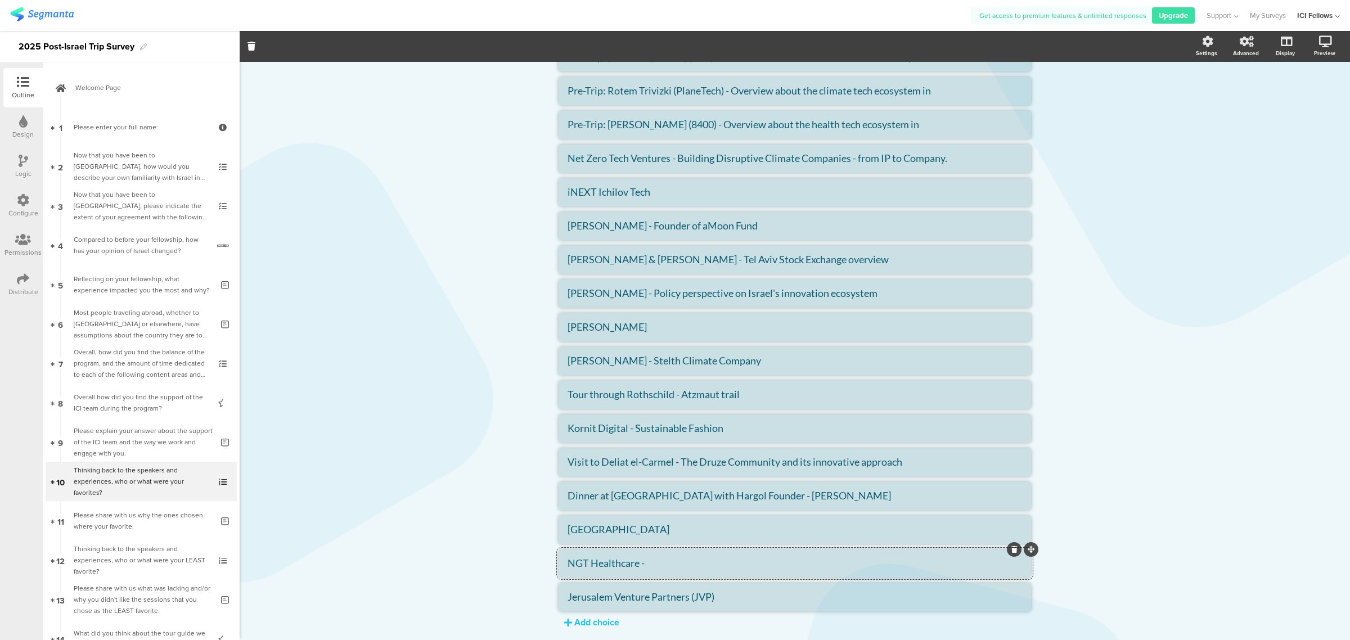
paste textarea "Medtech hub in [GEOGRAPHIC_DATA]"
type textarea "NGT Healthcare - Medtech hub in [GEOGRAPHIC_DATA]"
click at [587, 623] on div "Add choice" at bounding box center [596, 622] width 45 height 13
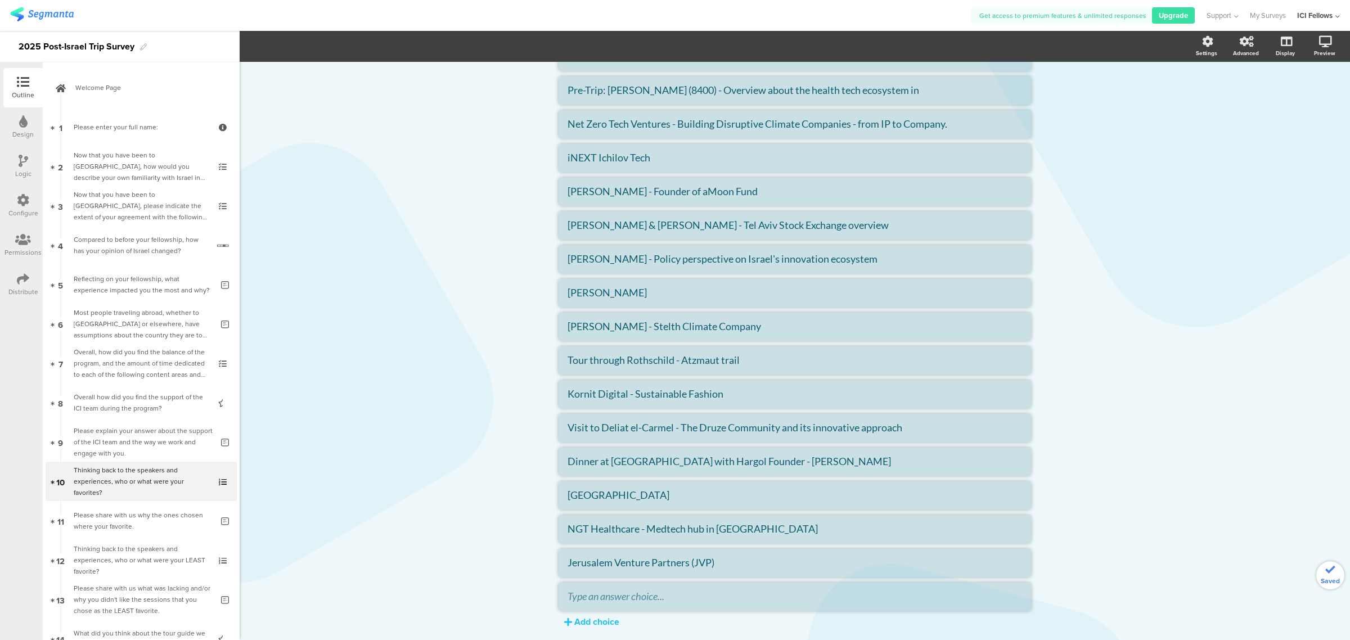
scroll to position [313, 0]
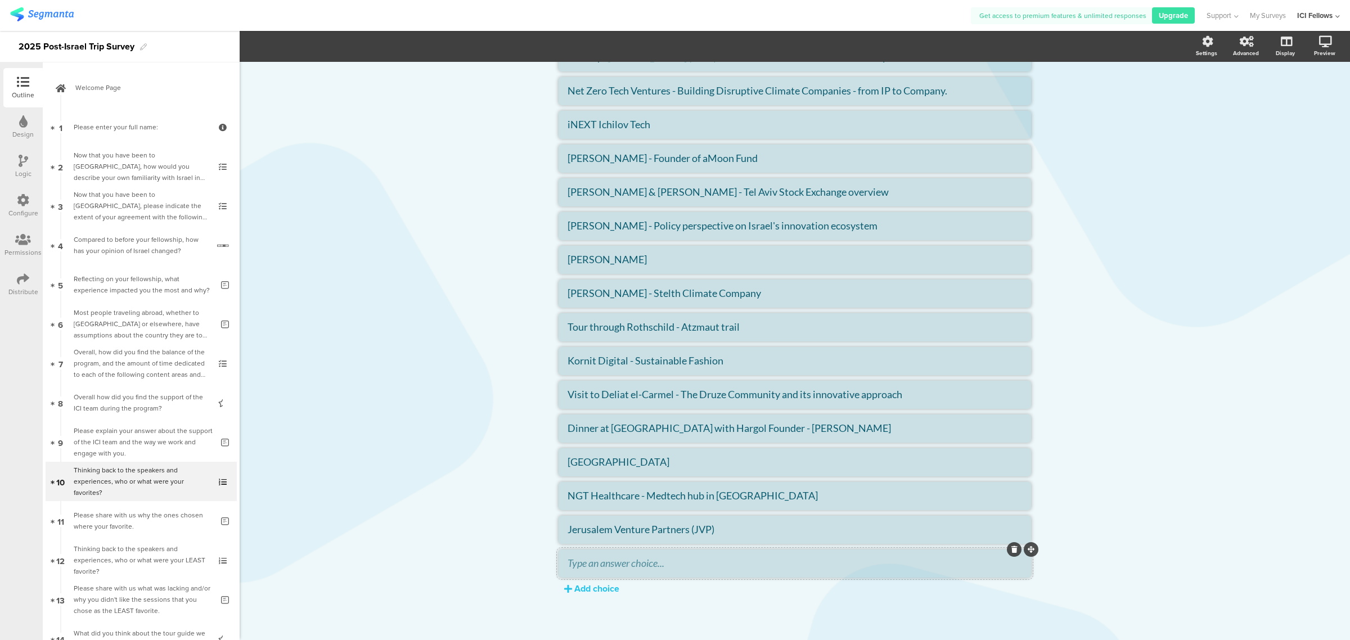
click at [606, 569] on div at bounding box center [795, 563] width 455 height 13
click at [592, 564] on textarea at bounding box center [795, 563] width 455 height 12
paste textarea "Tour of Nazerath's Church of the Annunciation"
type textarea "Tour of Nazerath's Church of the Annunciation"
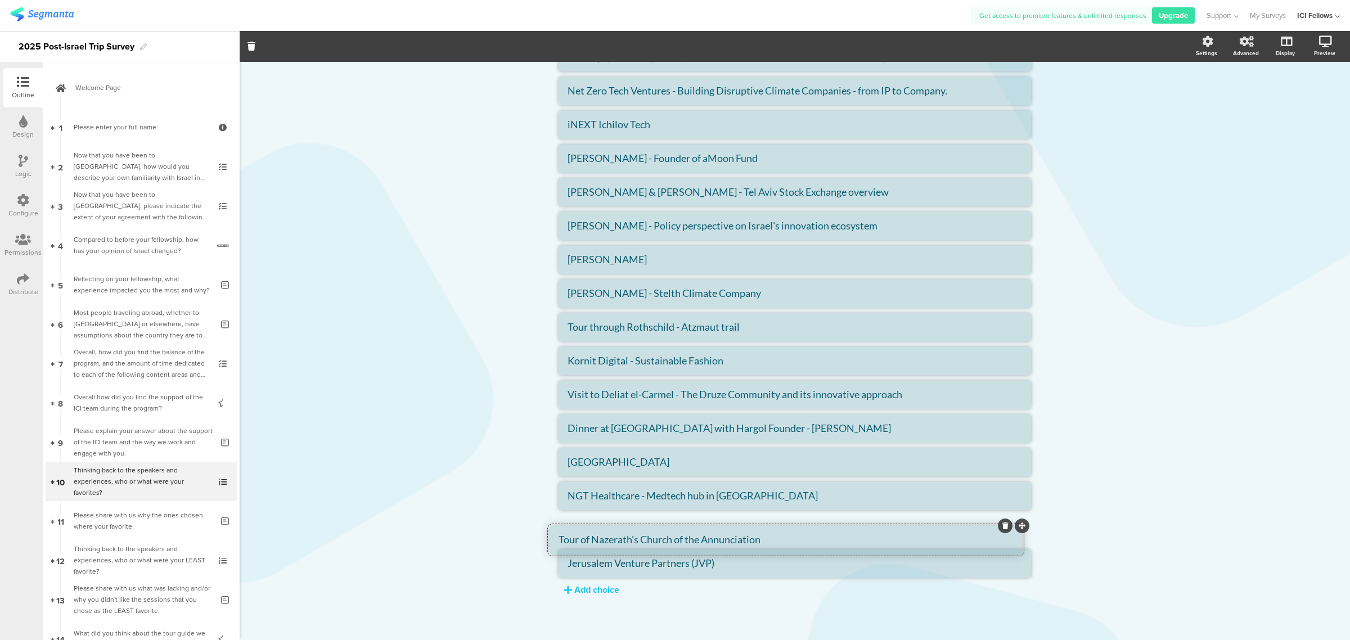
drag, startPoint x: 1028, startPoint y: 550, endPoint x: 1019, endPoint y: 527, distance: 25.3
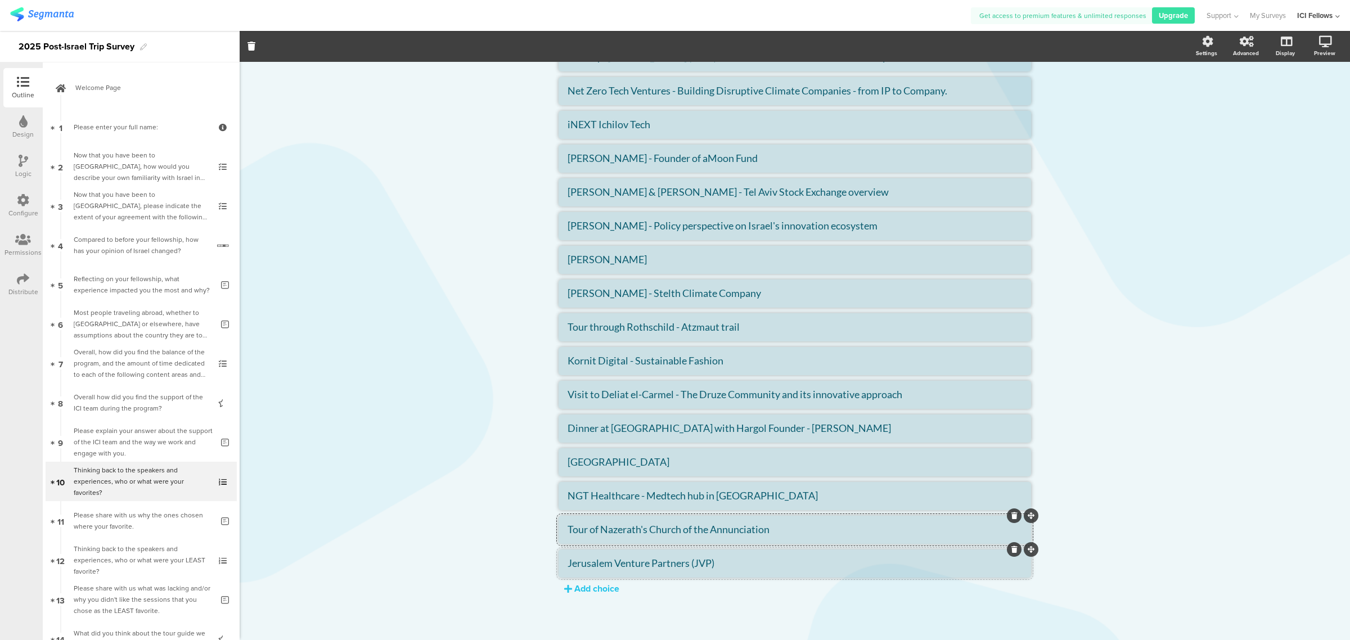
click at [623, 564] on textarea "Jerusalem Venture Partners (JVP)" at bounding box center [795, 563] width 455 height 12
drag, startPoint x: 639, startPoint y: 564, endPoint x: 516, endPoint y: 564, distance: 123.2
click at [516, 564] on div "Type caption... 50% Thinking back to the speakers and experiences, who or what …" at bounding box center [795, 194] width 1111 height 891
paste textarea "[GEOGRAPHIC_DATA]"
type textarea "[GEOGRAPHIC_DATA]"
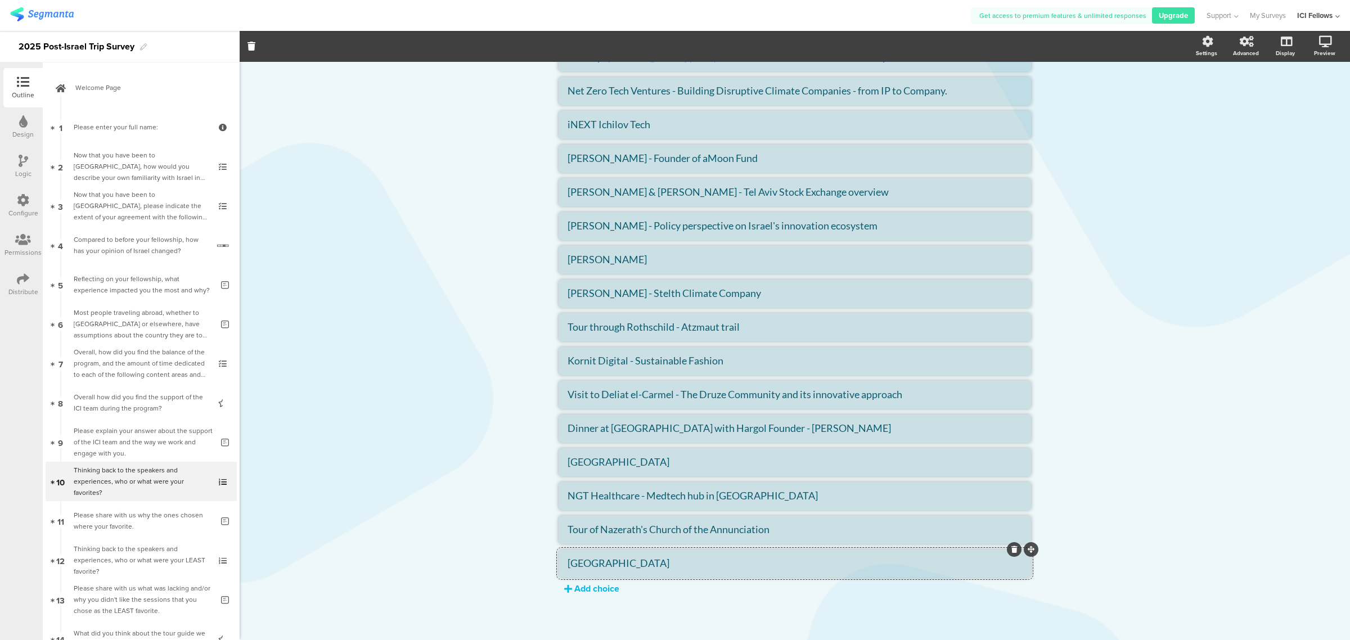
click at [597, 588] on div "Add choice" at bounding box center [596, 588] width 45 height 13
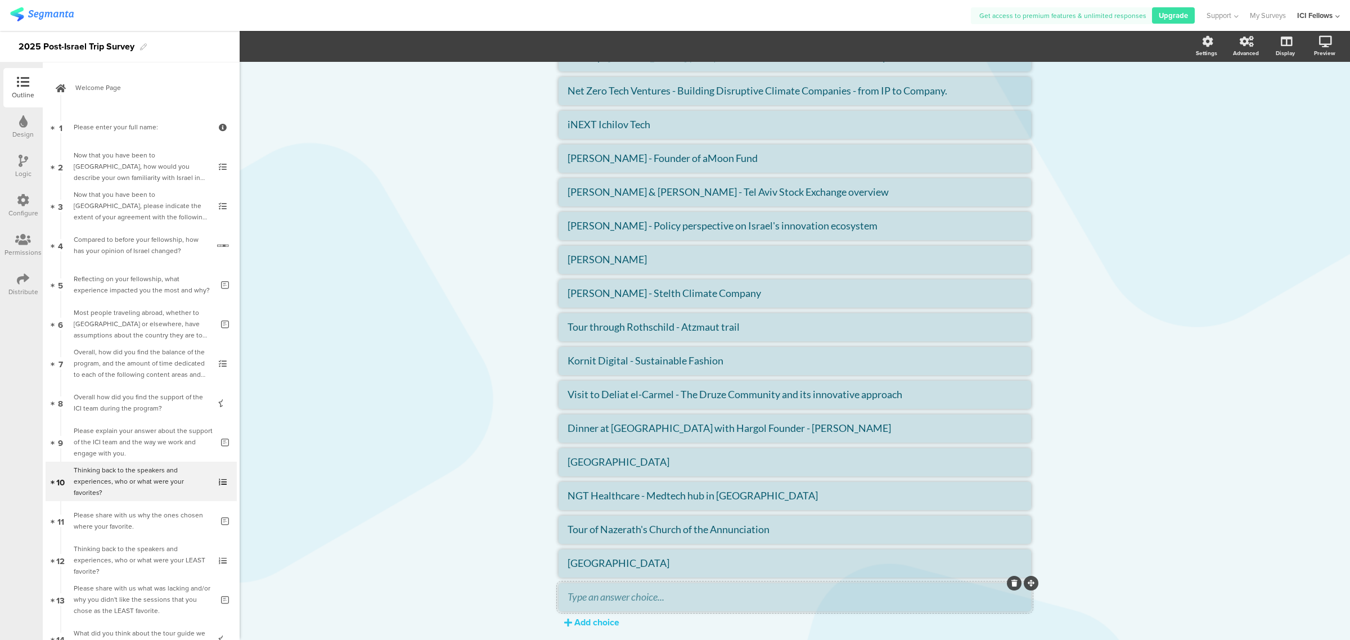
click at [594, 595] on textarea at bounding box center [795, 597] width 455 height 12
paste textarea "Lab grown meat - A cellular agriculture company"
type textarea "Lab grown meat - A cellular agriculture company"
click at [591, 617] on div "Add choice" at bounding box center [596, 622] width 45 height 13
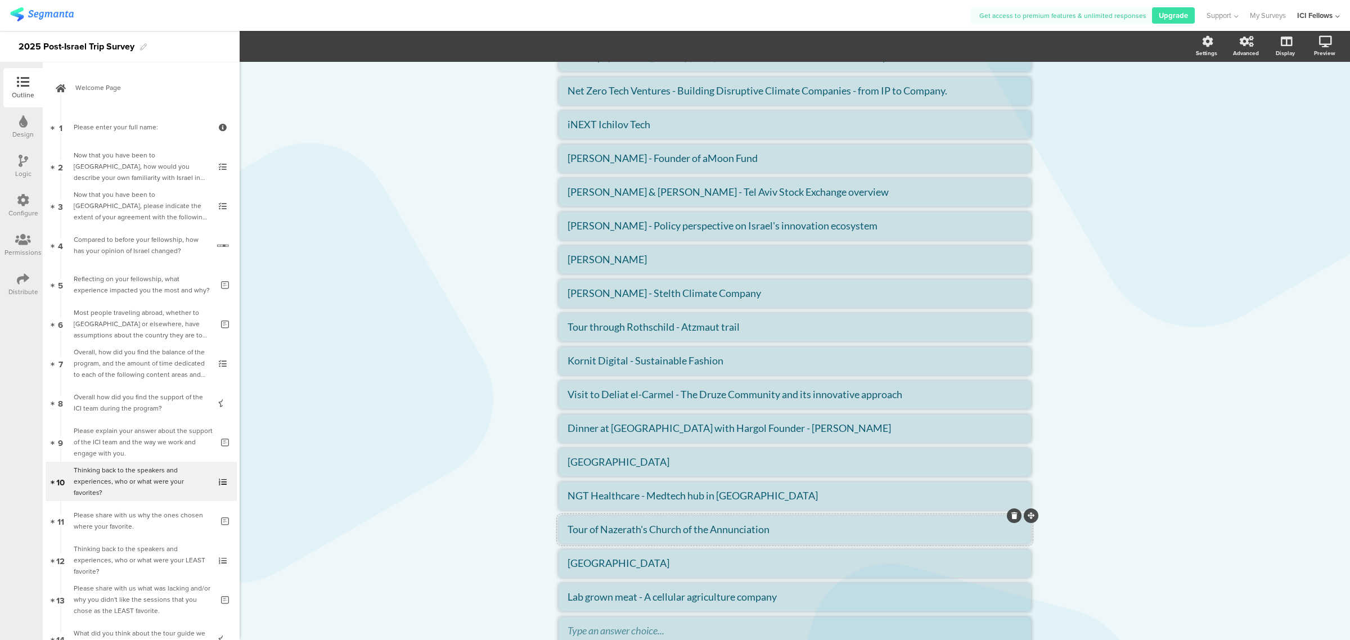
scroll to position [380, 0]
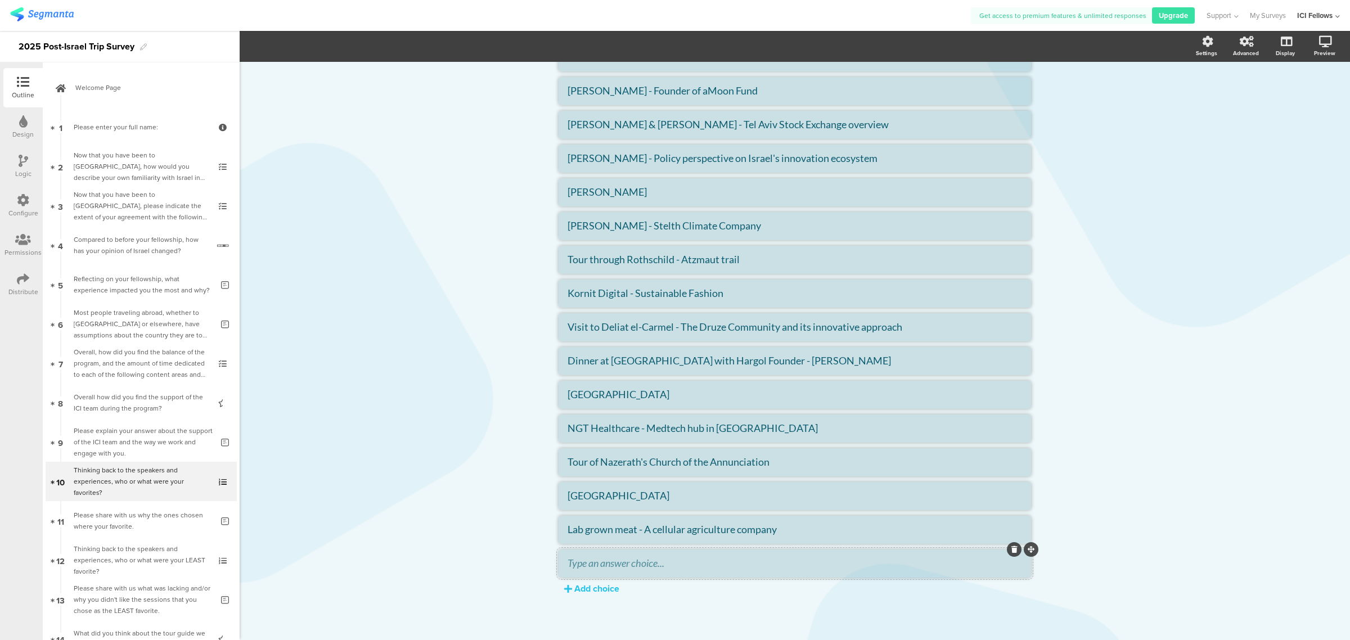
click at [707, 563] on textarea at bounding box center [795, 563] width 455 height 12
paste textarea "Nexus of energy and agriculture innovation"
type textarea "Nexus of energy and agriculture innovation"
click at [599, 589] on div "Add choice" at bounding box center [596, 588] width 45 height 13
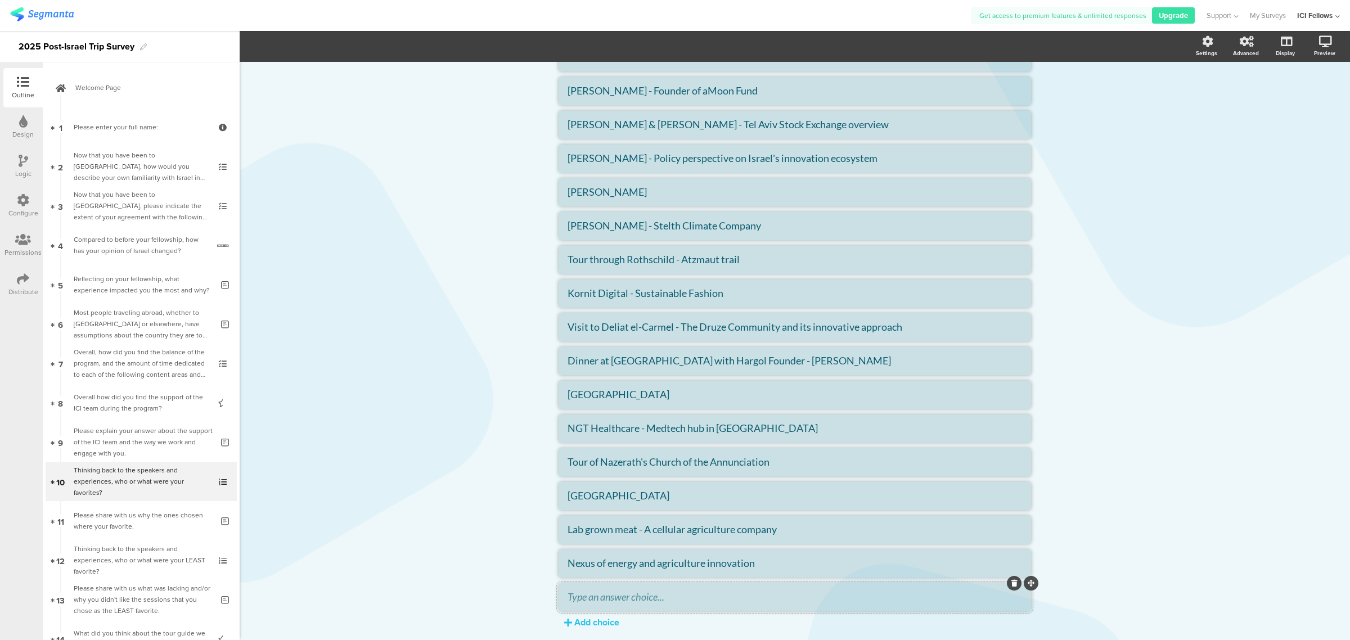
click at [639, 598] on textarea at bounding box center [795, 597] width 455 height 12
paste textarea "Reinventing hydrogen storage"
click at [568, 592] on textarea "Reinventing hydrogen storage" at bounding box center [795, 597] width 455 height 12
paste textarea "[PERSON_NAME]"
type textarea "[PERSON_NAME] - Reinventing hydrogen storage"
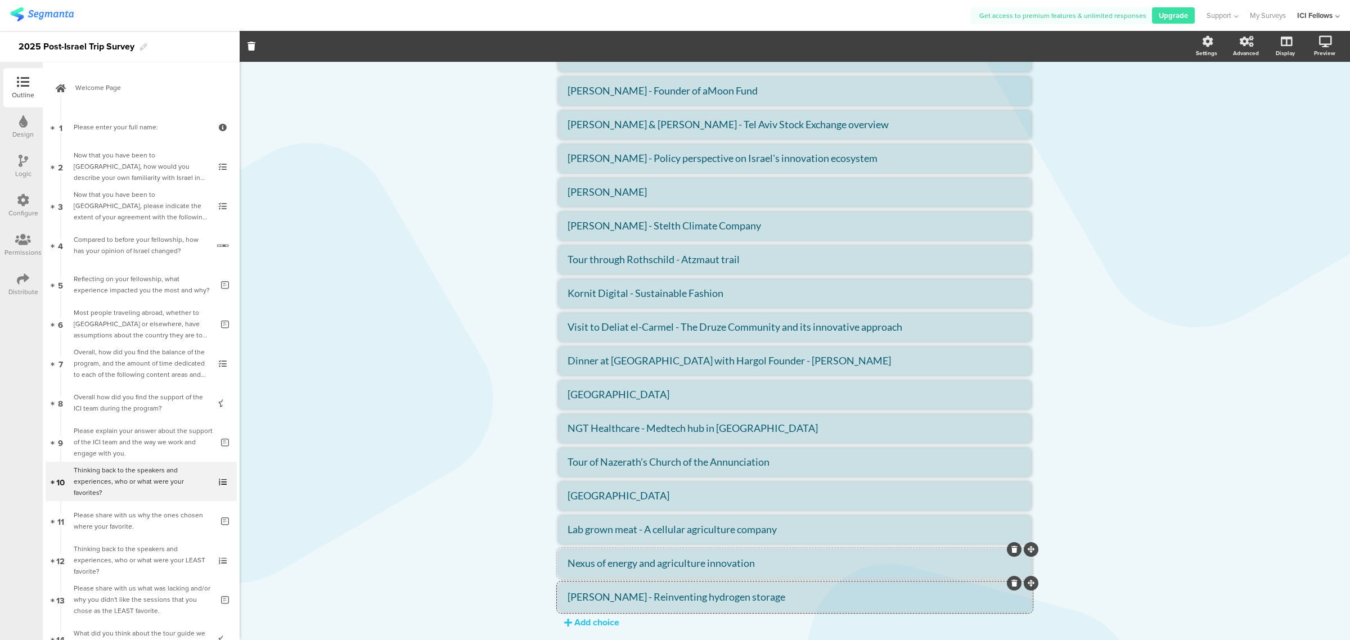
click at [568, 563] on textarea "Nexus of energy and agriculture innovation" at bounding box center [795, 563] width 455 height 12
paste textarea "[PERSON_NAME]"
type textarea "[PERSON_NAME] - Nexus of energy and agriculture innovation"
click at [619, 565] on textarea "[PERSON_NAME] - Nexus of energy and agriculture innovation" at bounding box center [795, 563] width 455 height 12
click at [619, 595] on textarea "[PERSON_NAME] - Reinventing hydrogen storage" at bounding box center [795, 597] width 455 height 12
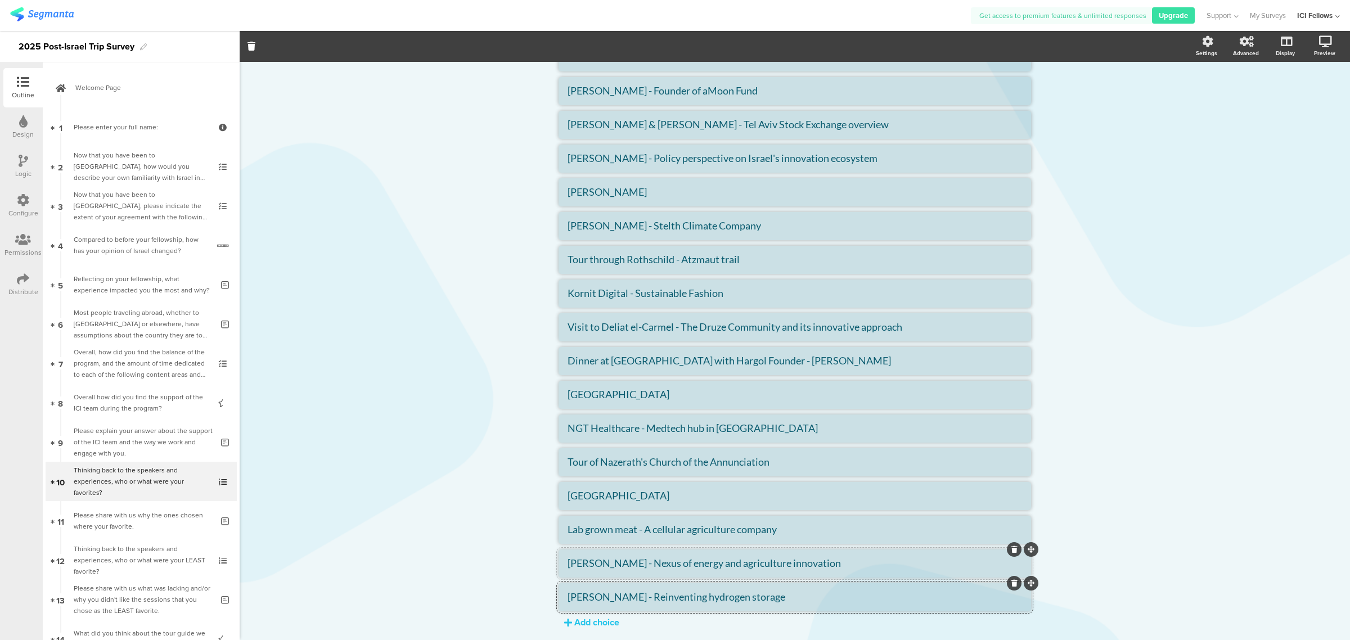
paste textarea "HydroX"
type textarea "[PERSON_NAME] - HydroX Reinventing hydrogen storage"
click at [623, 564] on textarea "[PERSON_NAME] - Nexus of energy and agriculture innovation" at bounding box center [795, 563] width 455 height 12
paste textarea "Agri-light"
type textarea "[PERSON_NAME] - Agri-light Nexus of energy and agriculture innovation"
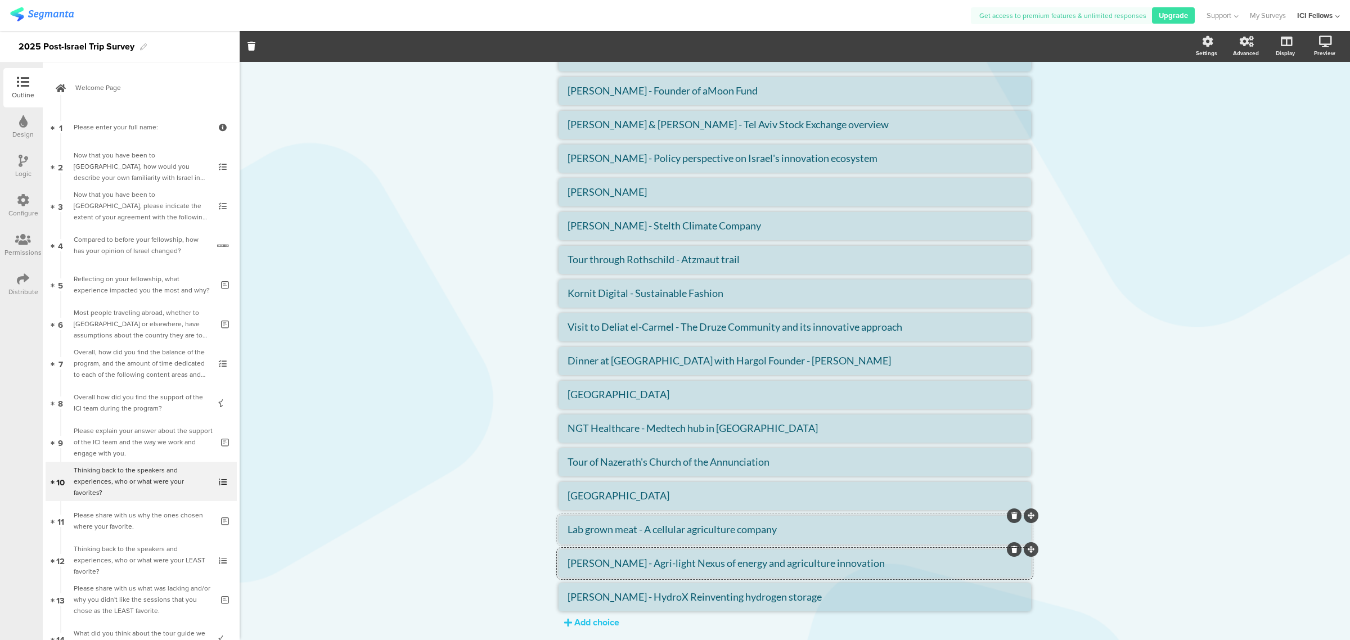
click at [568, 529] on textarea "Lab grown meat - A cellular agriculture company" at bounding box center [795, 529] width 455 height 12
paste textarea "[PERSON_NAME]"
click at [628, 529] on textarea "[PERSON_NAME] - Lab grown meat - A cellular agriculture company" at bounding box center [795, 529] width 455 height 12
paste textarea "Aleph Farms"
type textarea "[PERSON_NAME] - Aleph Farms Lab grown meat - A cellular agriculture company"
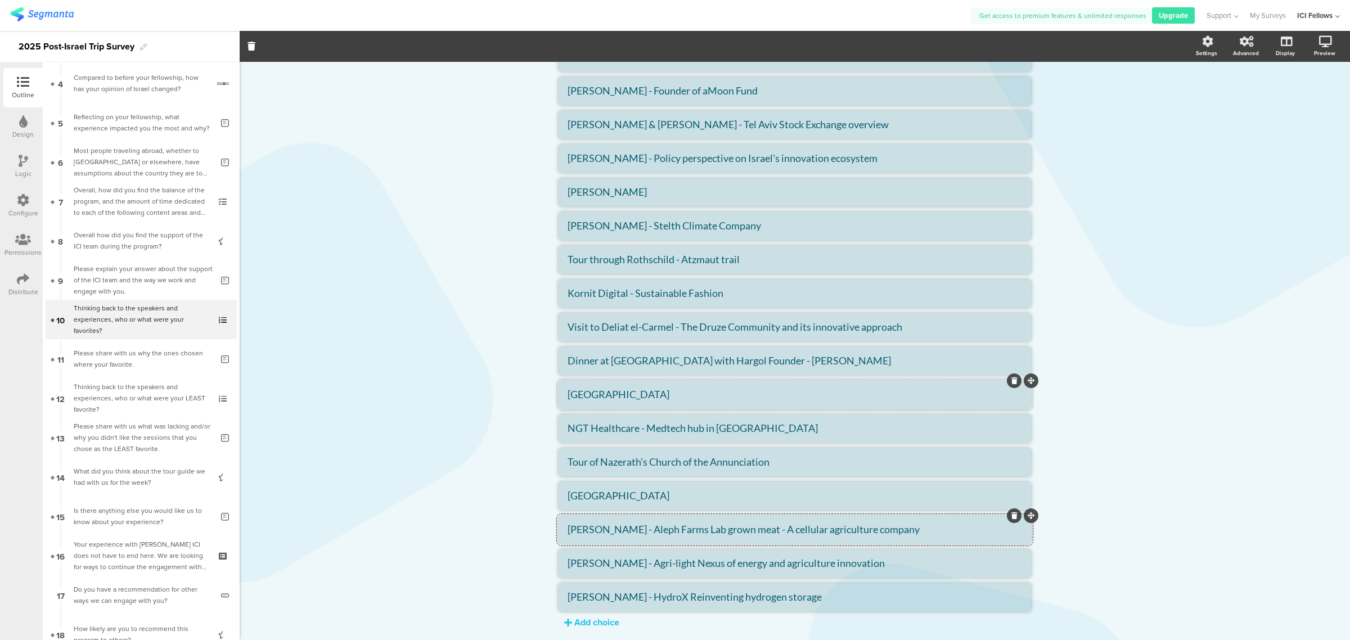
scroll to position [414, 0]
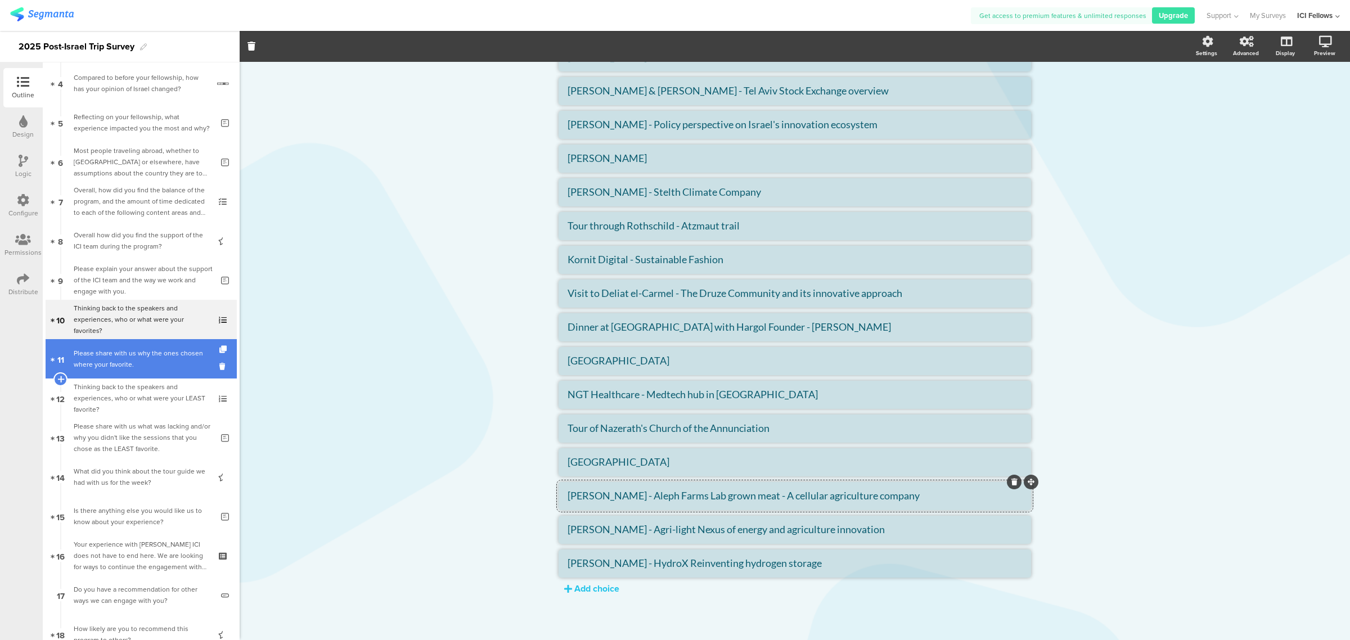
click at [107, 352] on div "Please share with us why the ones chosen where your favorite." at bounding box center [143, 359] width 139 height 23
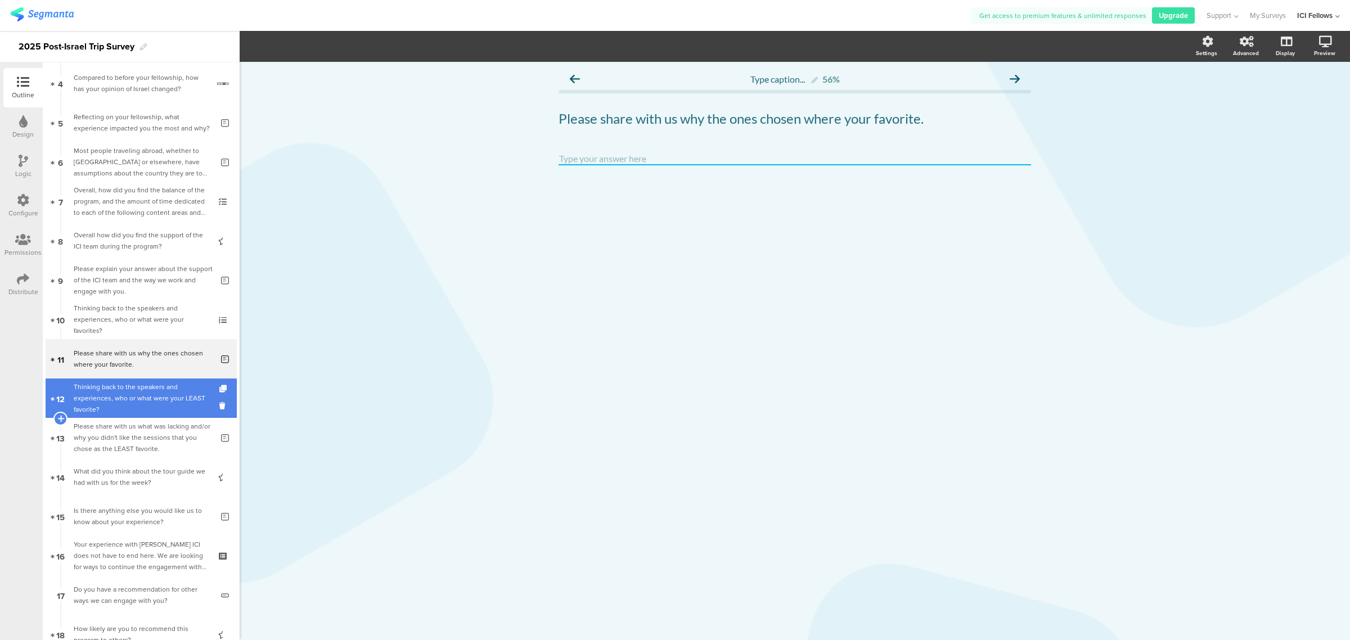
click at [98, 398] on div "Thinking back to the speakers and experiences, who or what were your LEAST favo…" at bounding box center [141, 398] width 134 height 34
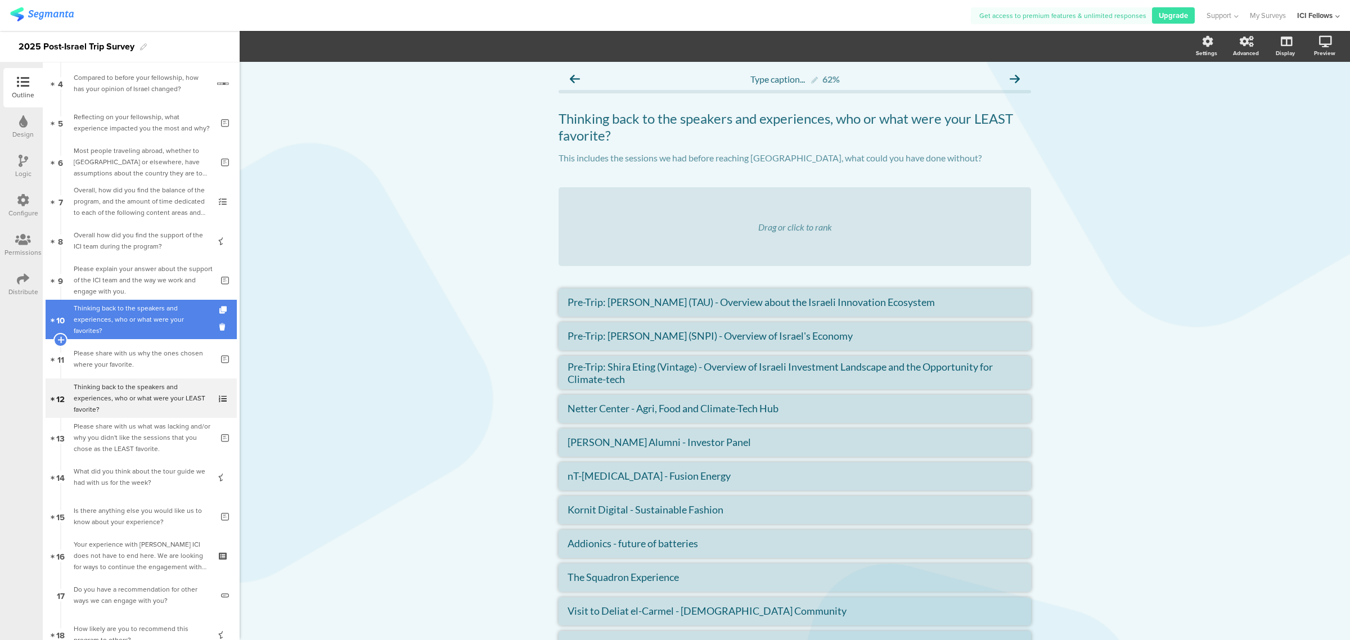
click at [109, 319] on div "Thinking back to the speakers and experiences, who or what were your favorites?" at bounding box center [141, 320] width 134 height 34
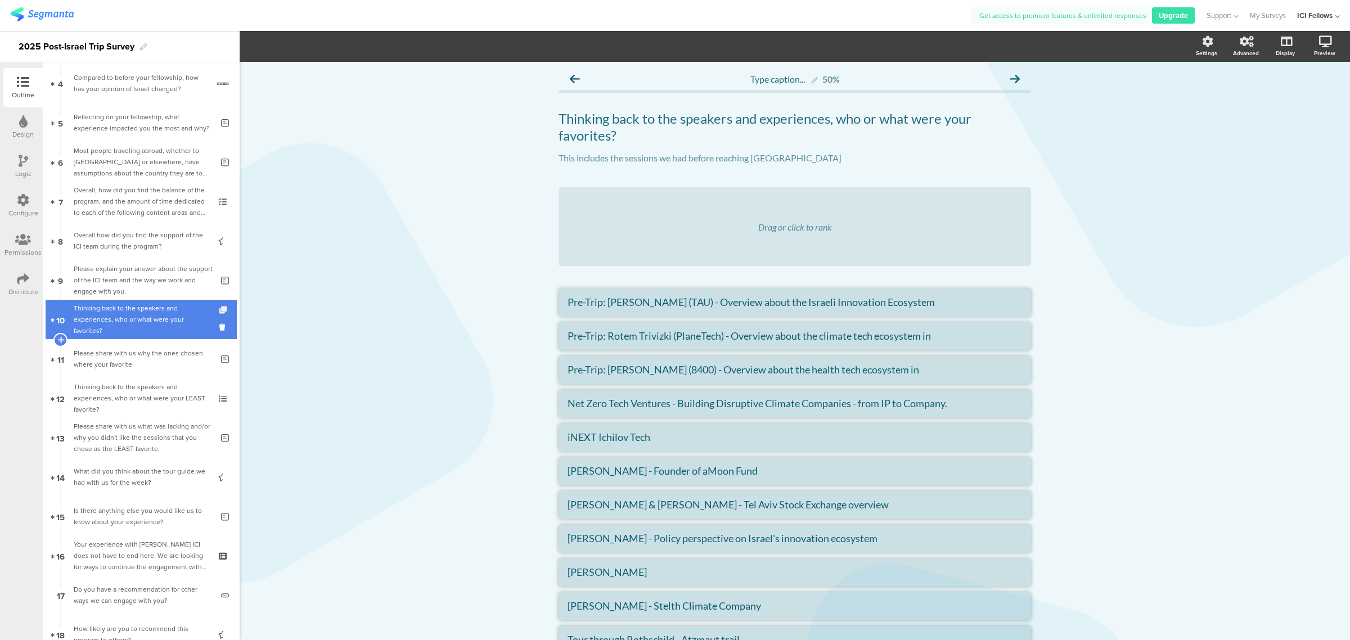
click at [219, 308] on icon at bounding box center [224, 310] width 10 height 7
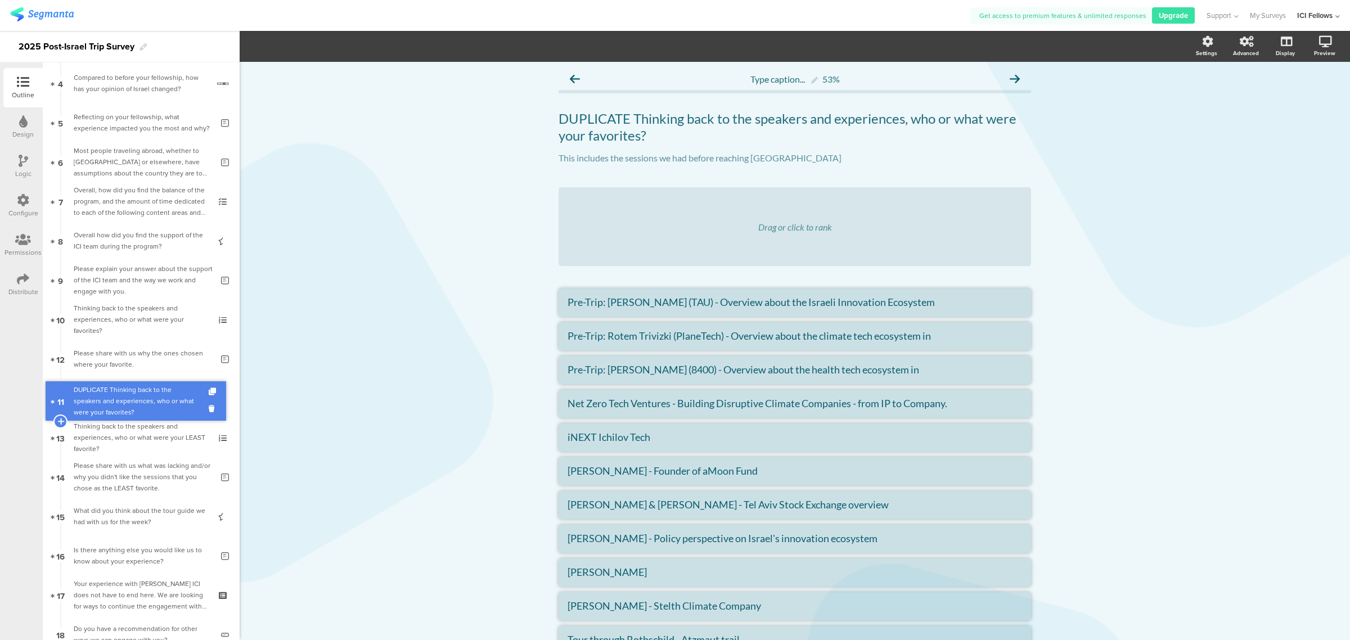
drag, startPoint x: 144, startPoint y: 360, endPoint x: 138, endPoint y: 402, distance: 42.6
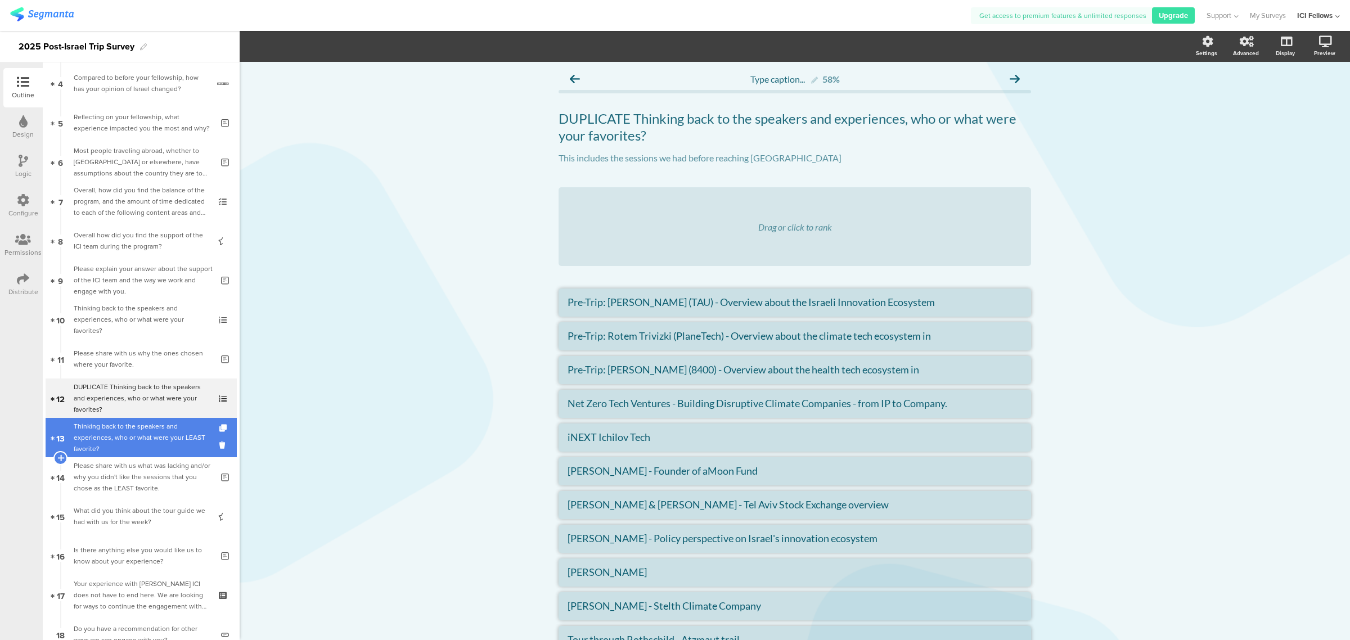
click at [103, 438] on div "Thinking back to the speakers and experiences, who or what were your LEAST favo…" at bounding box center [141, 438] width 134 height 34
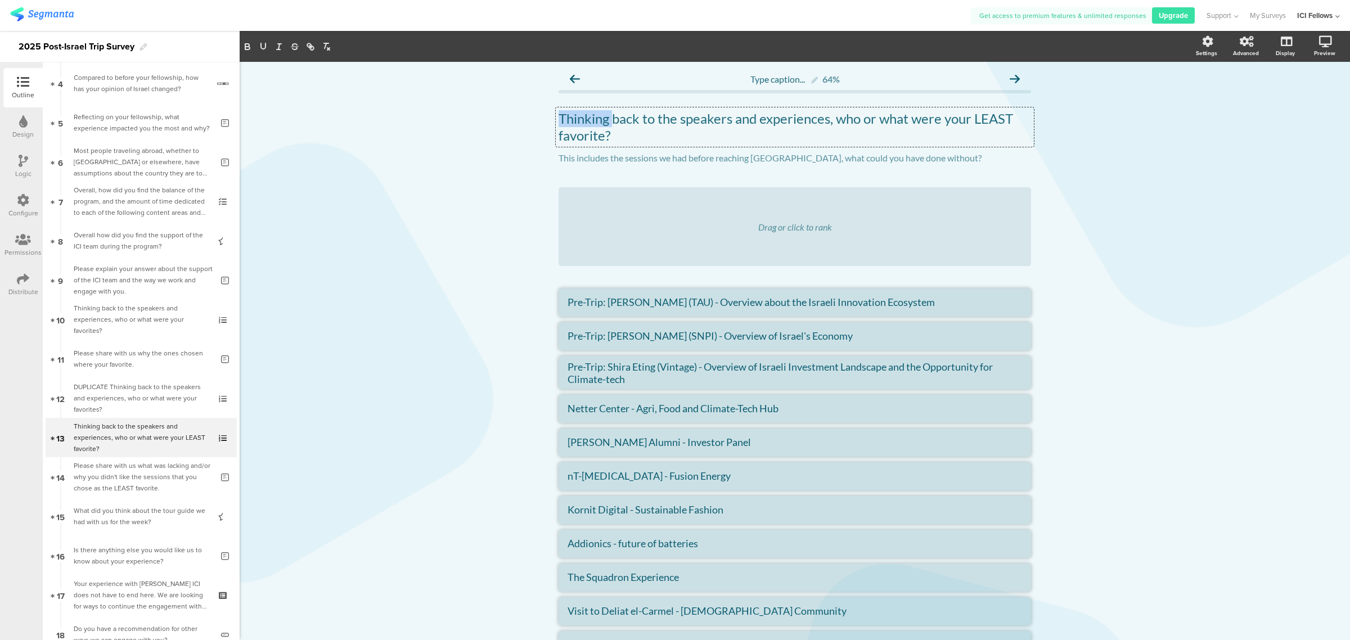
drag, startPoint x: 611, startPoint y: 137, endPoint x: 560, endPoint y: 117, distance: 54.9
click at [556, 117] on div "Thinking back to the speakers and experiences, who or what were your LEAST favo…" at bounding box center [795, 126] width 478 height 39
click at [559, 116] on p "Thinking back to the speakers and experiences, who or what were your LEAST favo…" at bounding box center [795, 127] width 473 height 34
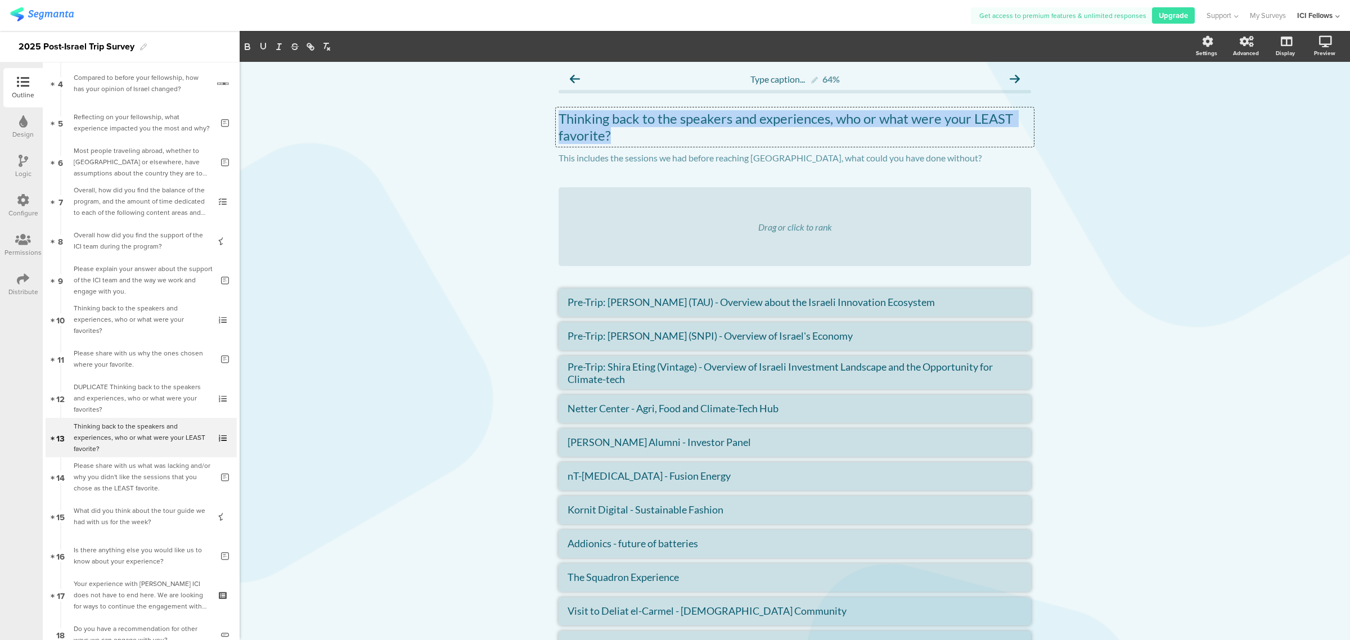
drag, startPoint x: 554, startPoint y: 116, endPoint x: 629, endPoint y: 136, distance: 77.2
click at [629, 136] on p "Thinking back to the speakers and experiences, who or what were your LEAST favo…" at bounding box center [795, 127] width 473 height 34
copy p "Thinking back to the speakers and experiences, who or what were your LEAST favo…"
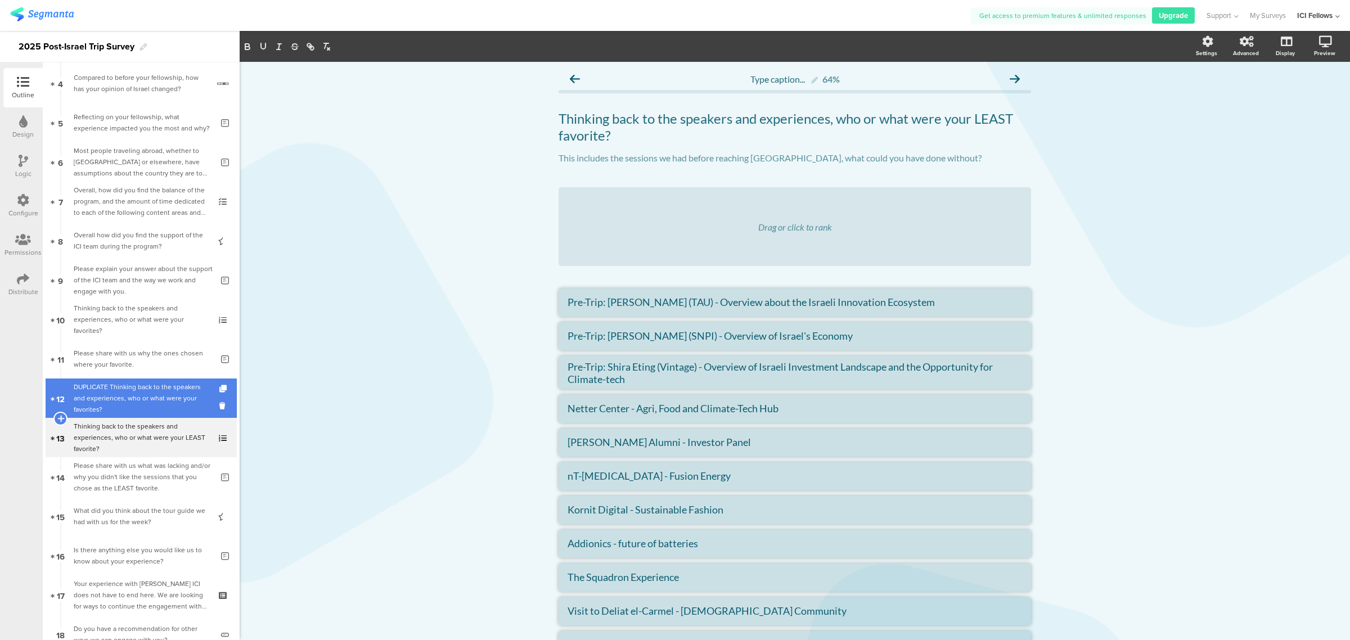
click at [89, 400] on div "DUPLICATE Thinking back to the speakers and experiences, who or what were your …" at bounding box center [141, 398] width 134 height 34
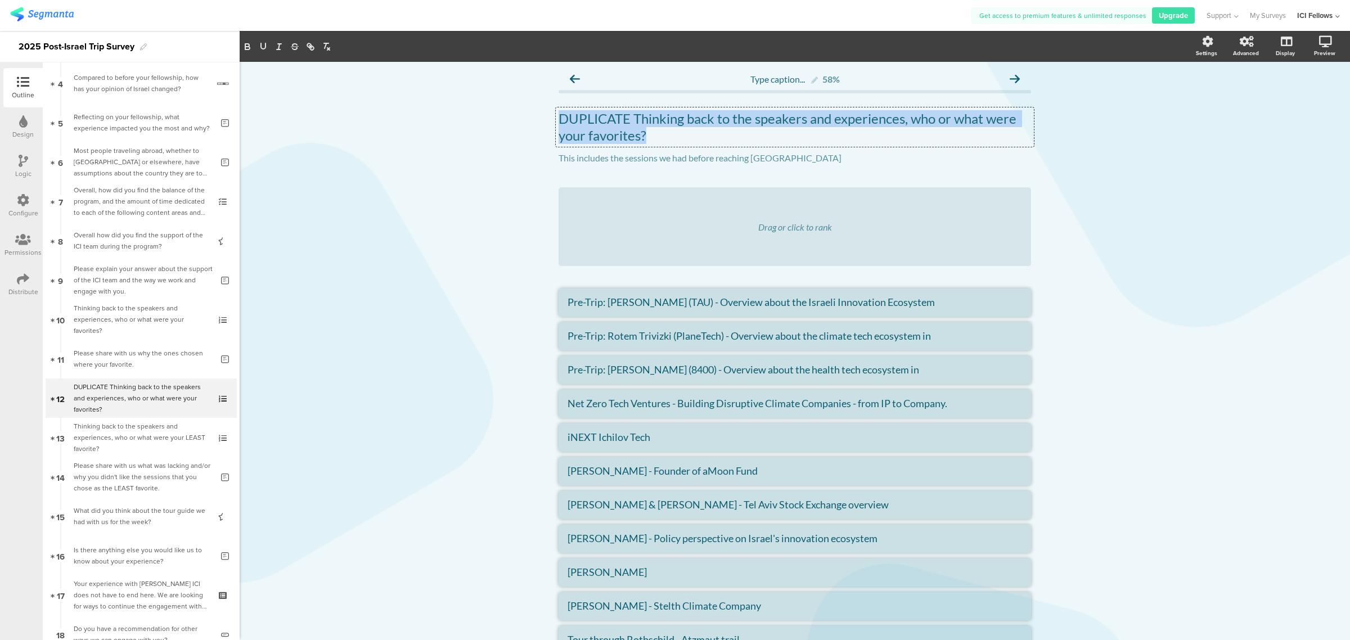
drag, startPoint x: 556, startPoint y: 115, endPoint x: 659, endPoint y: 138, distance: 105.4
click at [659, 138] on div "DUPLICATE Thinking back to the speakers and experiences, who or what were your …" at bounding box center [795, 126] width 478 height 39
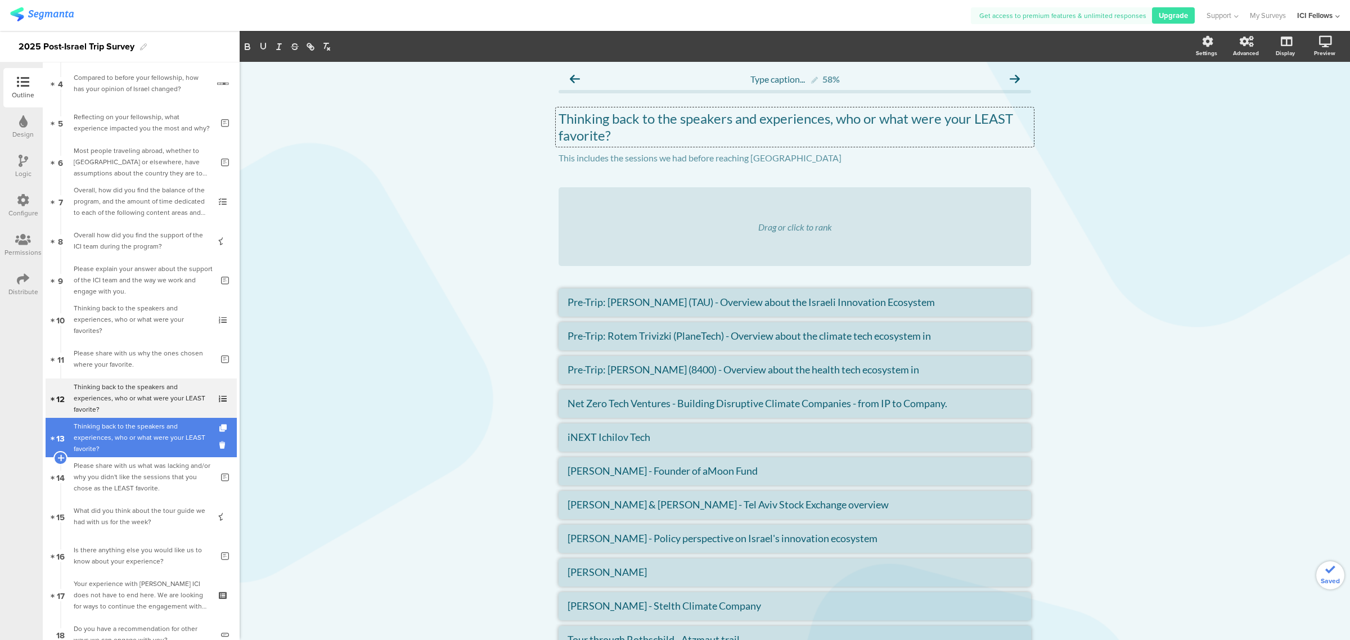
click at [102, 432] on div "Thinking back to the speakers and experiences, who or what were your LEAST favo…" at bounding box center [141, 438] width 134 height 34
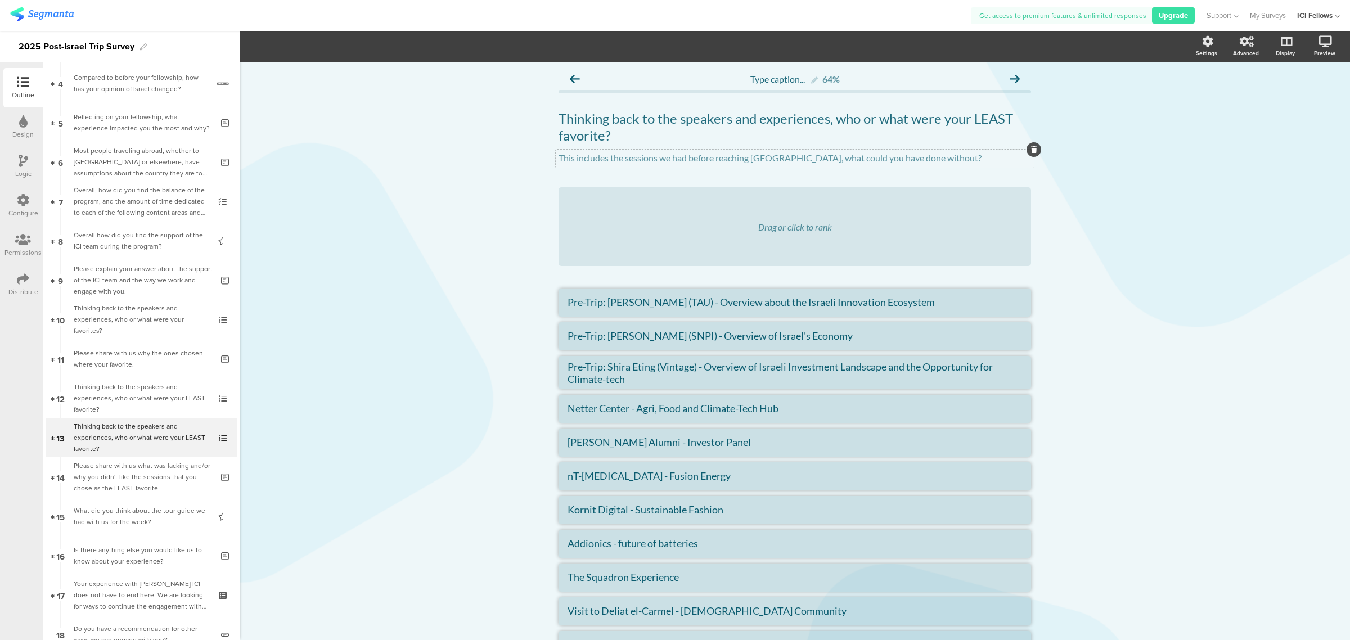
click at [906, 156] on p "This includes the sessions we had before reaching [GEOGRAPHIC_DATA], what could…" at bounding box center [795, 157] width 473 height 11
drag, startPoint x: 923, startPoint y: 158, endPoint x: 528, endPoint y: 159, distance: 395.5
click at [528, 159] on div "Type caption... 64% Thinking back to the speakers and experiences, who or what …" at bounding box center [795, 459] width 1111 height 795
copy p "This includes the sessions we had before reaching [GEOGRAPHIC_DATA], what could…"
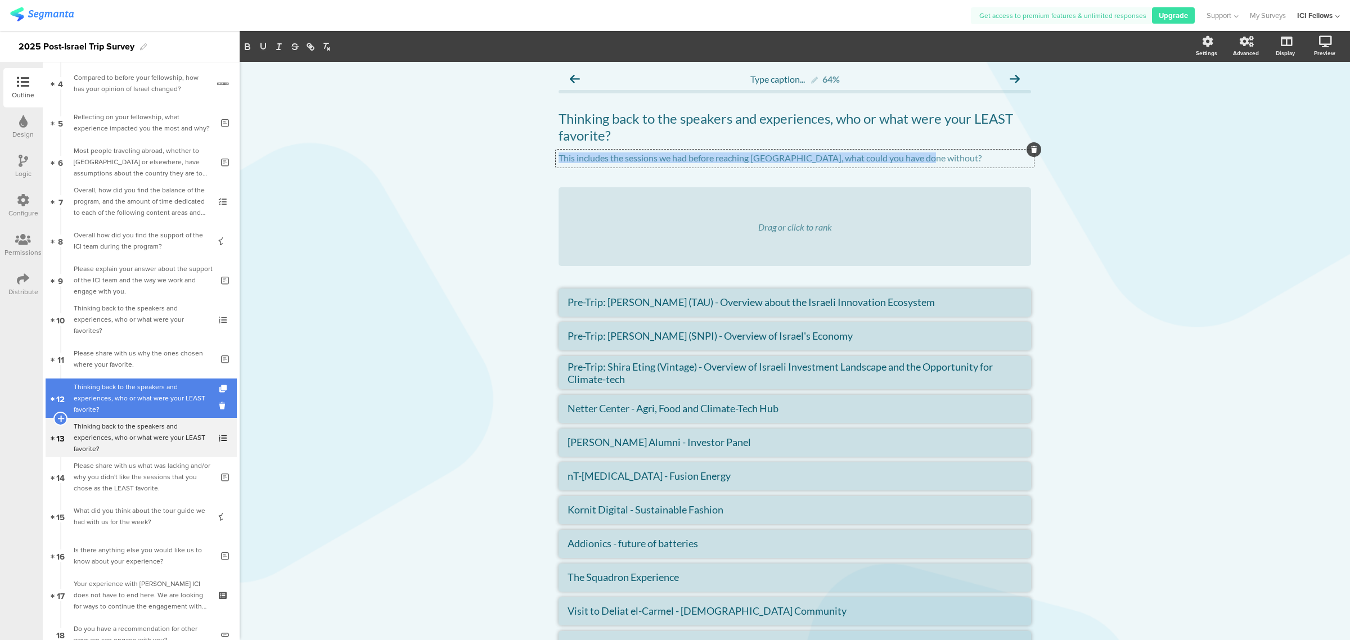
click at [107, 403] on div "Thinking back to the speakers and experiences, who or what were your LEAST favo…" at bounding box center [141, 398] width 134 height 34
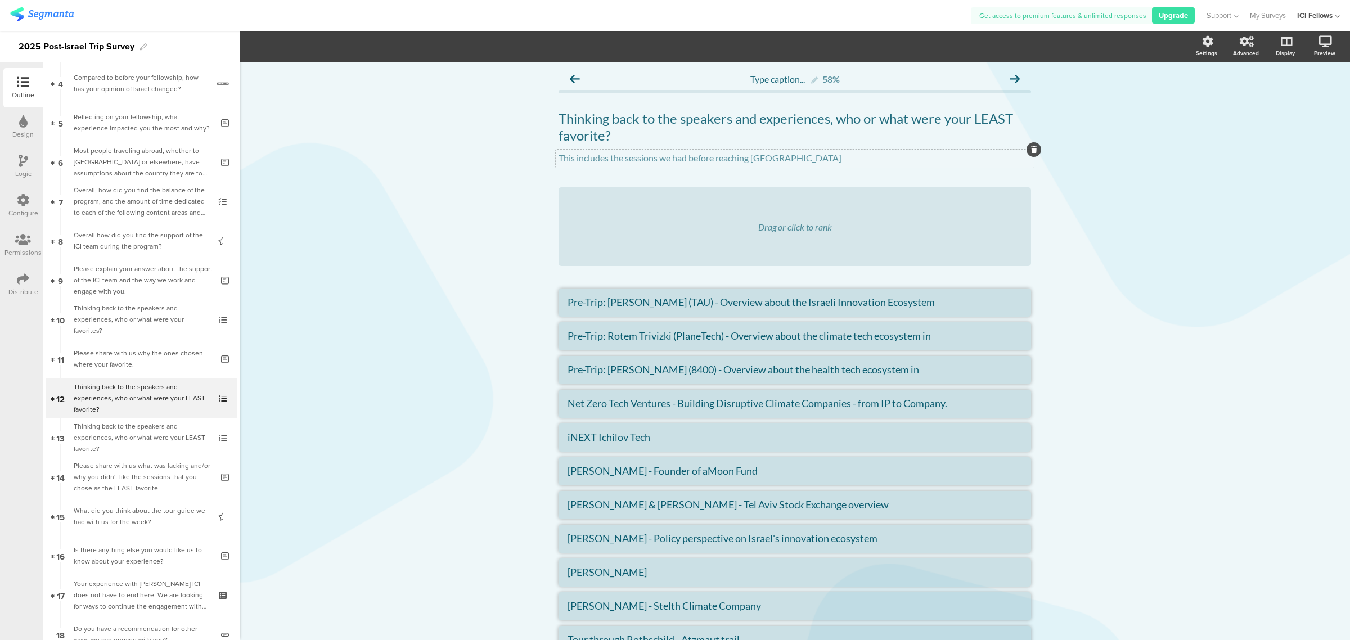
click at [743, 158] on div "This includes the sessions we had before reaching [GEOGRAPHIC_DATA] This includ…" at bounding box center [795, 159] width 478 height 18
drag, startPoint x: 778, startPoint y: 158, endPoint x: 510, endPoint y: 158, distance: 267.8
click at [510, 158] on div "Type caption... 58% Thinking back to the speakers and experiences, who or what …" at bounding box center [795, 558] width 1111 height 992
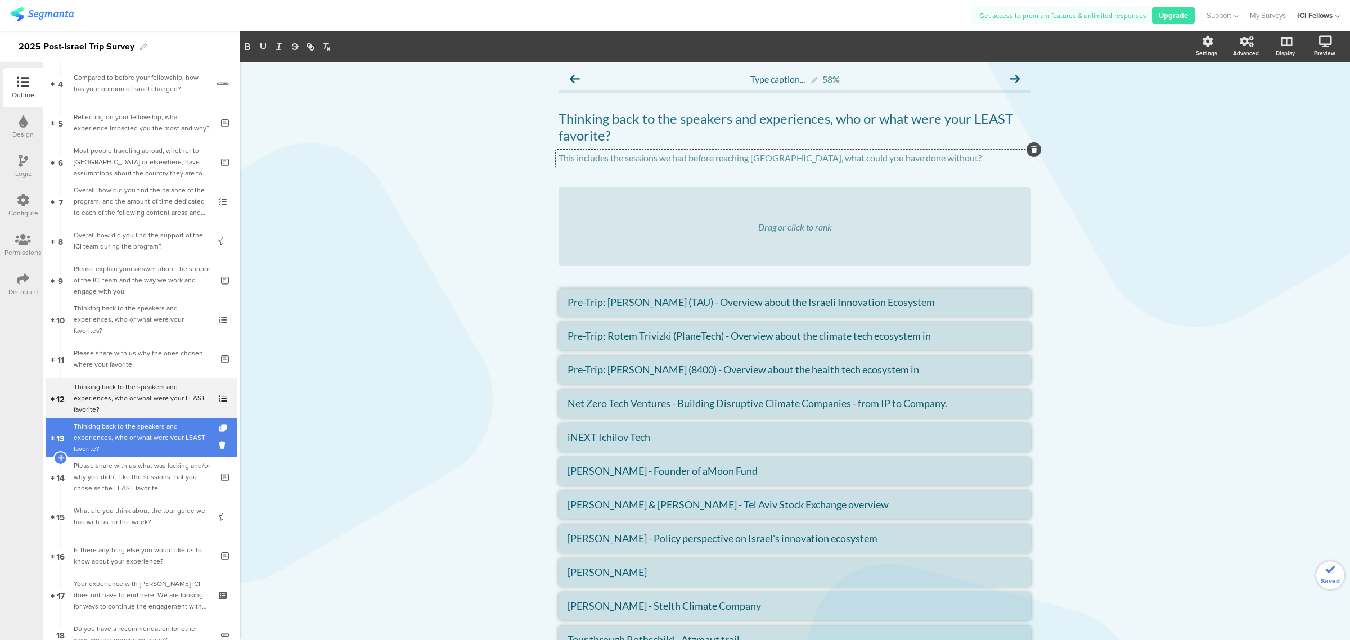
click at [122, 428] on div "Thinking back to the speakers and experiences, who or what were your LEAST favo…" at bounding box center [141, 438] width 134 height 34
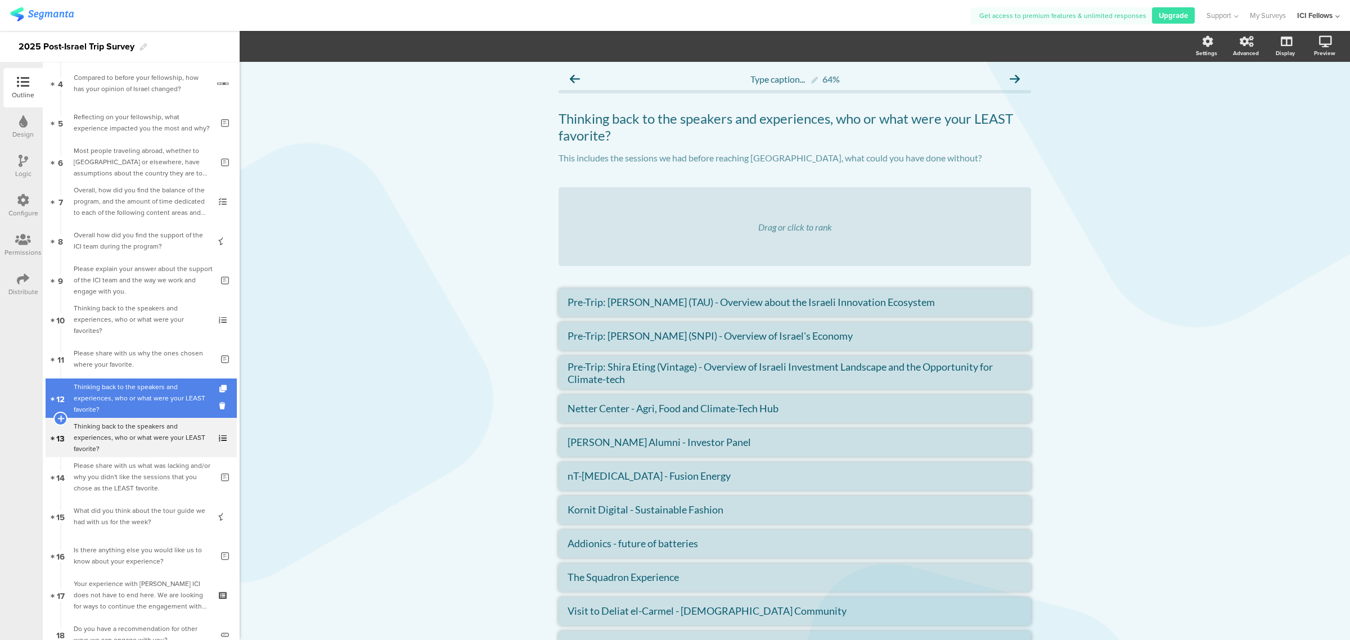
click at [94, 391] on div "Thinking back to the speakers and experiences, who or what were your LEAST favo…" at bounding box center [141, 398] width 134 height 34
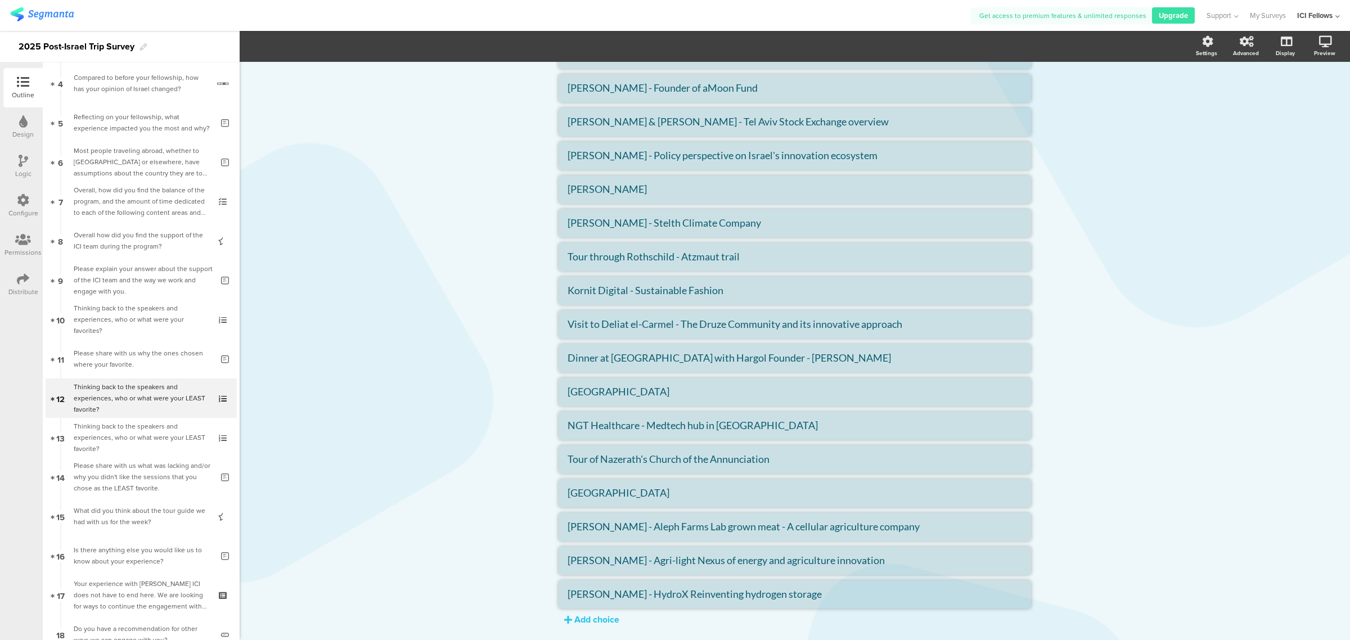
scroll to position [414, 0]
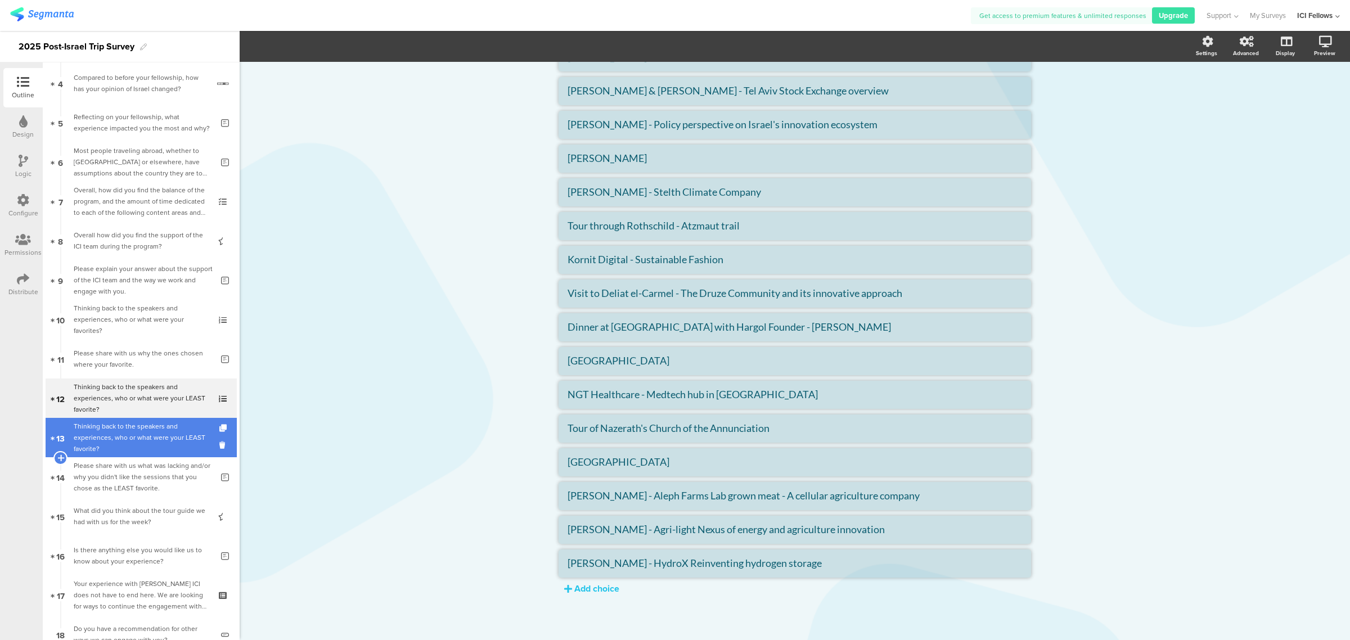
click at [96, 438] on div "Thinking back to the speakers and experiences, who or what were your LEAST favo…" at bounding box center [141, 438] width 134 height 34
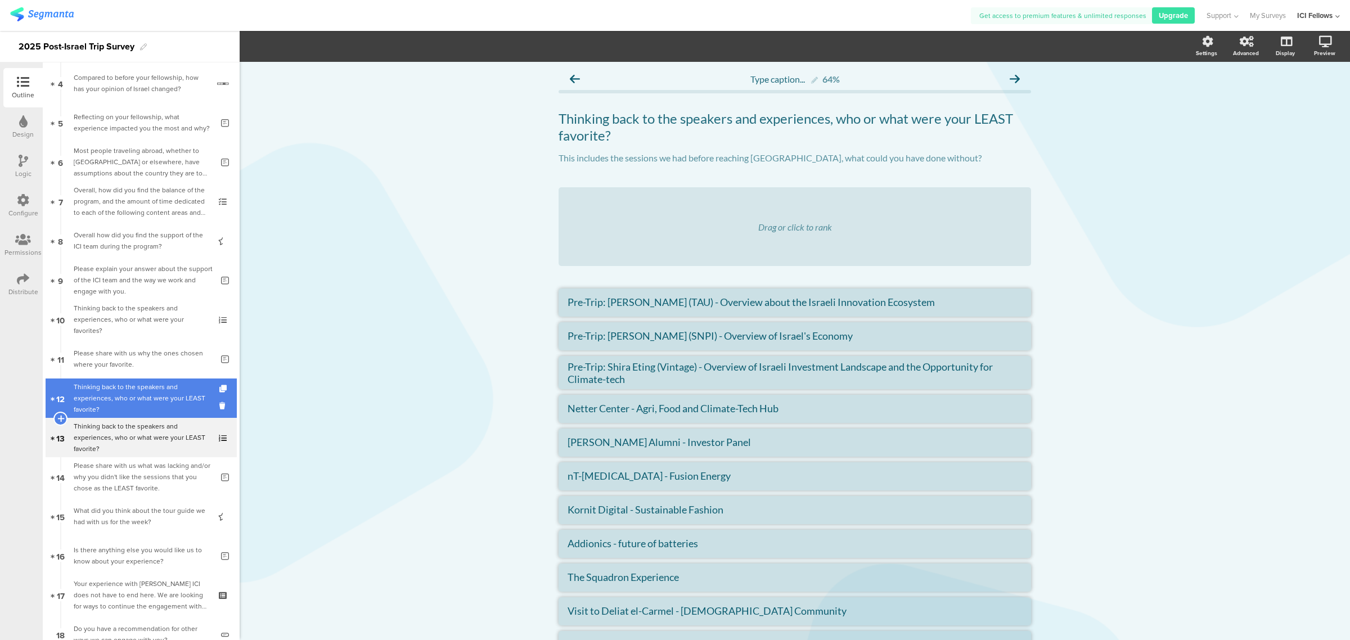
click at [118, 395] on div "Thinking back to the speakers and experiences, who or what were your LEAST favo…" at bounding box center [141, 398] width 134 height 34
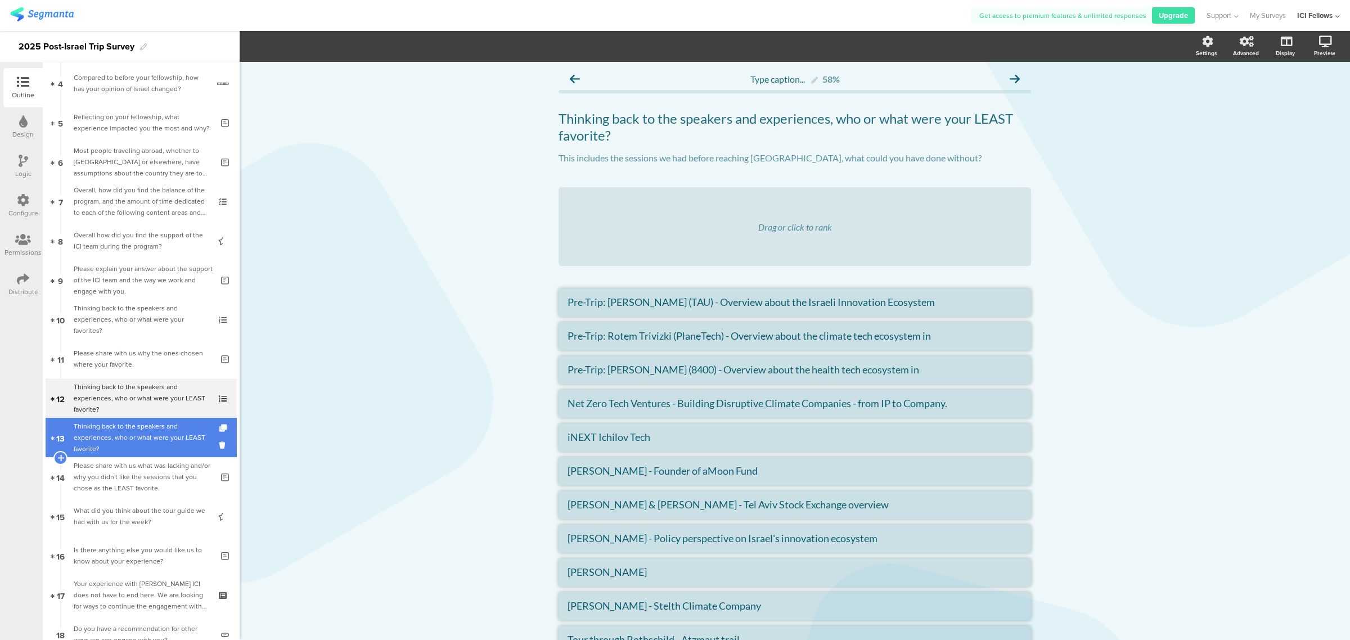
click at [113, 431] on div "Thinking back to the speakers and experiences, who or what were your LEAST favo…" at bounding box center [141, 438] width 134 height 34
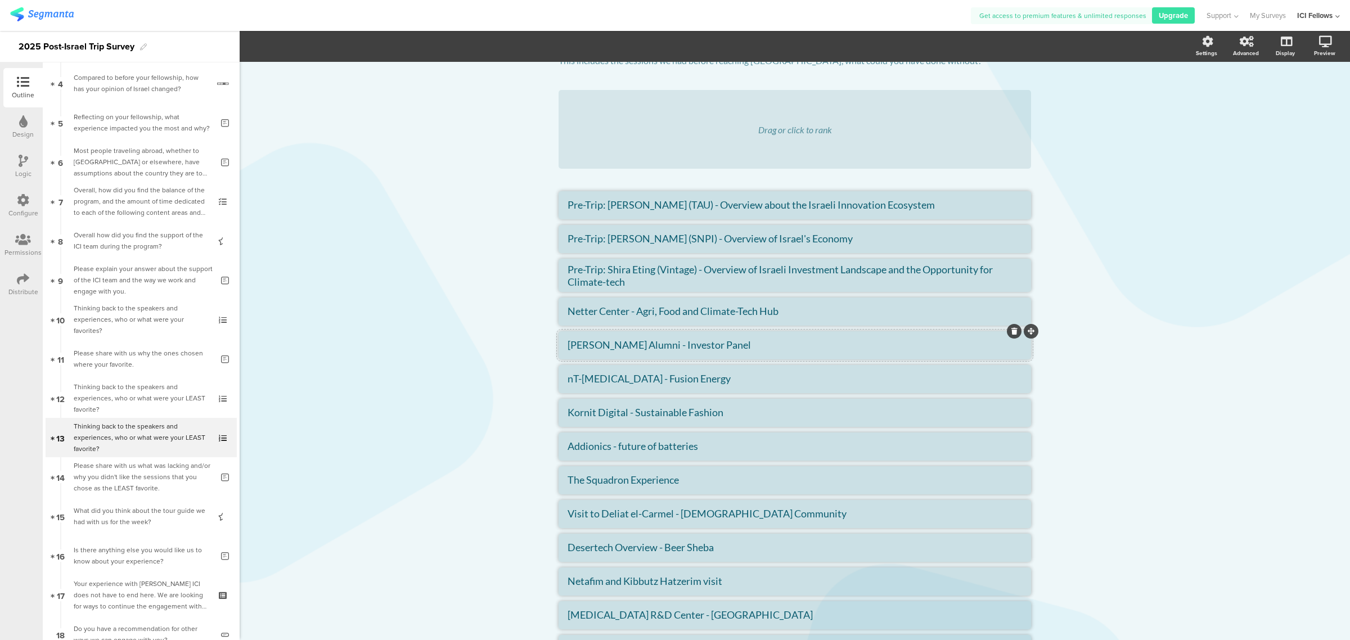
scroll to position [217, 0]
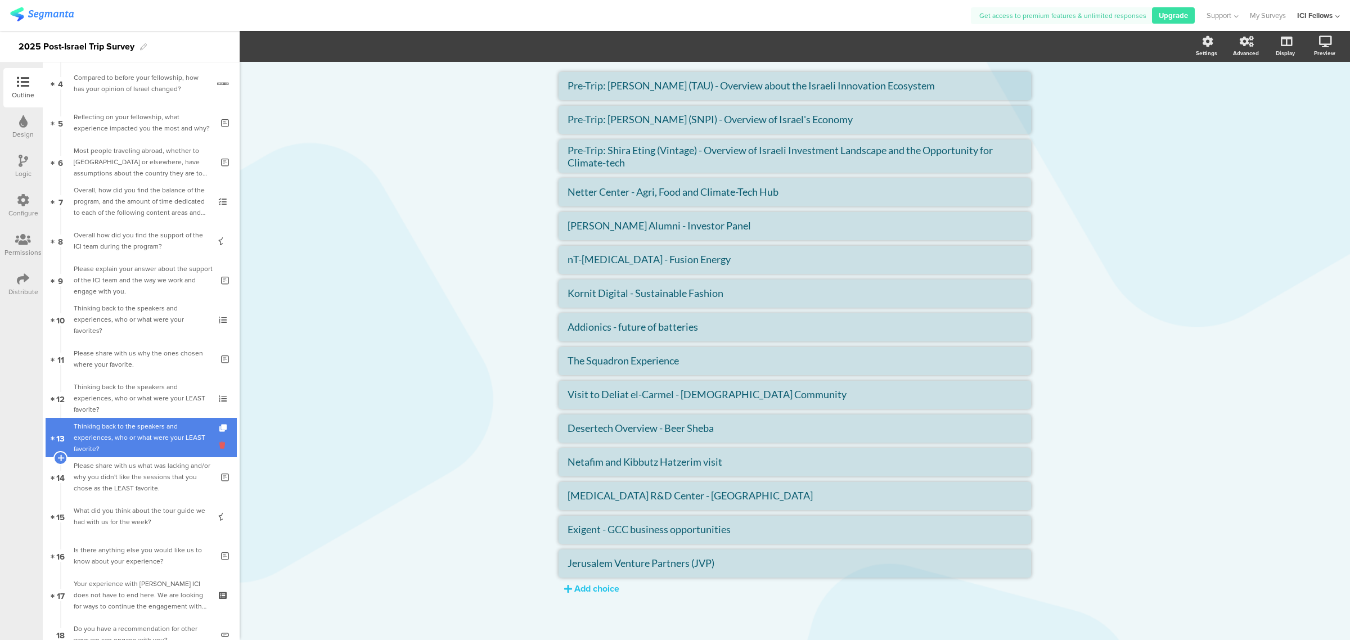
click at [219, 442] on icon at bounding box center [224, 445] width 10 height 11
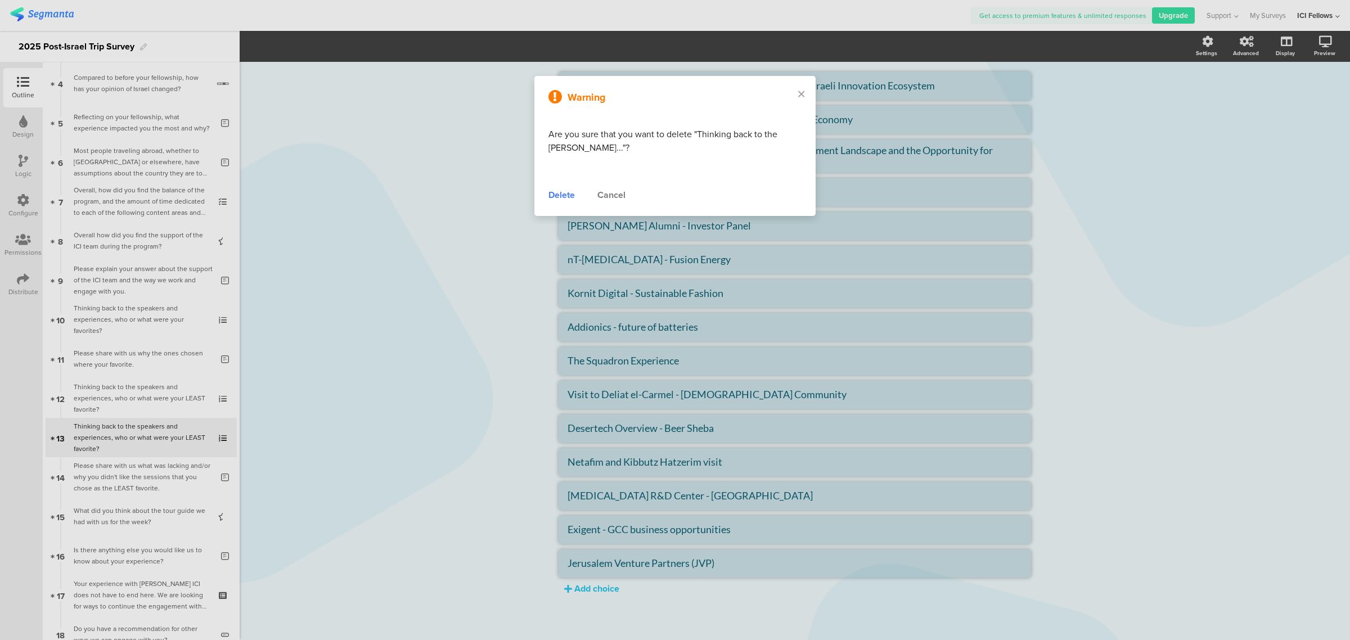
click at [564, 195] on div "Delete" at bounding box center [562, 195] width 26 height 14
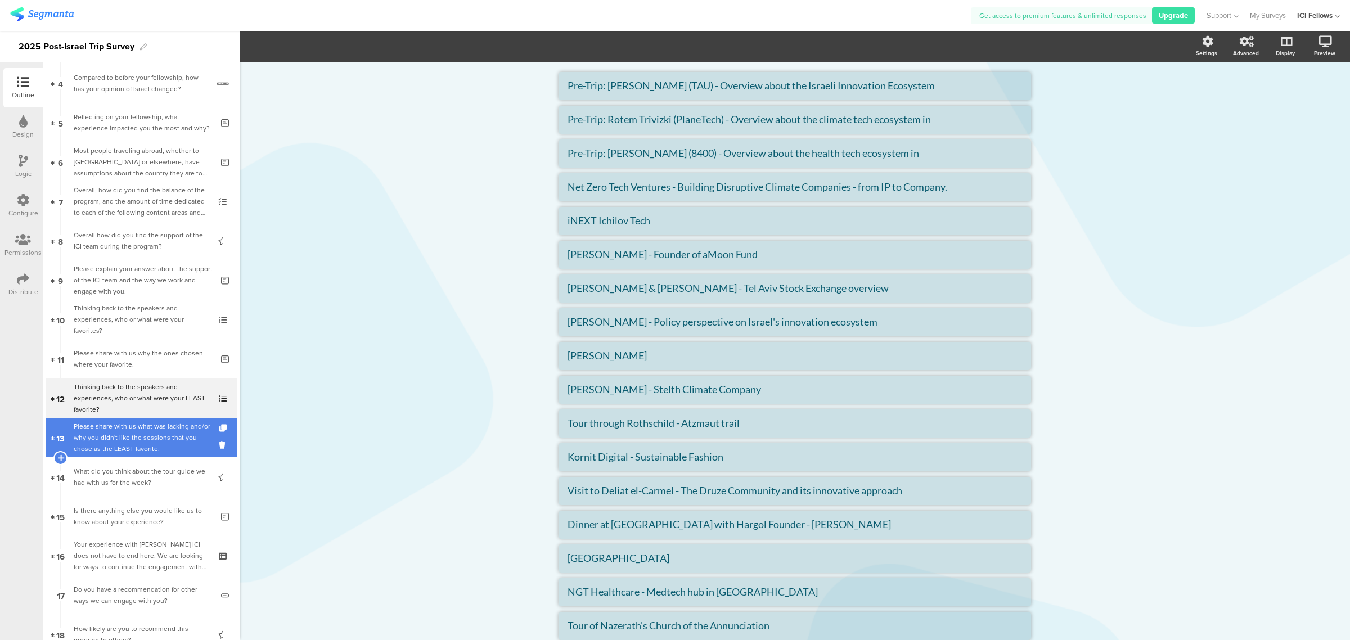
click at [116, 444] on div "Please share with us what was lacking and/or why you didn't like the sessions t…" at bounding box center [143, 438] width 139 height 34
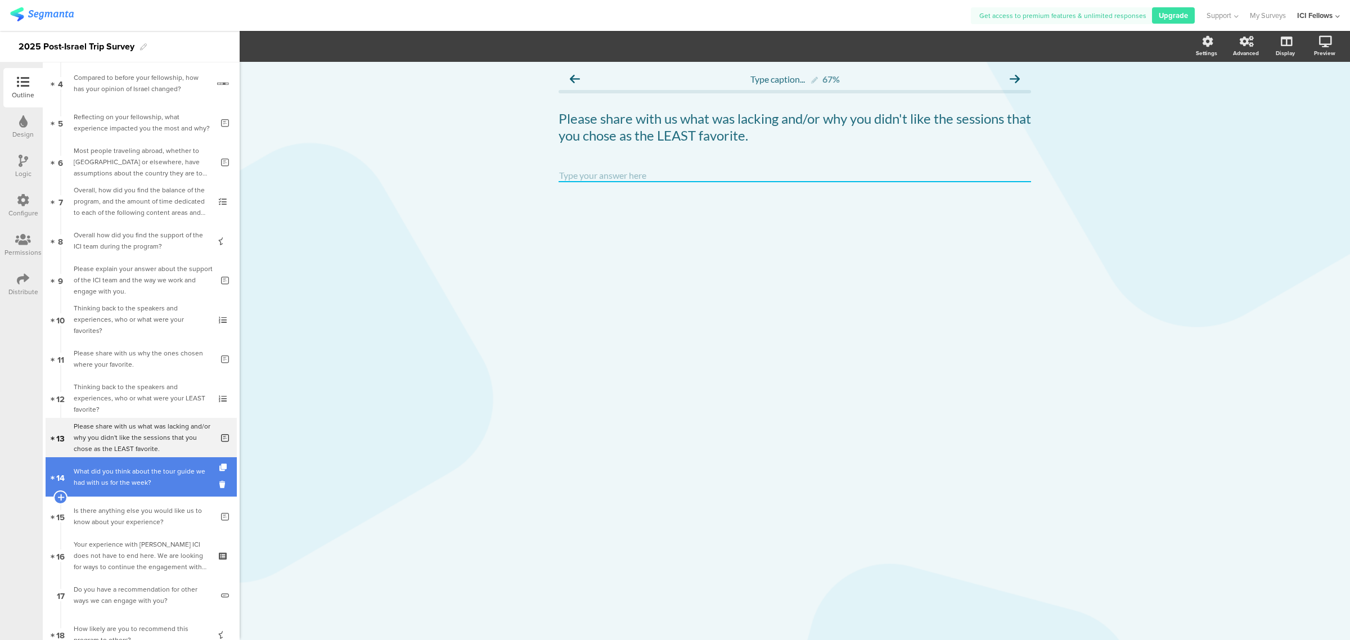
click at [125, 471] on div "What did you think about the tour guide we had with us for the week?" at bounding box center [141, 477] width 134 height 23
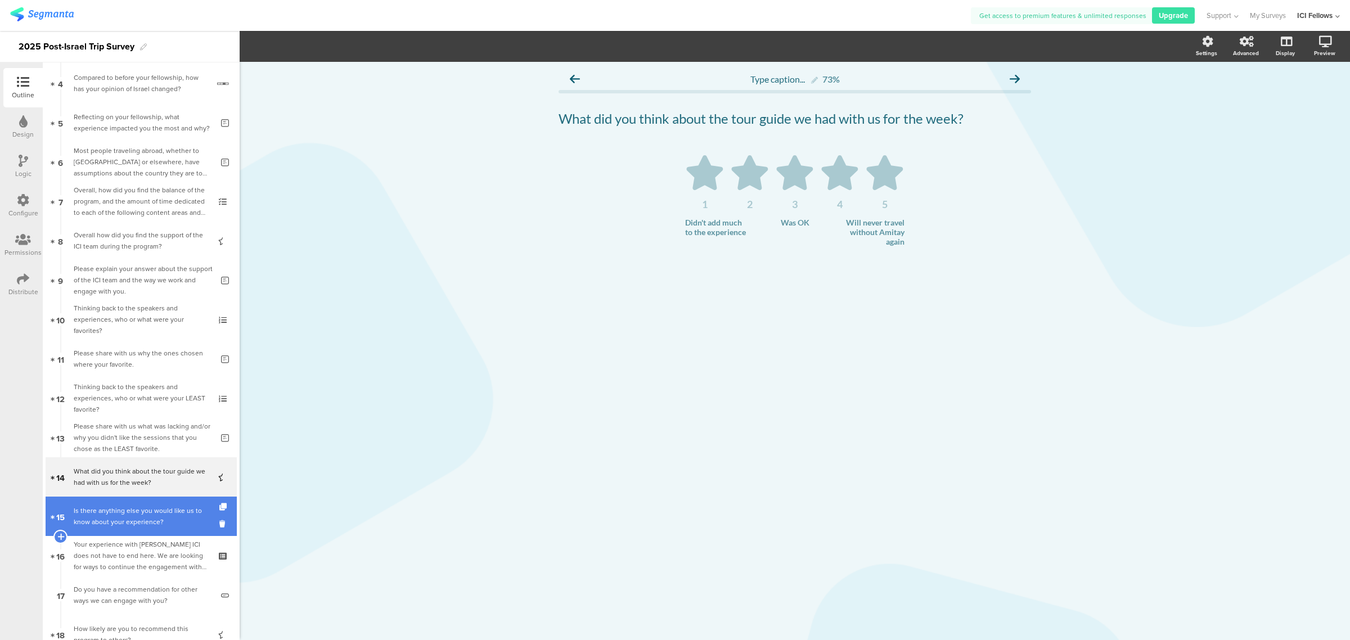
click at [105, 514] on div "Is there anything else you would like us to know about your experience?" at bounding box center [143, 516] width 139 height 23
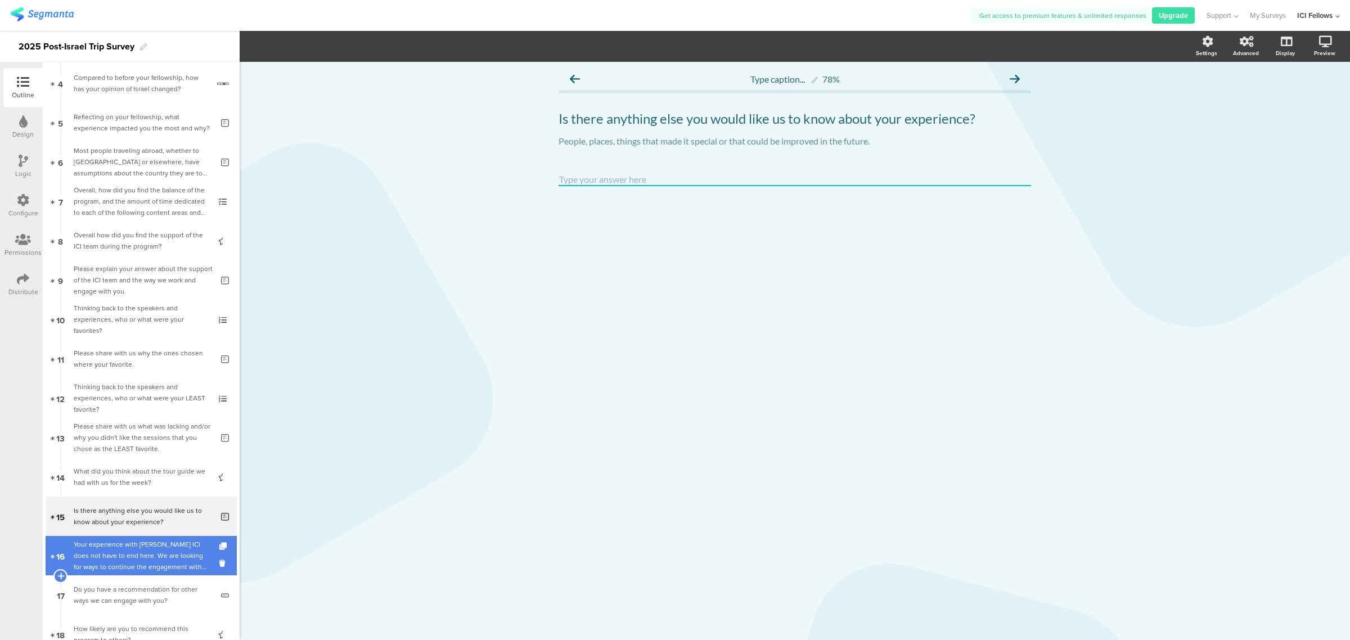
click at [100, 547] on div "Your experience with [PERSON_NAME] ICI does not have to end here. We are lookin…" at bounding box center [141, 556] width 134 height 34
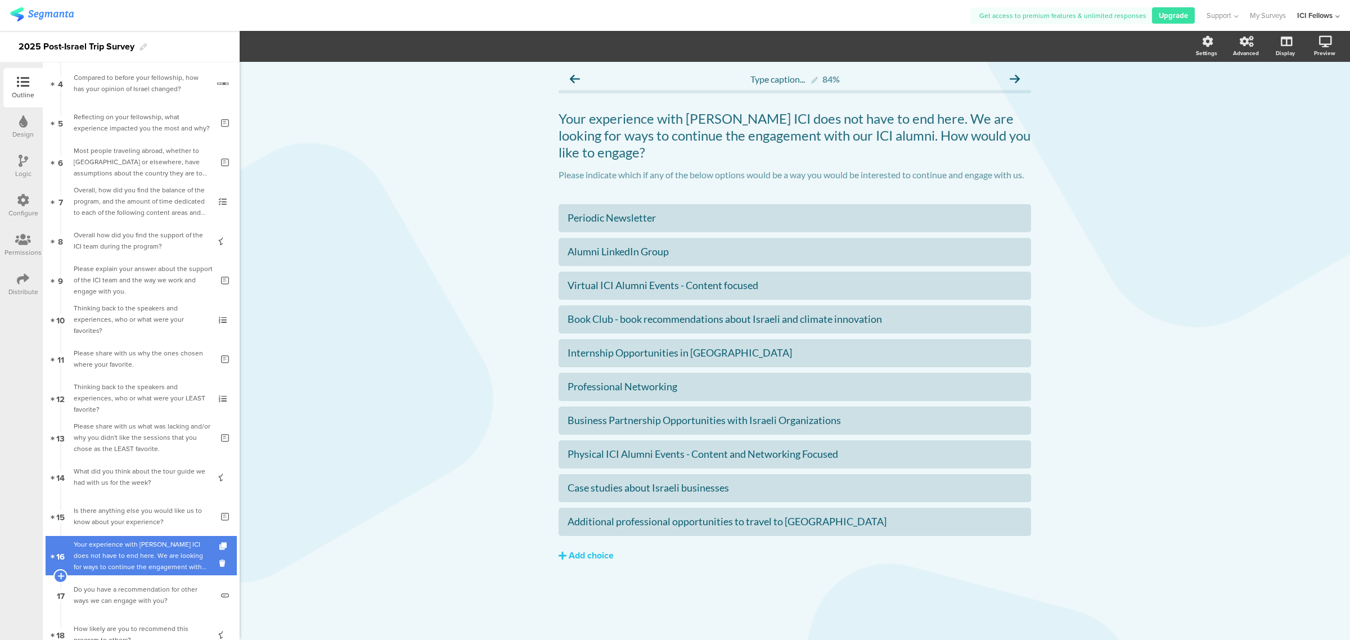
scroll to position [280, 0]
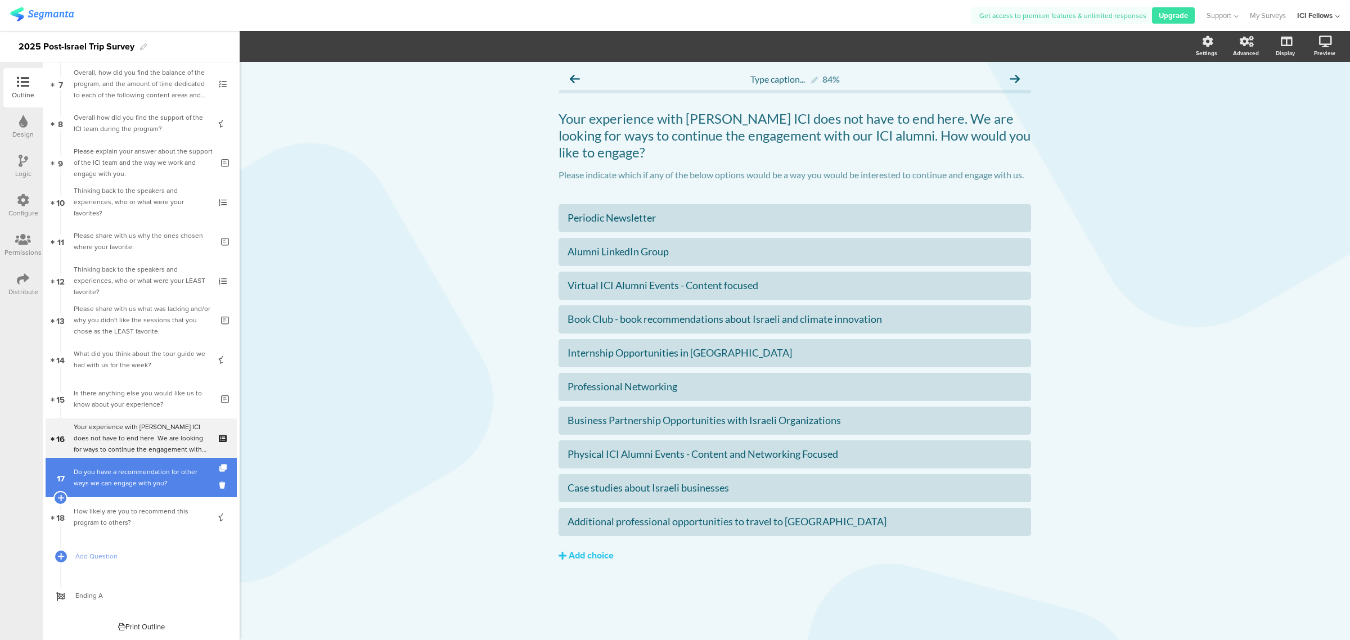
click at [104, 475] on div "Do you have a recommendation for other ways we can engage with you?" at bounding box center [143, 477] width 139 height 23
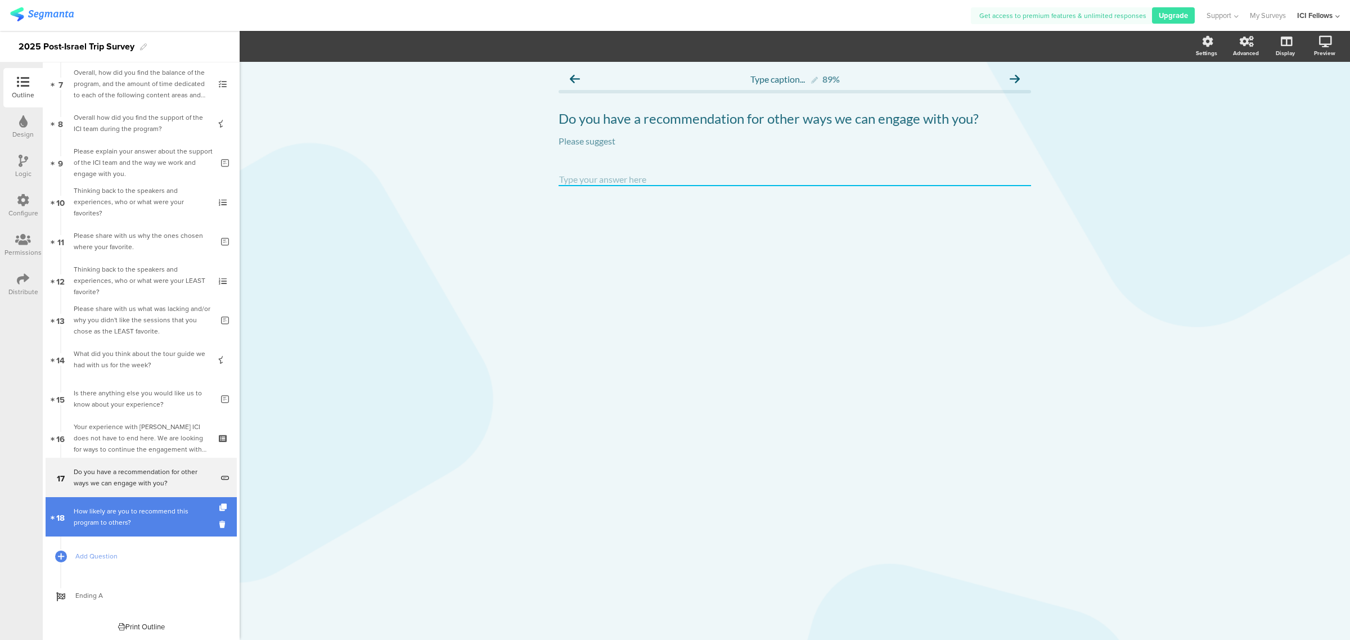
click at [97, 518] on div "How likely are you to recommend this program to others?" at bounding box center [141, 517] width 134 height 23
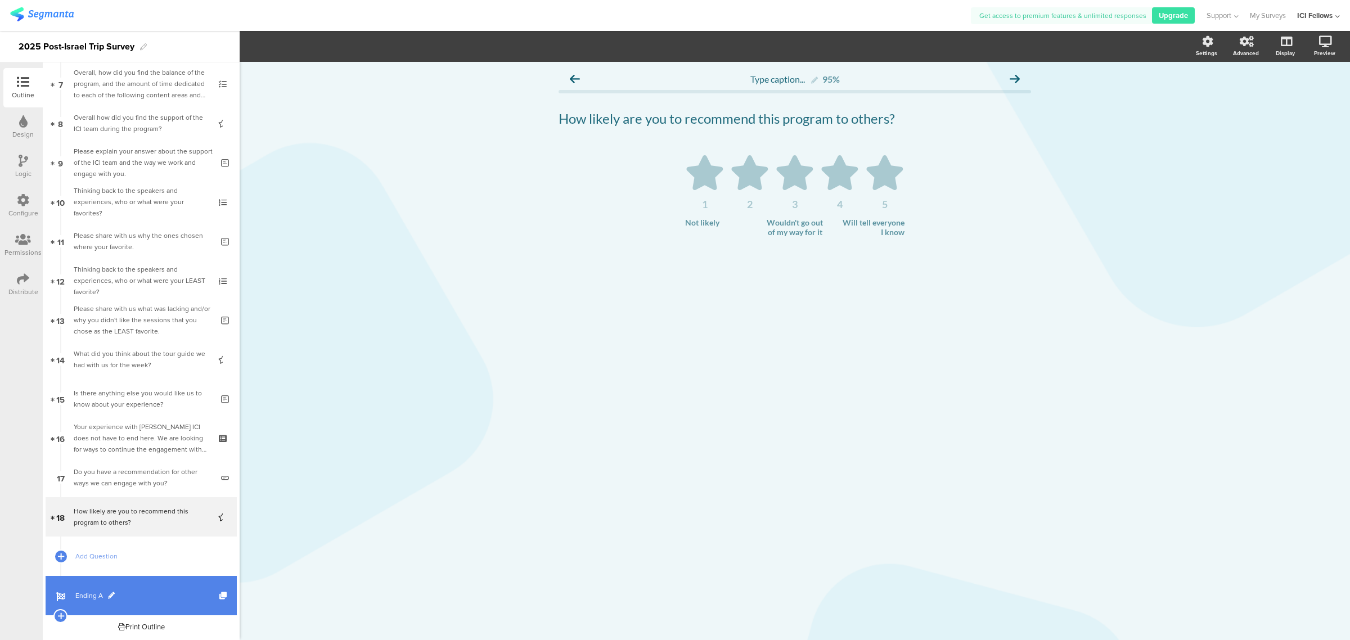
click at [68, 588] on link "Ending A" at bounding box center [141, 595] width 191 height 39
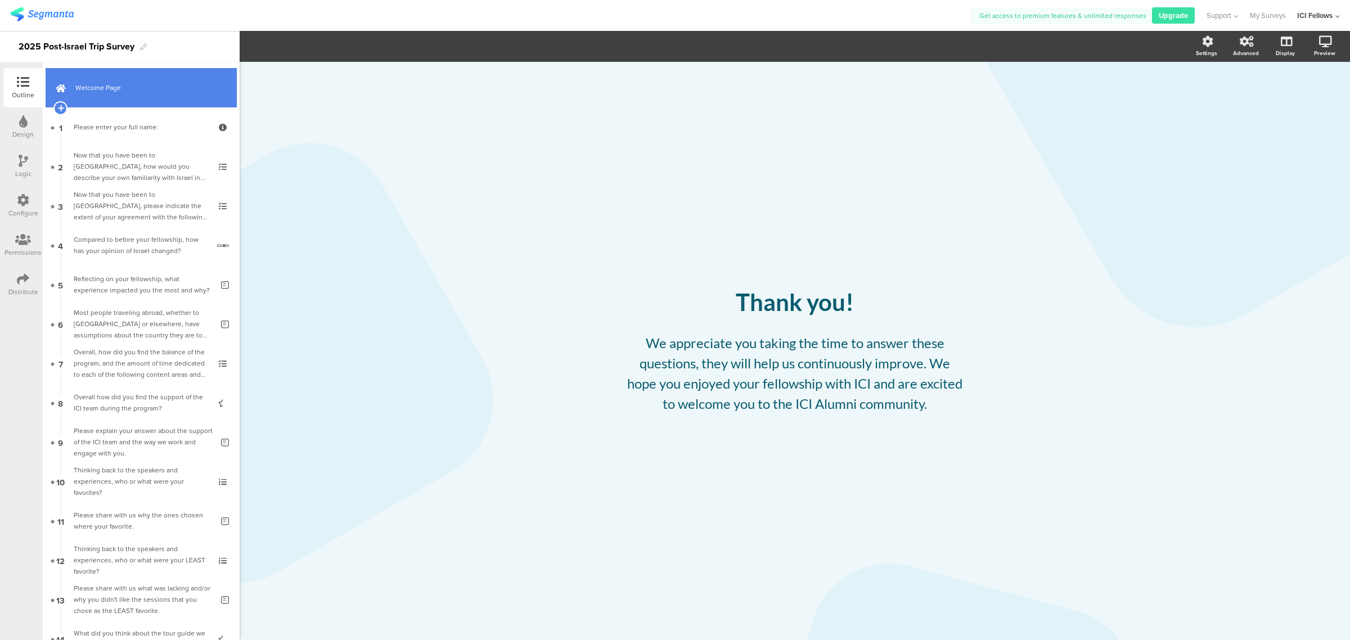
click at [101, 78] on link "Welcome Page" at bounding box center [141, 87] width 191 height 39
